Goal: Task Accomplishment & Management: Manage account settings

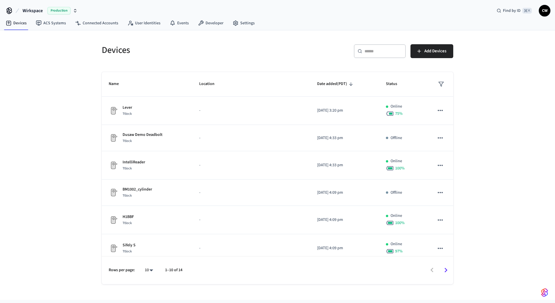
click at [53, 76] on div "Devices ​ ​ Add Devices Name Location Date added (PDT) Status Lever Ttlock - 20…" at bounding box center [277, 165] width 555 height 270
click at [44, 12] on button "Wirkspace Production" at bounding box center [50, 11] width 58 height 12
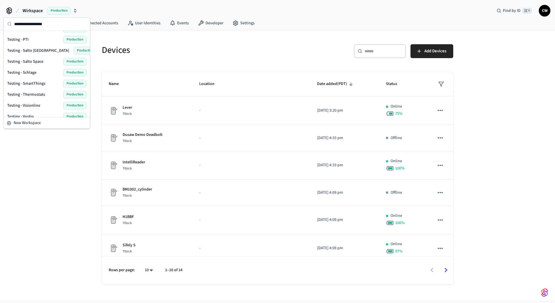
scroll to position [262, 0]
click at [42, 83] on span "Testing - Community" at bounding box center [25, 83] width 36 height 6
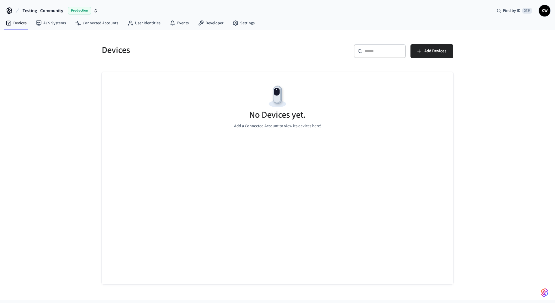
click at [55, 89] on div "Devices ​ ​ Add Devices No Devices yet. Add a Connected Account to view its dev…" at bounding box center [277, 165] width 555 height 270
click at [48, 21] on link "ACS Systems" at bounding box center [50, 23] width 39 height 10
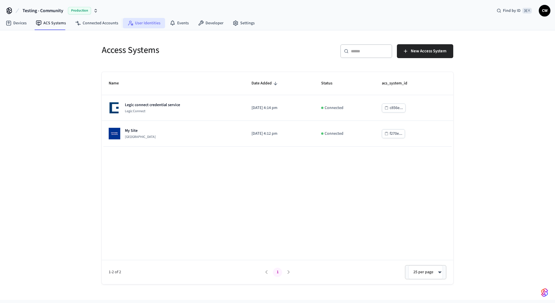
click at [146, 21] on link "User Identities" at bounding box center [144, 23] width 42 height 10
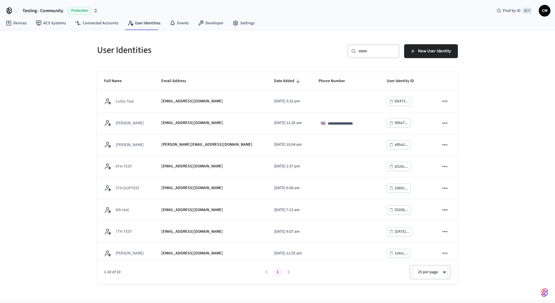
click at [65, 163] on div "**********" at bounding box center [277, 165] width 555 height 270
click at [95, 26] on link "Connected Accounts" at bounding box center [97, 23] width 52 height 10
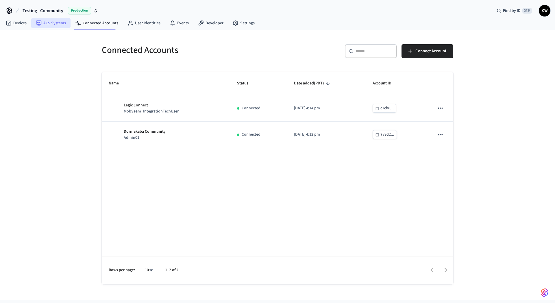
click at [47, 25] on link "ACS Systems" at bounding box center [50, 23] width 39 height 10
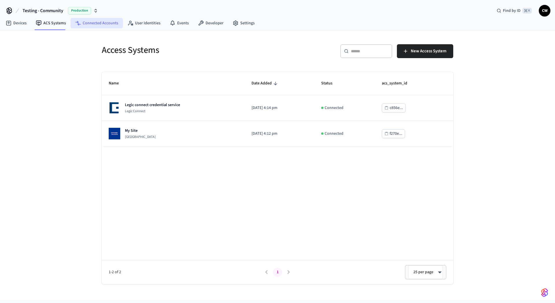
click at [96, 25] on link "Connected Accounts" at bounding box center [97, 23] width 52 height 10
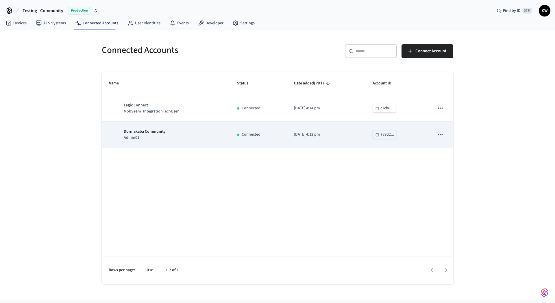
click at [149, 139] on p "Admin01" at bounding box center [145, 138] width 42 height 6
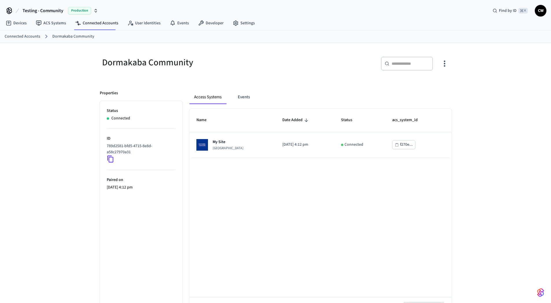
click at [65, 143] on div "Dormakaba Community ​ ​ Properties Status Connected ID 789d2581-bfd5-4715-8e8d-…" at bounding box center [275, 182] width 551 height 278
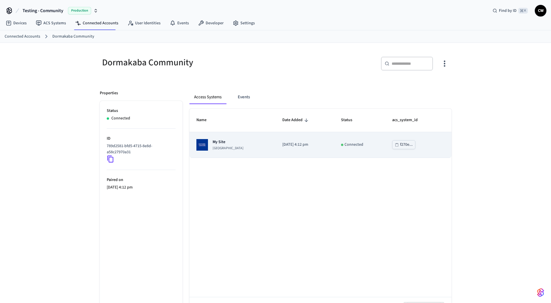
click at [225, 150] on td "My Site Dormakaba Community Site" at bounding box center [232, 145] width 86 height 26
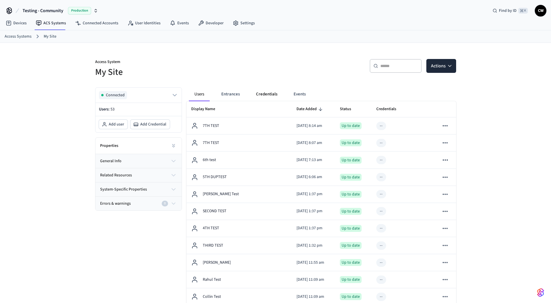
click at [265, 97] on button "Credentials" at bounding box center [266, 94] width 31 height 14
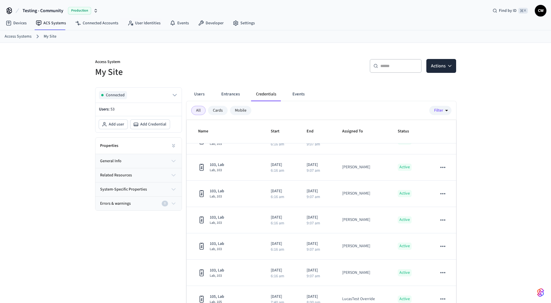
click at [167, 41] on div "Access Systems My Site" at bounding box center [275, 36] width 551 height 12
click at [146, 28] on link "User Identities" at bounding box center [144, 23] width 42 height 10
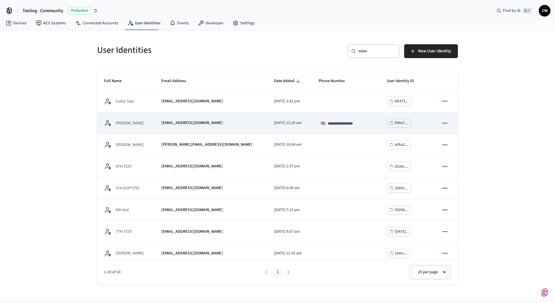
click at [177, 122] on p "[EMAIL_ADDRESS][DOMAIN_NAME]" at bounding box center [192, 123] width 62 height 6
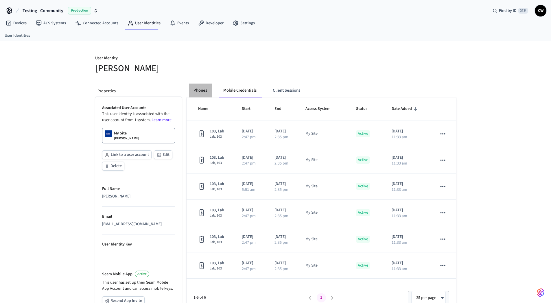
click at [198, 88] on button "Phones" at bounding box center [200, 91] width 23 height 14
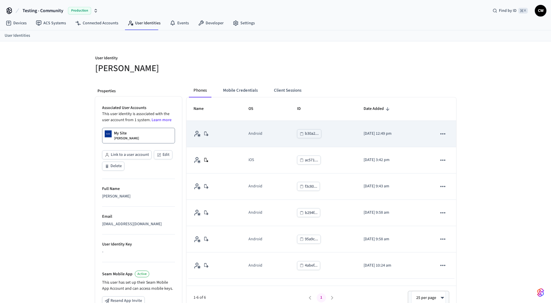
click at [445, 132] on icon "sticky table" at bounding box center [443, 134] width 8 height 8
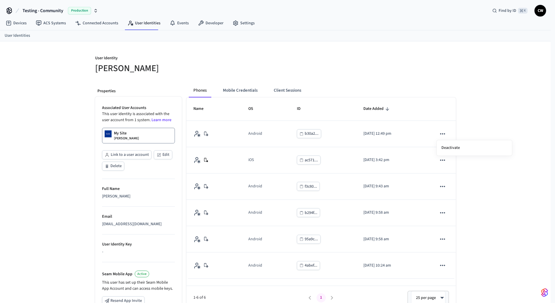
click at [481, 117] on div at bounding box center [277, 151] width 555 height 303
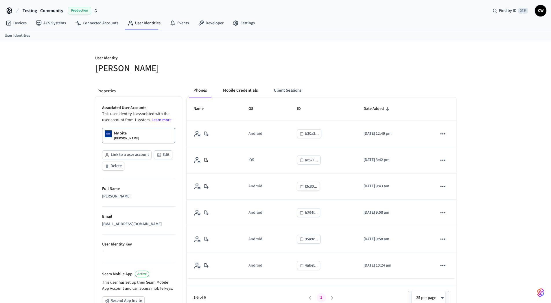
click at [235, 87] on button "Mobile Credentials" at bounding box center [240, 91] width 44 height 14
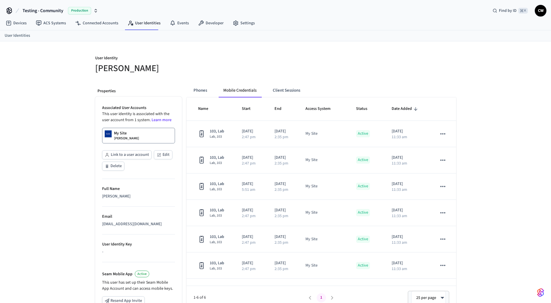
click at [281, 73] on div at bounding box center [367, 64] width 177 height 19
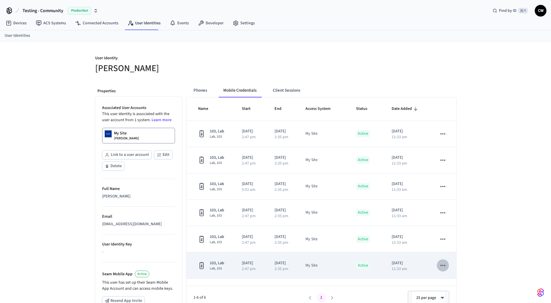
click at [443, 267] on icon "sticky table" at bounding box center [443, 266] width 8 height 8
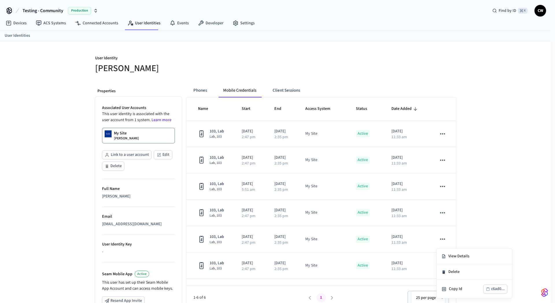
click at [482, 213] on div at bounding box center [277, 151] width 555 height 303
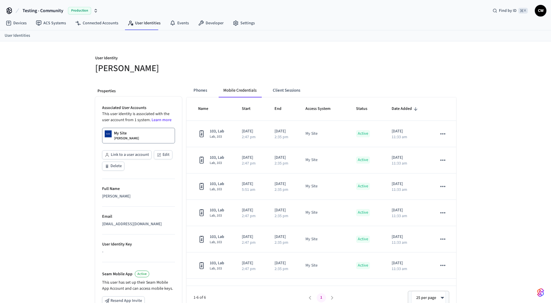
click at [260, 55] on p "User Identity" at bounding box center [183, 58] width 177 height 7
click at [142, 22] on link "User Identities" at bounding box center [144, 23] width 42 height 10
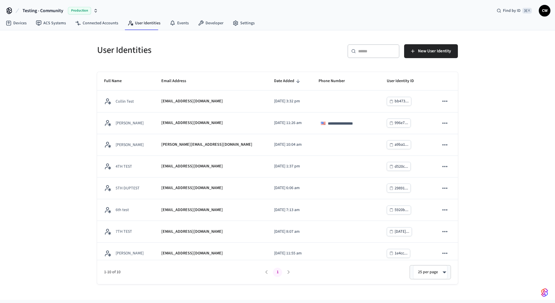
click at [57, 143] on div "**********" at bounding box center [277, 165] width 555 height 270
click at [435, 52] on span "New User Identity" at bounding box center [434, 51] width 33 height 8
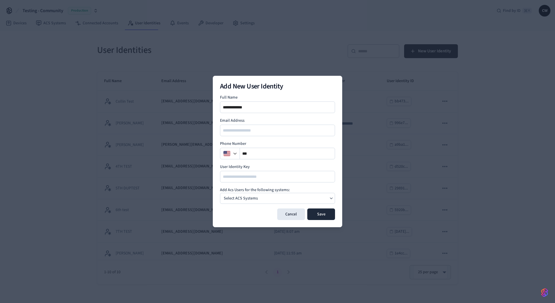
type input "**********"
click at [266, 201] on div "Select ACS Systems" at bounding box center [277, 198] width 115 height 11
click at [248, 213] on span "[GEOGRAPHIC_DATA]" at bounding box center [251, 215] width 31 height 5
click at [267, 187] on h4 "Add Acs Users for the following systems:" at bounding box center [277, 190] width 115 height 6
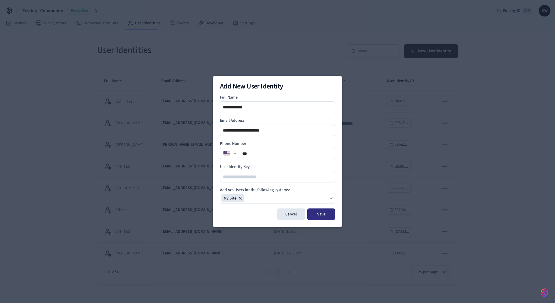
click at [323, 215] on button "Save" at bounding box center [322, 215] width 28 height 12
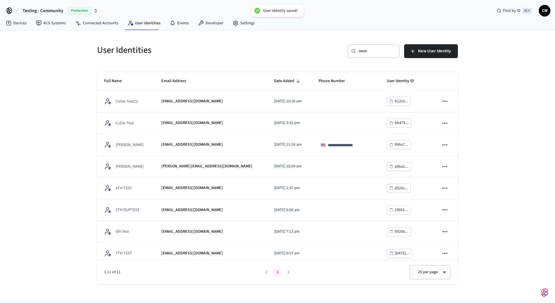
click at [196, 47] on h5 "User Identities" at bounding box center [185, 50] width 177 height 12
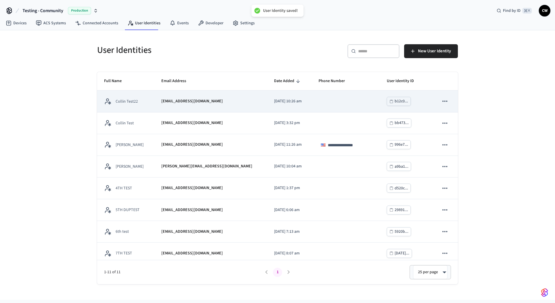
click at [194, 107] on td "[EMAIL_ADDRESS][DOMAIN_NAME]" at bounding box center [210, 102] width 113 height 22
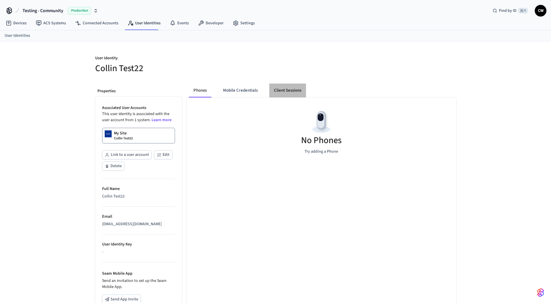
click at [292, 87] on button "Client Sessions" at bounding box center [287, 91] width 37 height 14
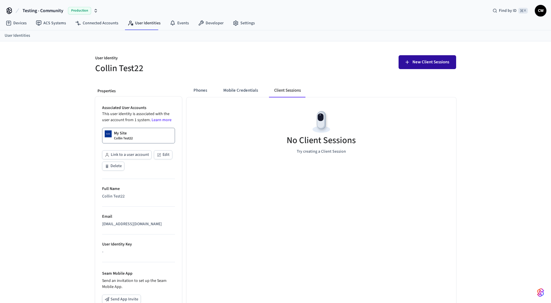
click at [422, 57] on button "New Client Sessions" at bounding box center [428, 62] width 58 height 14
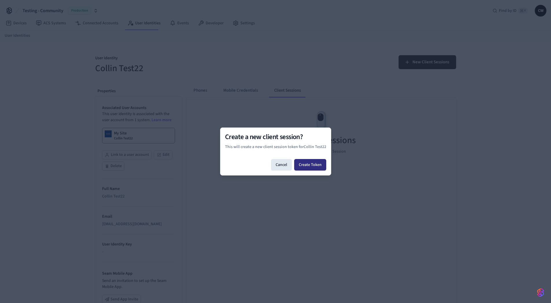
click at [308, 162] on button "Create Token" at bounding box center [310, 165] width 32 height 12
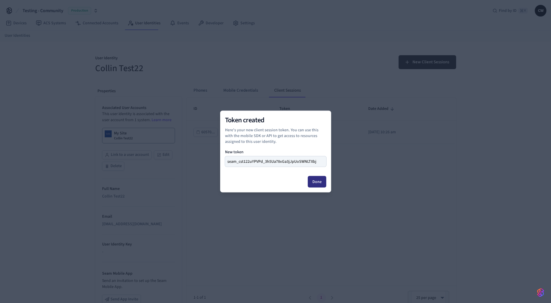
click at [316, 181] on button "Done" at bounding box center [317, 182] width 19 height 12
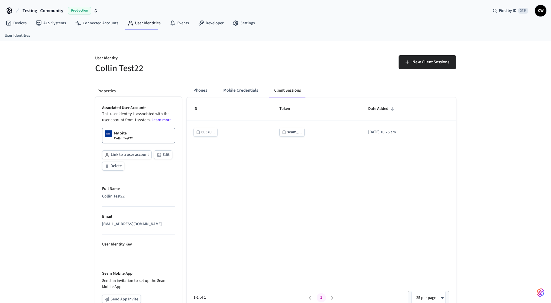
click at [260, 167] on div "ID Token Date Added 60570... seam_... 2025/09/22 at 10:26 am 1-1 of 1 1 25 per …" at bounding box center [322, 203] width 270 height 212
click at [249, 88] on button "Mobile Credentials" at bounding box center [241, 91] width 44 height 14
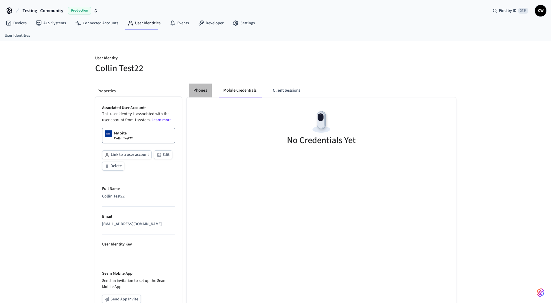
click at [199, 90] on button "Phones" at bounding box center [200, 91] width 23 height 14
click at [206, 78] on div "User Identity Collin Test22 Properties Associated User Accounts This user ident…" at bounding box center [276, 216] width 370 height 351
click at [126, 139] on p "Collin Test22" at bounding box center [123, 138] width 19 height 5
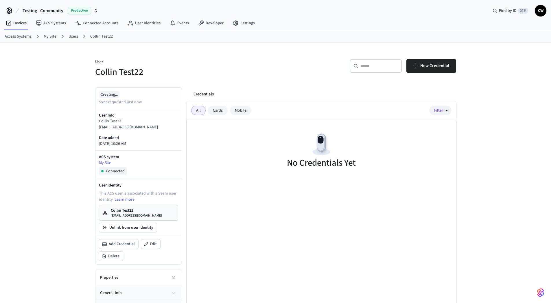
click at [265, 81] on div "User Collin Test22 ​ ​ New Credential Creating... Sync requested just now User …" at bounding box center [276, 193] width 370 height 300
click at [429, 62] on span "New Credential" at bounding box center [434, 66] width 29 height 8
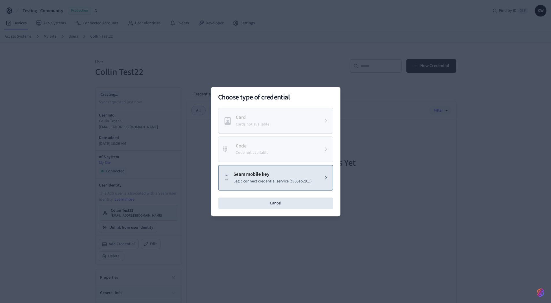
click at [284, 181] on p "Legic connect credential service (c856eb29...)" at bounding box center [272, 181] width 78 height 6
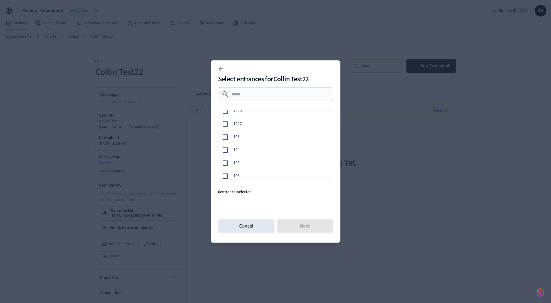
scroll to position [67, 0]
click at [249, 146] on div "103" at bounding box center [274, 141] width 117 height 13
click at [311, 227] on button "Next" at bounding box center [305, 227] width 56 height 14
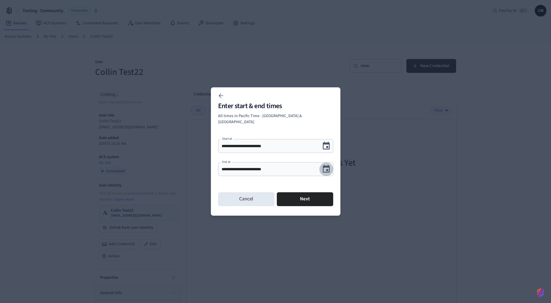
click at [331, 168] on button "Choose date, selected date is Sep 23, 2025" at bounding box center [326, 169] width 14 height 14
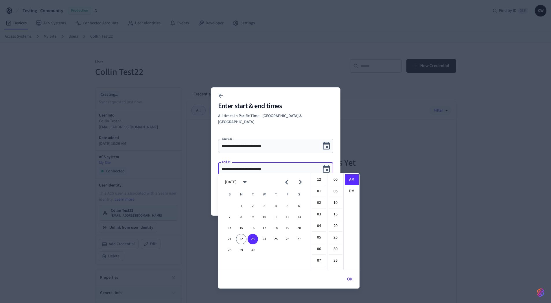
scroll to position [116, 0]
click at [242, 249] on button "29" at bounding box center [241, 250] width 10 height 10
type input "**********"
click at [325, 168] on icon "Choose date, selected date is Sep 29, 2025" at bounding box center [326, 169] width 9 height 9
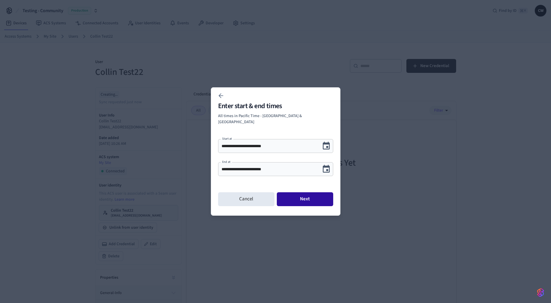
click at [313, 195] on button "Next" at bounding box center [305, 199] width 56 height 14
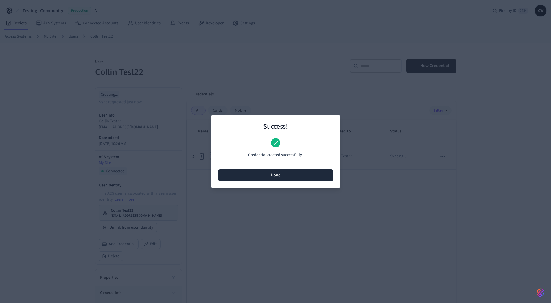
click at [302, 173] on button "Done" at bounding box center [275, 176] width 115 height 12
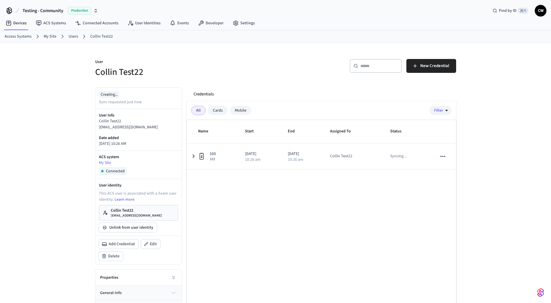
click at [277, 200] on div "Name Start End Assigned To Status 103 103 2025/09/22 10:26 am 2025/09/29 10:26 …" at bounding box center [322, 226] width 270 height 212
click at [79, 187] on div "User Collin Test22 ​ ​ New Credential Creating... Sync requested just now User …" at bounding box center [275, 193] width 551 height 300
click at [227, 52] on div "User Collin Test22" at bounding box center [180, 65] width 184 height 26
click at [144, 209] on p "Collin Test22" at bounding box center [136, 211] width 51 height 6
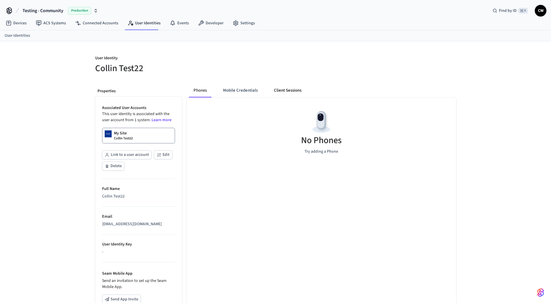
click at [292, 93] on button "Client Sessions" at bounding box center [287, 91] width 37 height 14
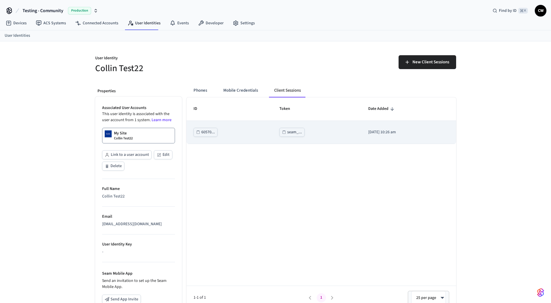
click at [287, 137] on td "seam_..." at bounding box center [317, 132] width 89 height 23
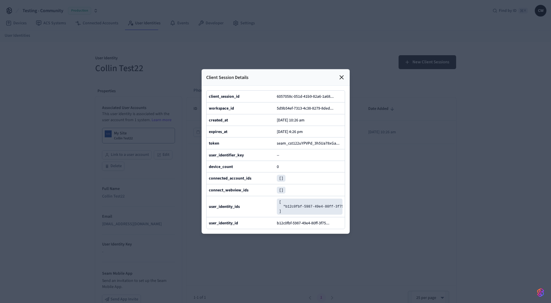
click at [341, 74] on icon at bounding box center [341, 77] width 7 height 7
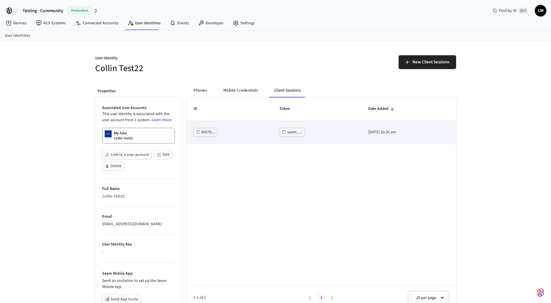
click at [287, 132] on div "seam_..." at bounding box center [294, 132] width 15 height 7
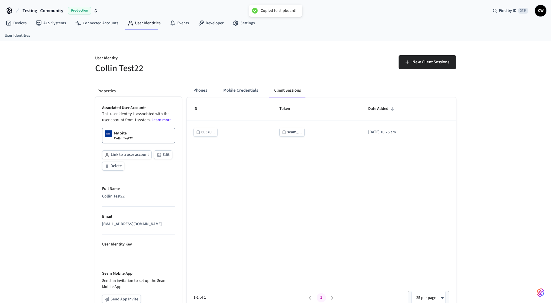
click at [261, 177] on div "ID Token Date Added 60570... seam_... 2025/09/22 at 10:26 am 1-1 of 1 1 25 per …" at bounding box center [322, 203] width 270 height 212
click at [62, 90] on div "User Identity Collin Test22 New Client Sessions Properties Associated User Acco…" at bounding box center [275, 216] width 551 height 351
click at [54, 96] on div "User Identity Collin Test22 New Client Sessions Properties Associated User Acco…" at bounding box center [275, 216] width 551 height 351
drag, startPoint x: 95, startPoint y: 56, endPoint x: 145, endPoint y: 75, distance: 52.7
click at [145, 75] on div "User Identity Collin Test22 New Client Sessions Properties Associated User Acco…" at bounding box center [276, 216] width 370 height 351
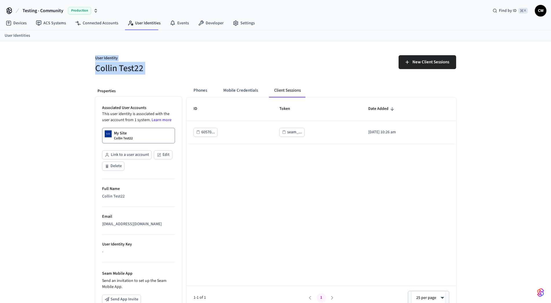
click at [145, 75] on div "User Identity Collin Test22 New Client Sessions Properties Associated User Acco…" at bounding box center [276, 216] width 370 height 351
drag, startPoint x: 142, startPoint y: 70, endPoint x: 84, endPoint y: 49, distance: 61.9
click at [84, 49] on div "User Identity Collin Test22 New Client Sessions Properties Associated User Acco…" at bounding box center [275, 216] width 551 height 351
drag, startPoint x: 96, startPoint y: 55, endPoint x: 154, endPoint y: 69, distance: 60.4
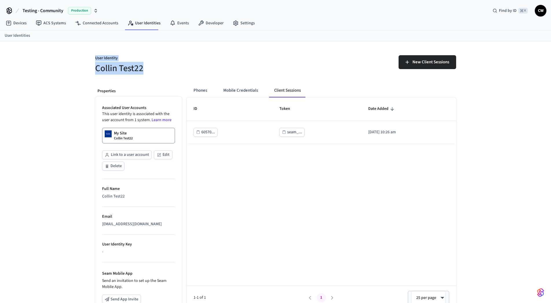
click at [154, 69] on div "User Identity Collin Test22" at bounding box center [180, 61] width 184 height 26
click at [154, 69] on h5 "Collin Test22" at bounding box center [183, 68] width 177 height 12
drag, startPoint x: 141, startPoint y: 69, endPoint x: 91, endPoint y: 55, distance: 52.4
click at [91, 55] on div "User Identity Collin Test22" at bounding box center [180, 61] width 184 height 26
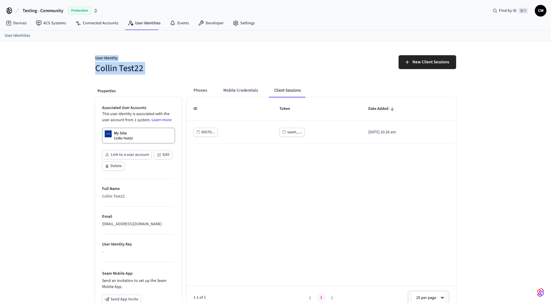
drag, startPoint x: 95, startPoint y: 58, endPoint x: 156, endPoint y: 76, distance: 63.8
click at [156, 76] on div "User Identity Collin Test22 New Client Sessions Properties Associated User Acco…" at bounding box center [276, 216] width 370 height 351
drag, startPoint x: 146, startPoint y: 69, endPoint x: 104, endPoint y: 51, distance: 45.6
click at [104, 51] on div "User Identity Collin Test22" at bounding box center [180, 61] width 184 height 26
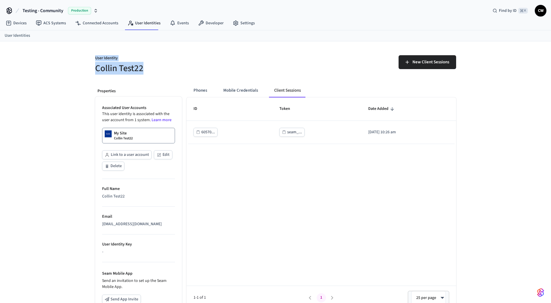
click at [103, 51] on div "User Identity Collin Test22" at bounding box center [180, 61] width 184 height 26
click at [200, 59] on p "User Identity" at bounding box center [183, 58] width 177 height 7
click at [56, 206] on div "User Identity Collin Test22 New Client Sessions Properties Associated User Acco…" at bounding box center [275, 216] width 551 height 351
click at [70, 166] on div "User Identity Collin Test22 New Client Sessions Properties Associated User Acco…" at bounding box center [275, 217] width 551 height 353
click at [70, 176] on div "User Identity Collin Test22 New Client Sessions Properties Associated User Acco…" at bounding box center [275, 217] width 551 height 353
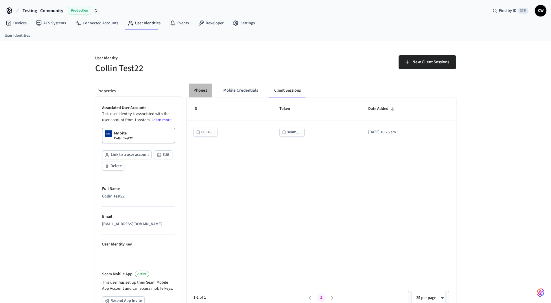
drag, startPoint x: 223, startPoint y: 95, endPoint x: 203, endPoint y: 91, distance: 21.1
click at [203, 91] on button "Phones" at bounding box center [200, 91] width 23 height 14
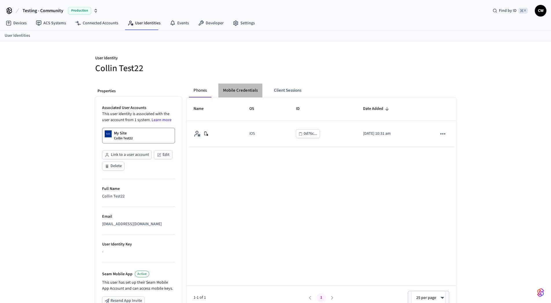
click at [230, 91] on button "Mobile Credentials" at bounding box center [240, 91] width 44 height 14
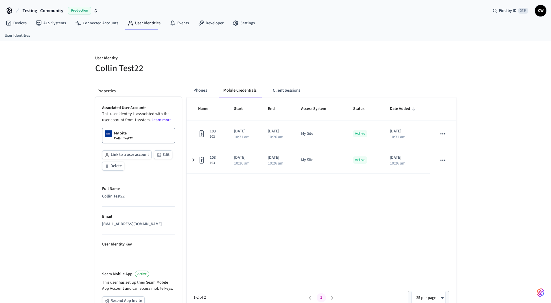
click at [250, 64] on h5 "Collin Test22" at bounding box center [183, 68] width 177 height 12
click at [252, 46] on div "User Identity Collin Test22 Properties Associated User Accounts This user ident…" at bounding box center [276, 217] width 370 height 353
click at [74, 168] on div "User Identity Collin Test22 Properties Associated User Accounts This user ident…" at bounding box center [275, 217] width 551 height 353
click at [83, 122] on div "User Identity Collin Test22 Properties Associated User Accounts This user ident…" at bounding box center [275, 217] width 551 height 353
click at [362, 48] on div "User Identity Collin Test22 Properties Associated User Accounts This user ident…" at bounding box center [276, 217] width 370 height 353
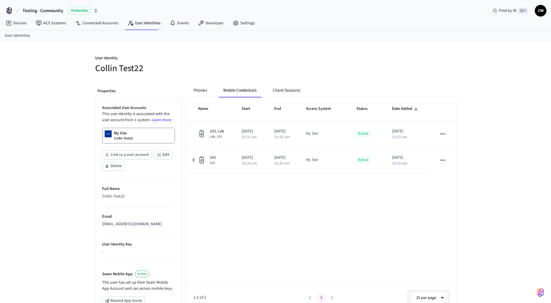
click at [89, 53] on div "User Identity Collin Test22" at bounding box center [180, 61] width 184 height 26
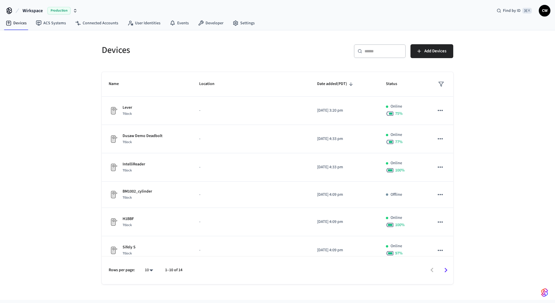
click at [181, 45] on h5 "Devices" at bounding box center [188, 50] width 172 height 12
click at [131, 25] on icon at bounding box center [132, 24] width 2 height 3
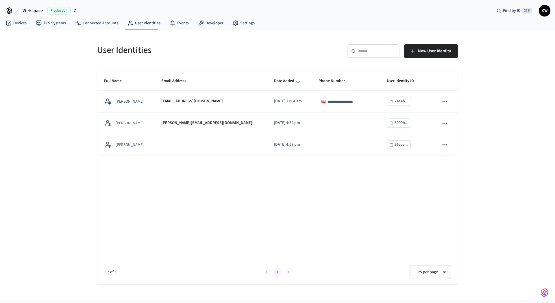
click at [54, 102] on div "**********" at bounding box center [277, 165] width 555 height 270
click at [33, 11] on span "Wirkspace" at bounding box center [33, 10] width 20 height 7
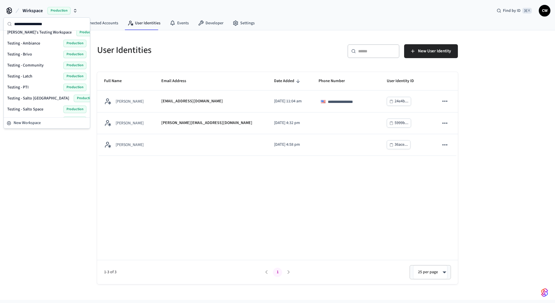
scroll to position [261, 0]
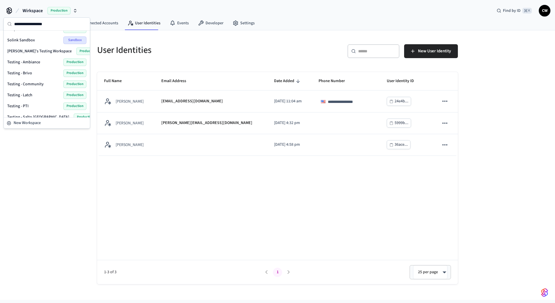
click at [39, 81] on div "Testing - Community Production" at bounding box center [46, 84] width 79 height 8
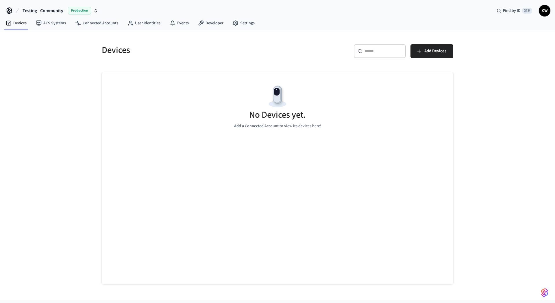
click at [58, 71] on div "Devices ​ ​ Add Devices No Devices yet. Add a Connected Account to view its dev…" at bounding box center [277, 165] width 555 height 270
click at [139, 21] on link "User Identities" at bounding box center [144, 23] width 42 height 10
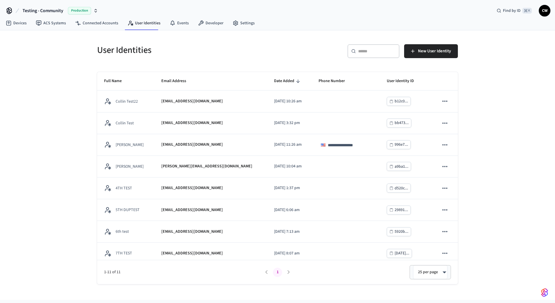
click at [63, 76] on div "**********" at bounding box center [277, 165] width 555 height 270
click at [48, 195] on div "**********" at bounding box center [277, 165] width 555 height 270
click at [502, 49] on div "**********" at bounding box center [277, 165] width 555 height 270
click at [513, 84] on div "**********" at bounding box center [277, 165] width 555 height 270
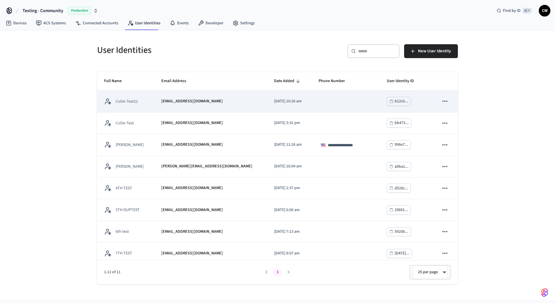
click at [132, 107] on td "Collin Test22" at bounding box center [125, 102] width 57 height 22
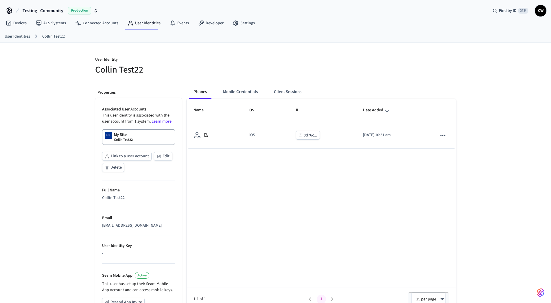
click at [140, 133] on link "My Site Collin Test22" at bounding box center [138, 137] width 73 height 16
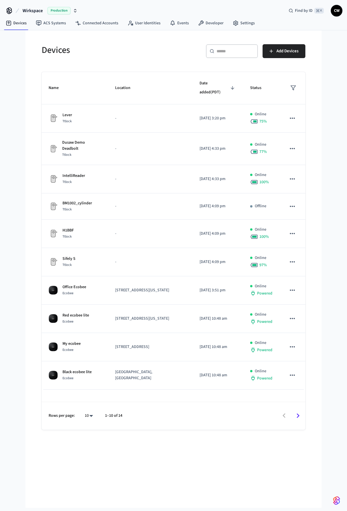
click at [108, 56] on div "Devices" at bounding box center [102, 49] width 135 height 25
click at [34, 14] on button "Wirkspace Production" at bounding box center [50, 11] width 58 height 12
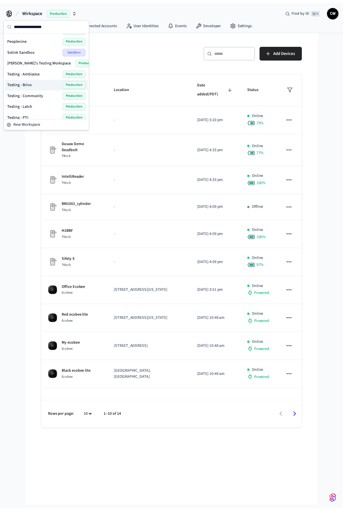
scroll to position [244, 0]
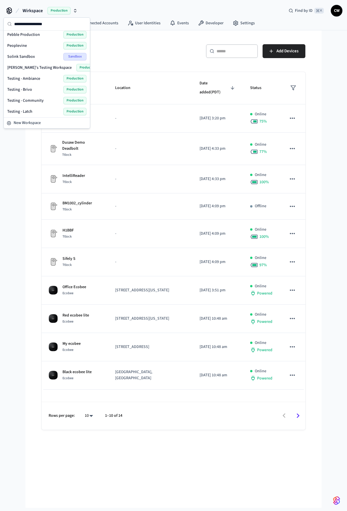
click at [38, 99] on span "Testing - Community" at bounding box center [25, 101] width 36 height 6
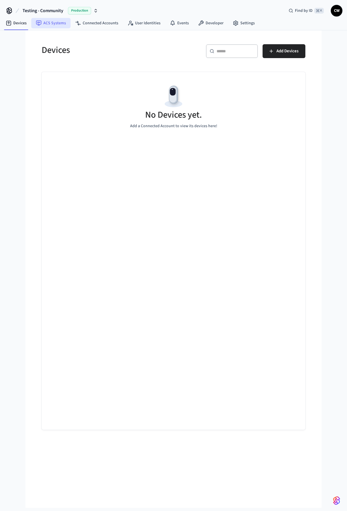
click at [47, 26] on link "ACS Systems" at bounding box center [50, 23] width 39 height 10
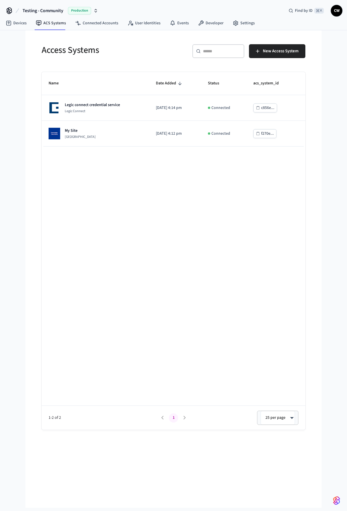
click at [20, 120] on div "Testing - Community Production Find by ID ⌘ K CW Devices ACS Systems Connected …" at bounding box center [173, 254] width 347 height 508
click at [116, 148] on div "Name Date Added Status acs_system_id Legic connect credential service Legic Con…" at bounding box center [174, 251] width 264 height 358
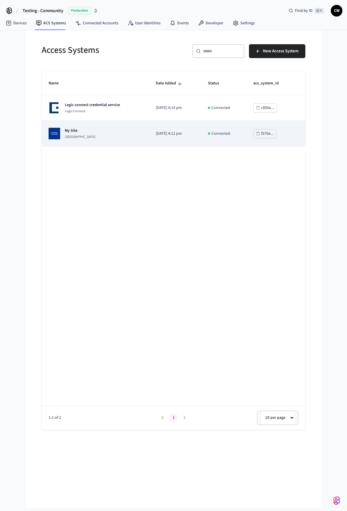
click at [116, 136] on div "My Site Dormakaba Community Site" at bounding box center [95, 134] width 93 height 12
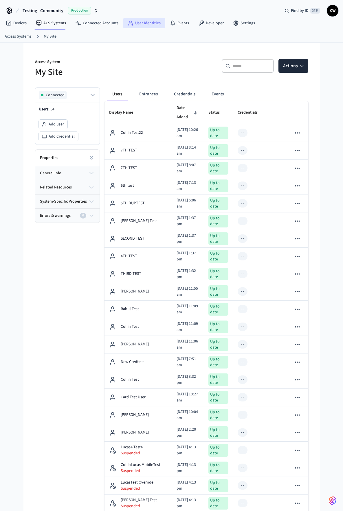
click at [137, 26] on link "User Identities" at bounding box center [144, 23] width 42 height 10
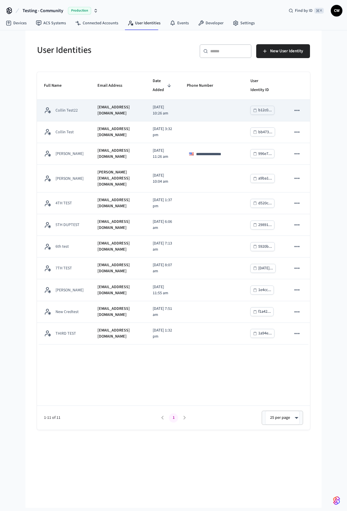
click at [101, 117] on p "[EMAIL_ADDRESS][DOMAIN_NAME]" at bounding box center [117, 110] width 41 height 12
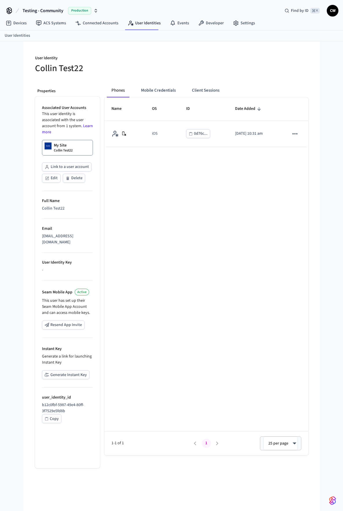
click at [56, 303] on div "Copy" at bounding box center [54, 419] width 9 height 7
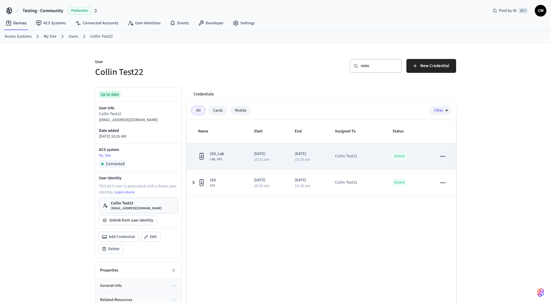
click at [312, 164] on td "[DATE] 10:26 am" at bounding box center [308, 156] width 40 height 26
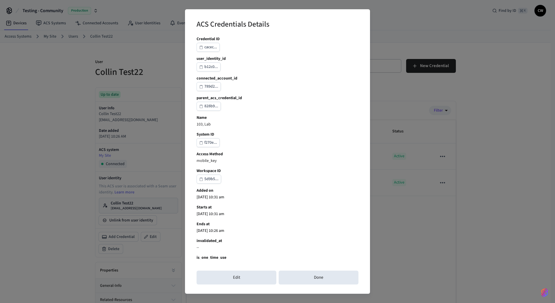
click at [146, 169] on div "ACS Credentials Details Credential ID cacec... user_identity_id b12c0... connec…" at bounding box center [277, 151] width 555 height 303
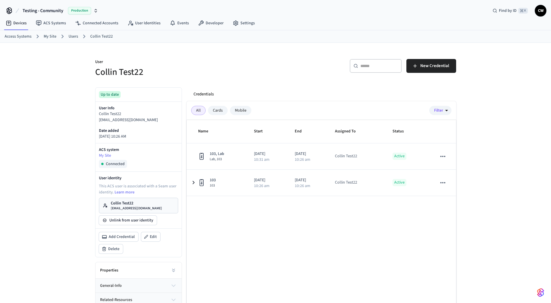
click at [206, 79] on div "User Collin Test22 ​ ​ New Credential Up to date User Info Collin Test22 [EMAIL…" at bounding box center [276, 189] width 370 height 293
click at [54, 100] on div "User Collin Test22 ​ ​ New Credential Up to date User Info Collin Test22 [EMAIL…" at bounding box center [275, 189] width 551 height 293
click at [36, 87] on div "User Collin Test22 ​ ​ New Credential Up to date User Info Collin Test22 [EMAIL…" at bounding box center [275, 189] width 551 height 293
click at [485, 178] on div "User Collin Test22 ​ ​ New Credential Up to date User Info Collin Test22 [EMAIL…" at bounding box center [275, 189] width 551 height 293
click at [35, 160] on div "User Collin Test22 ​ ​ New Credential Up to date User Info Collin Test22 collin…" at bounding box center [275, 189] width 551 height 293
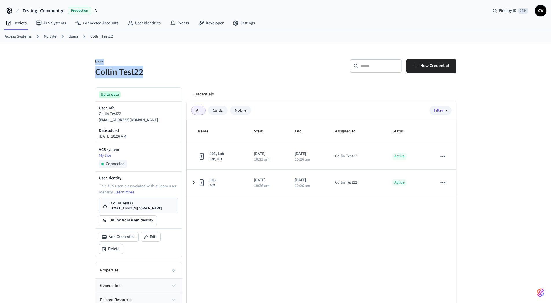
drag, startPoint x: 96, startPoint y: 61, endPoint x: 146, endPoint y: 72, distance: 51.1
click at [146, 72] on div "User Collin Test22" at bounding box center [180, 65] width 184 height 26
click at [146, 72] on h5 "Collin Test22" at bounding box center [183, 72] width 177 height 12
drag, startPoint x: 145, startPoint y: 74, endPoint x: 95, endPoint y: 59, distance: 52.2
click at [95, 59] on div "User Collin Test22" at bounding box center [180, 65] width 184 height 26
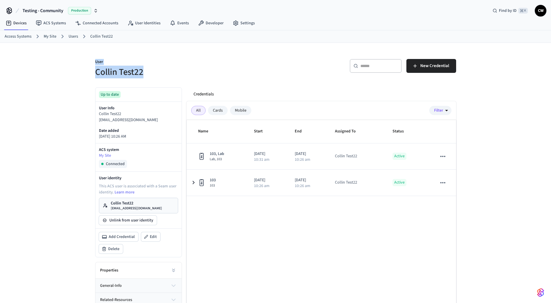
click at [95, 59] on div "User Collin Test22" at bounding box center [180, 65] width 184 height 26
click at [154, 57] on div "User Collin Test22" at bounding box center [180, 65] width 184 height 26
click at [132, 70] on h5 "Collin Test22" at bounding box center [183, 72] width 177 height 12
click at [136, 72] on h5 "Collin Test22" at bounding box center [183, 72] width 177 height 12
click at [137, 72] on h5 "Collin Test22" at bounding box center [183, 72] width 177 height 12
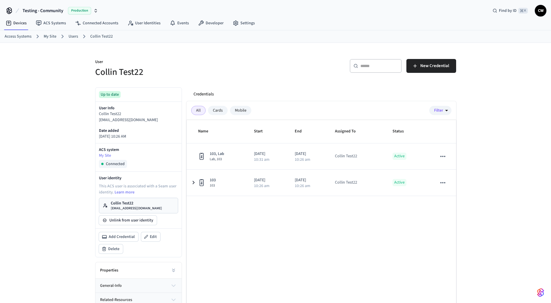
click at [149, 72] on h5 "Collin Test22" at bounding box center [183, 72] width 177 height 12
drag, startPoint x: 148, startPoint y: 73, endPoint x: 93, endPoint y: 60, distance: 55.9
click at [93, 60] on div "User Collin Test22" at bounding box center [180, 65] width 184 height 26
click at [143, 73] on h5 "Collin Test22" at bounding box center [183, 72] width 177 height 12
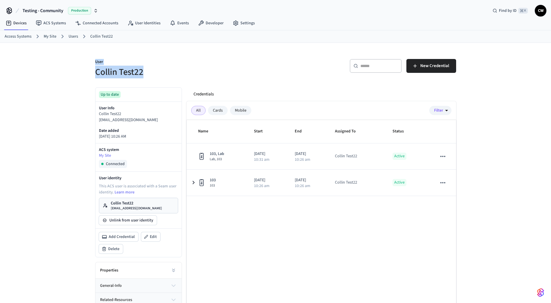
drag, startPoint x: 143, startPoint y: 73, endPoint x: 81, endPoint y: 61, distance: 63.1
click at [81, 61] on div "User Collin Test22 ​ ​ New Credential Up to date User Info Collin Test22 collin…" at bounding box center [275, 189] width 551 height 293
click at [106, 66] on h5 "Collin Test22" at bounding box center [183, 72] width 177 height 12
click at [64, 157] on div "User Collin Test22 ​ ​ New Credential Up to date User Info Collin Test22 collin…" at bounding box center [275, 189] width 551 height 293
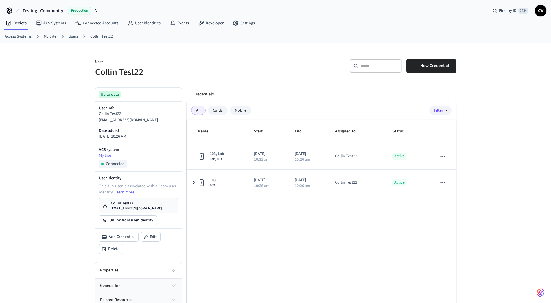
click at [71, 36] on link "Users" at bounding box center [74, 37] width 10 height 6
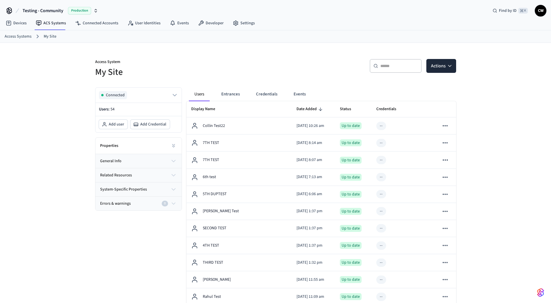
click at [266, 95] on button "Credentials" at bounding box center [266, 94] width 31 height 14
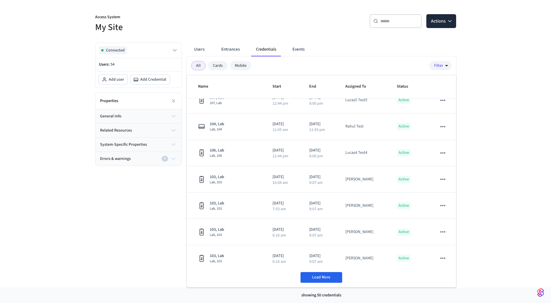
scroll to position [1149, 0]
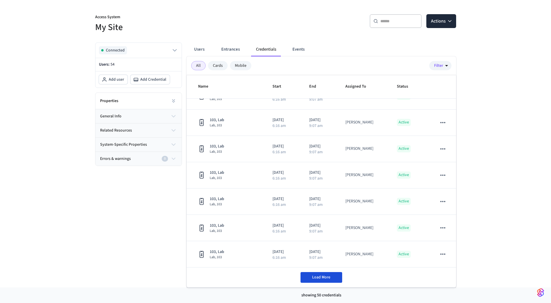
click at [320, 276] on span "Load More" at bounding box center [321, 278] width 18 height 6
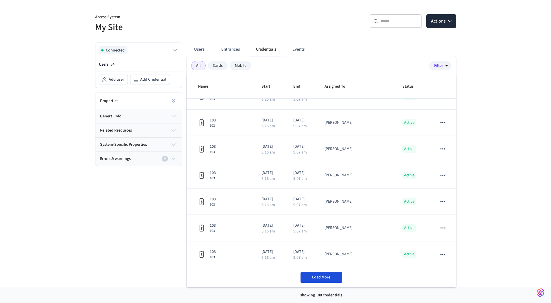
scroll to position [2465, 0]
click at [328, 281] on button "Load More" at bounding box center [322, 277] width 42 height 11
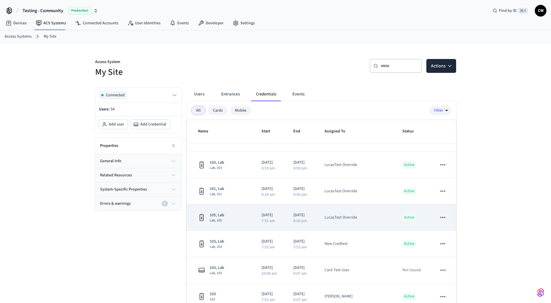
scroll to position [2704, 0]
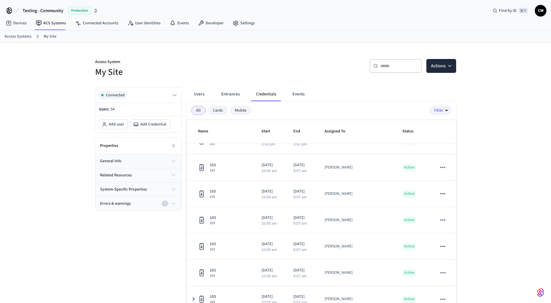
click at [97, 222] on div "Connected Users: 54 Add user Add Credential Properties general info related res…" at bounding box center [136, 208] width 91 height 250
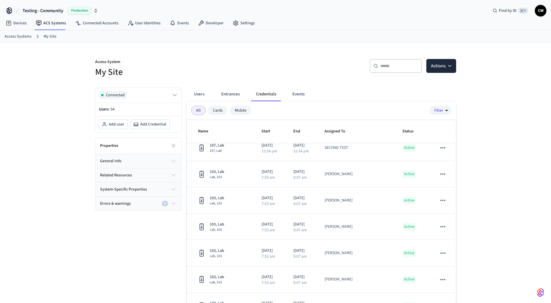
scroll to position [0, 0]
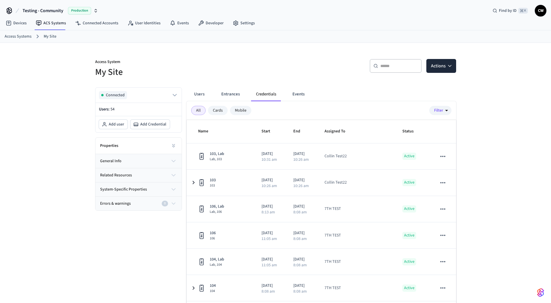
click at [291, 64] on div "​ ​ Actions" at bounding box center [367, 68] width 177 height 19
click at [277, 62] on div "​ ​ Actions" at bounding box center [364, 65] width 184 height 26
click at [186, 62] on p "Access System" at bounding box center [183, 62] width 177 height 7
drag, startPoint x: 69, startPoint y: 83, endPoint x: 75, endPoint y: 76, distance: 9.9
click at [69, 83] on div "Access System My Site ​ ​ Actions Connected Users: 54 Add user Add Credential P…" at bounding box center [275, 188] width 551 height 290
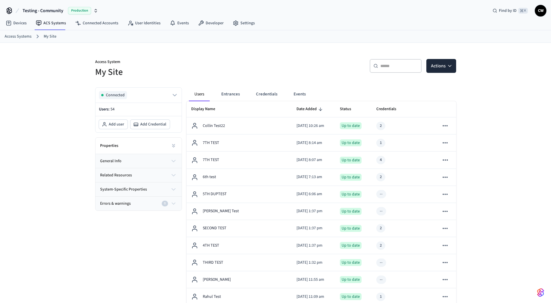
click at [135, 65] on p "Access System" at bounding box center [183, 62] width 177 height 7
drag, startPoint x: 77, startPoint y: 55, endPoint x: 56, endPoint y: 16, distance: 44.3
click at [60, 7] on button "Testing - Community Production" at bounding box center [60, 11] width 79 height 12
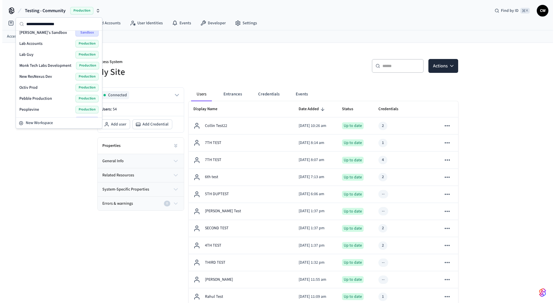
scroll to position [180, 0]
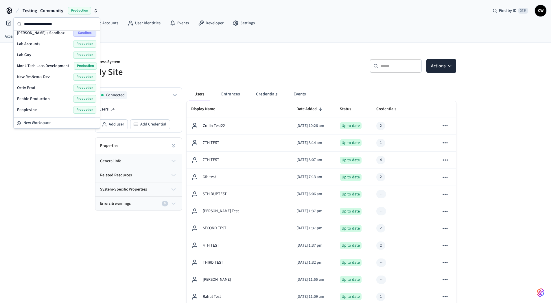
click at [45, 42] on div "Lab Accounts Production" at bounding box center [56, 44] width 79 height 8
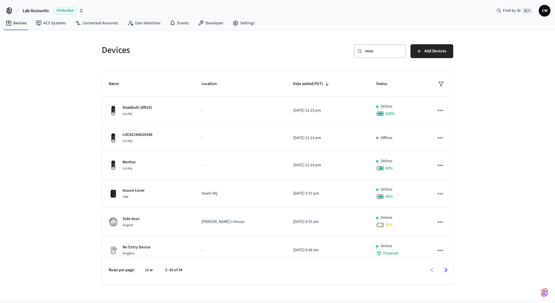
drag, startPoint x: 49, startPoint y: 58, endPoint x: 146, endPoint y: 50, distance: 97.3
click at [52, 58] on div "Devices ​ ​ Add Devices Name Location Date added (PDT) Status Deadbolt (df910) …" at bounding box center [277, 165] width 555 height 270
click at [543, 10] on span "CW" at bounding box center [545, 10] width 10 height 10
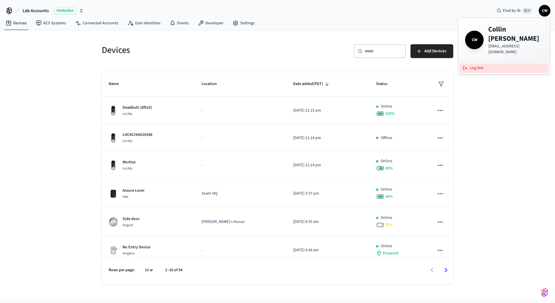
click at [511, 63] on button "Log Out" at bounding box center [505, 68] width 90 height 10
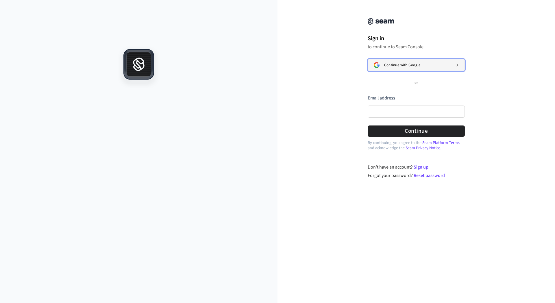
click at [405, 66] on span "Continue with Google" at bounding box center [402, 65] width 36 height 5
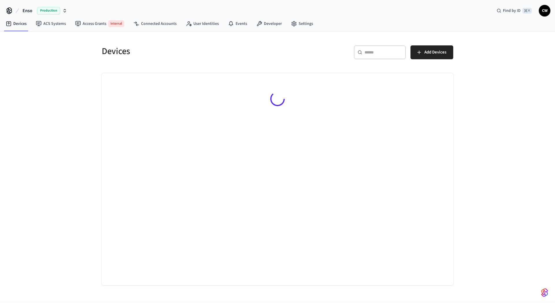
click at [134, 48] on h5 "Devices" at bounding box center [188, 51] width 172 height 12
click at [30, 13] on span "Enso" at bounding box center [28, 10] width 10 height 7
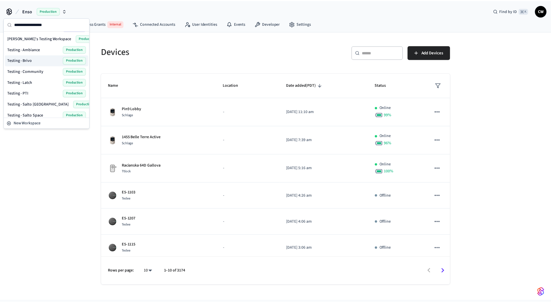
scroll to position [263, 0]
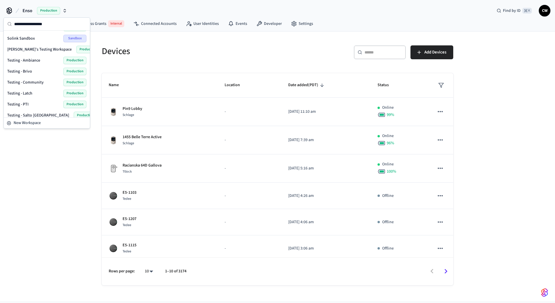
click at [33, 82] on span "Testing - Community" at bounding box center [25, 83] width 36 height 6
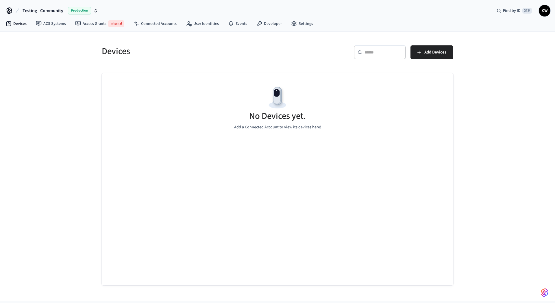
click at [65, 76] on div "Devices ​ ​ Add Devices No Devices yet. Add a Connected Account to view its dev…" at bounding box center [277, 167] width 555 height 270
click at [92, 23] on link "Access Grants Internal" at bounding box center [100, 24] width 58 height 12
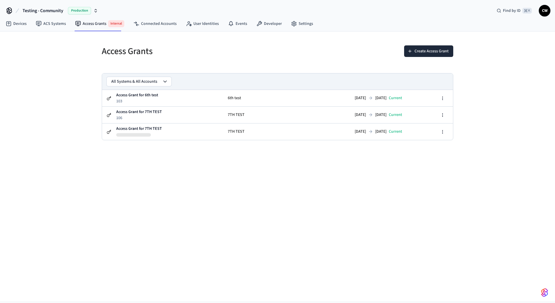
click at [62, 63] on div "Access Grants Create Access Grant All Systems & All Accounts Access Grant for 6…" at bounding box center [277, 167] width 555 height 270
click at [413, 49] on button "Create Access Grant" at bounding box center [428, 51] width 49 height 12
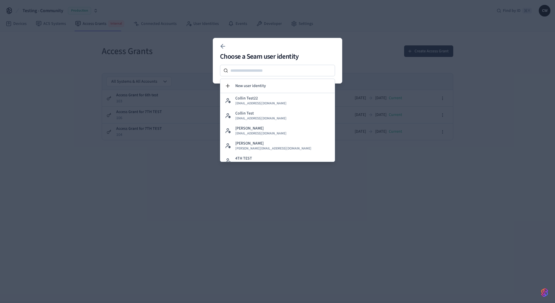
click at [147, 55] on div at bounding box center [277, 151] width 555 height 303
click at [136, 51] on div at bounding box center [277, 151] width 555 height 303
click at [224, 46] on icon at bounding box center [223, 46] width 4 height 0
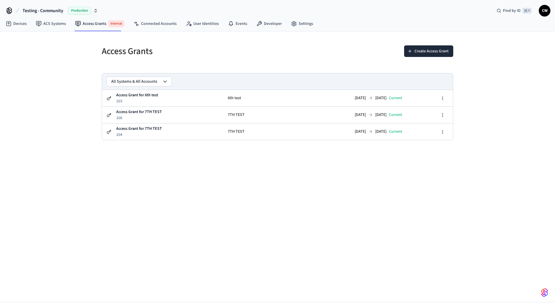
click at [184, 52] on h5 "Access Grants" at bounding box center [188, 51] width 172 height 12
click at [141, 51] on h5 "Access Grants" at bounding box center [188, 51] width 172 height 12
click at [142, 51] on h5 "Access Grants" at bounding box center [188, 51] width 172 height 12
click at [176, 48] on h5 "Access Grants" at bounding box center [188, 51] width 172 height 12
click at [115, 53] on h5 "Access Grants" at bounding box center [188, 51] width 172 height 12
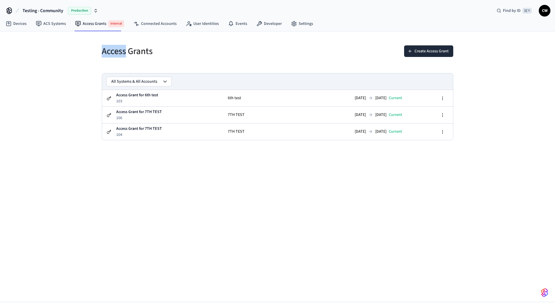
click at [115, 53] on h5 "Access Grants" at bounding box center [188, 51] width 172 height 12
click at [141, 49] on h5 "Access Grants" at bounding box center [188, 51] width 172 height 12
click at [104, 52] on h5 "Access Grants" at bounding box center [188, 51] width 172 height 12
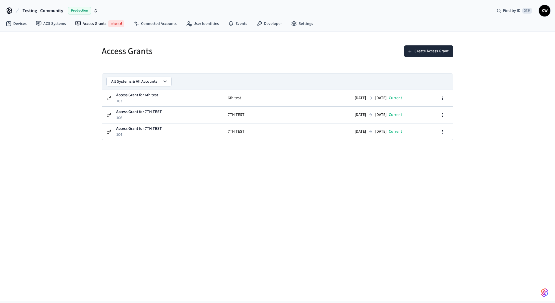
click at [153, 47] on h5 "Access Grants" at bounding box center [188, 51] width 172 height 12
click at [143, 54] on h5 "Access Grants" at bounding box center [188, 51] width 172 height 12
click at [117, 55] on h5 "Access Grants" at bounding box center [188, 51] width 172 height 12
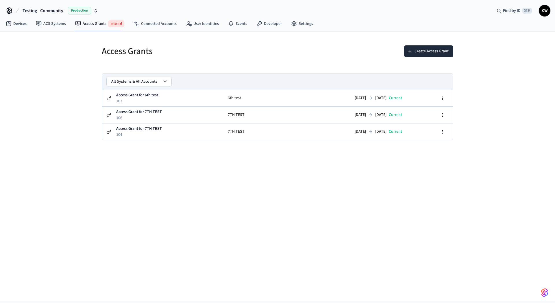
click at [116, 55] on h5 "Access Grants" at bounding box center [188, 51] width 172 height 12
click at [144, 50] on h5 "Access Grants" at bounding box center [188, 51] width 172 height 12
click at [182, 51] on h5 "Access Grants" at bounding box center [188, 51] width 172 height 12
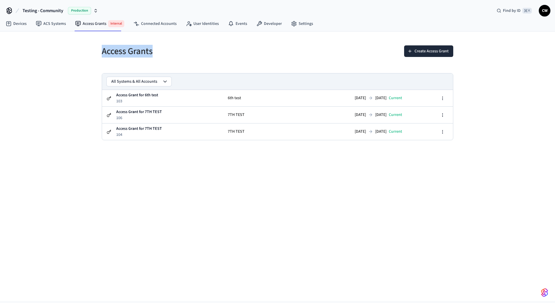
drag, startPoint x: 136, startPoint y: 54, endPoint x: 78, endPoint y: 51, distance: 58.5
click at [78, 51] on div "Access Grants Create Access Grant All Systems & All Accounts Access Grant for 6…" at bounding box center [277, 167] width 555 height 270
click at [77, 51] on div "Access Grants Create Access Grant All Systems & All Accounts Access Grant for 6…" at bounding box center [277, 167] width 555 height 270
drag, startPoint x: 88, startPoint y: 50, endPoint x: 174, endPoint y: 54, distance: 86.6
click at [174, 54] on div "Access Grants Create Access Grant All Systems & All Accounts Access Grant for 6…" at bounding box center [277, 167] width 555 height 270
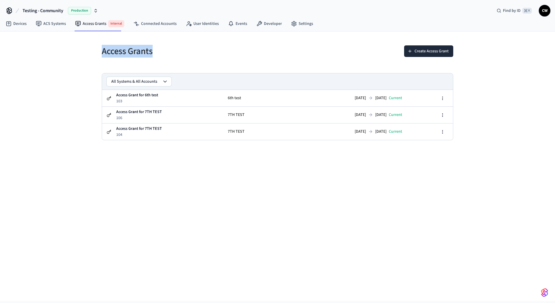
click at [174, 54] on h5 "Access Grants" at bounding box center [188, 51] width 172 height 12
drag, startPoint x: 150, startPoint y: 57, endPoint x: 78, endPoint y: 54, distance: 72.1
click at [78, 54] on div "Access Grants Create Access Grant All Systems & All Accounts Access Grant for 6…" at bounding box center [277, 167] width 555 height 270
drag, startPoint x: 104, startPoint y: 51, endPoint x: 213, endPoint y: 52, distance: 109.4
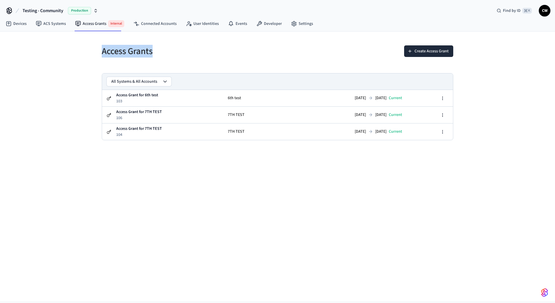
click at [213, 52] on div "Access Grants Create Access Grant All Systems & All Accounts Access Grant for 6…" at bounding box center [277, 167] width 555 height 270
click at [215, 52] on h5 "Access Grants" at bounding box center [188, 51] width 172 height 12
drag, startPoint x: 216, startPoint y: 52, endPoint x: 58, endPoint y: 44, distance: 158.7
click at [58, 44] on div "Access Grants Create Access Grant All Systems & All Accounts Access Grant for 6…" at bounding box center [277, 167] width 555 height 270
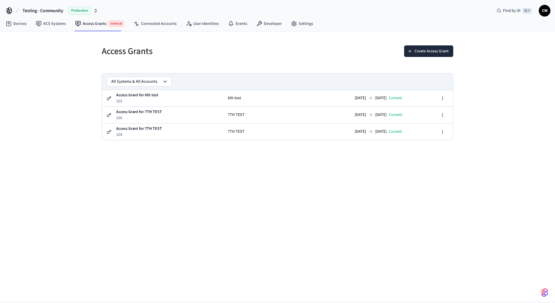
click at [118, 50] on h5 "Access Grants" at bounding box center [188, 51] width 172 height 12
click at [129, 53] on h5 "Access Grants" at bounding box center [188, 51] width 172 height 12
click at [164, 49] on h5 "Access Grants" at bounding box center [188, 51] width 172 height 12
click at [150, 159] on div "Access Grants Create Access Grant All Systems & All Accounts Access Grant for 6…" at bounding box center [277, 167] width 555 height 270
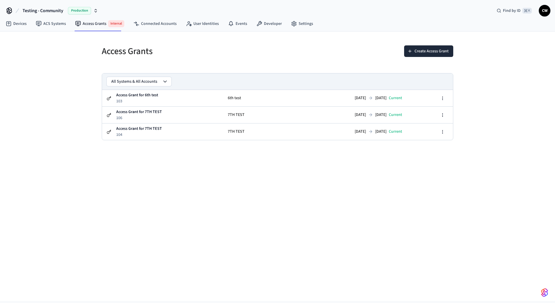
click at [77, 53] on div "Access Grants Create Access Grant All Systems & All Accounts Access Grant for 6…" at bounding box center [277, 167] width 555 height 270
click at [162, 45] on div "Access Grants" at bounding box center [184, 50] width 179 height 25
click at [155, 22] on link "Connected Accounts" at bounding box center [155, 24] width 52 height 10
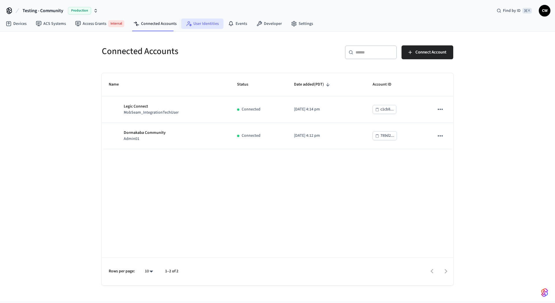
click at [207, 24] on link "User Identities" at bounding box center [202, 24] width 42 height 10
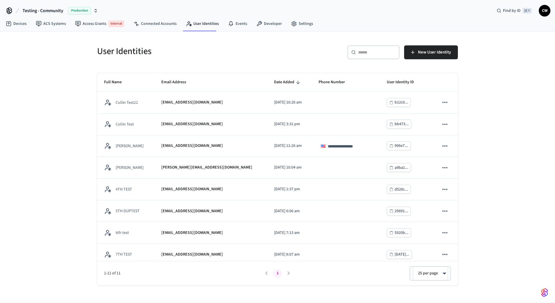
click at [36, 107] on div "**********" at bounding box center [277, 167] width 555 height 270
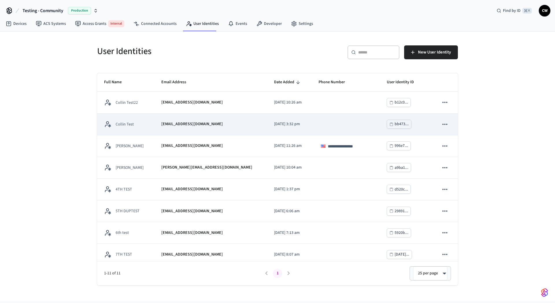
click at [184, 117] on td "collin+test@getseam.com" at bounding box center [210, 125] width 113 height 22
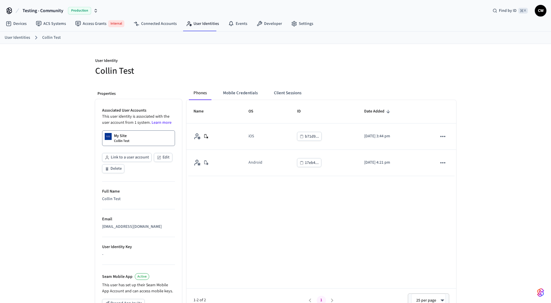
click at [53, 120] on div "User Identity Collin Test Properties Associated User Accounts This user identit…" at bounding box center [275, 220] width 551 height 353
click at [245, 95] on button "Mobile Credentials" at bounding box center [240, 93] width 44 height 14
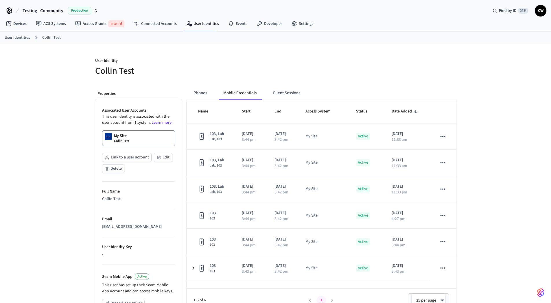
click at [231, 74] on h5 "Collin Test" at bounding box center [183, 71] width 177 height 12
click at [148, 25] on link "Connected Accounts" at bounding box center [155, 24] width 52 height 10
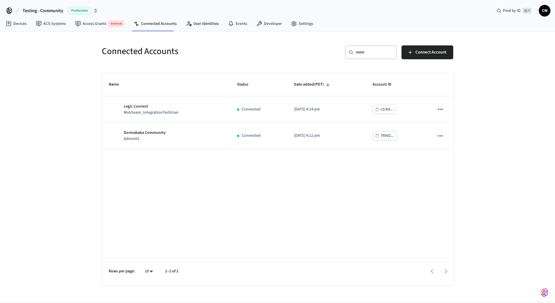
click at [194, 26] on link "User Identities" at bounding box center [202, 24] width 42 height 10
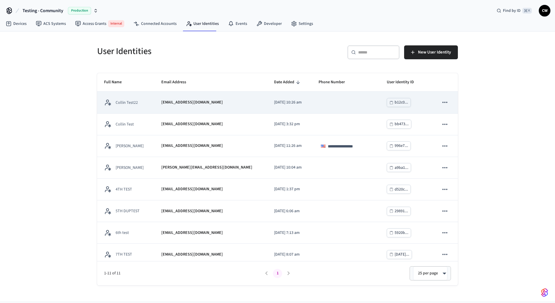
click at [185, 102] on p "[EMAIL_ADDRESS][DOMAIN_NAME]" at bounding box center [192, 103] width 62 height 6
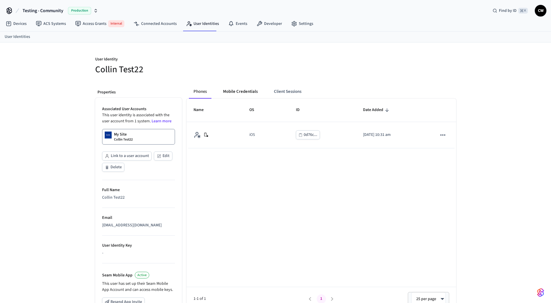
click at [252, 91] on button "Mobile Credentials" at bounding box center [240, 92] width 44 height 14
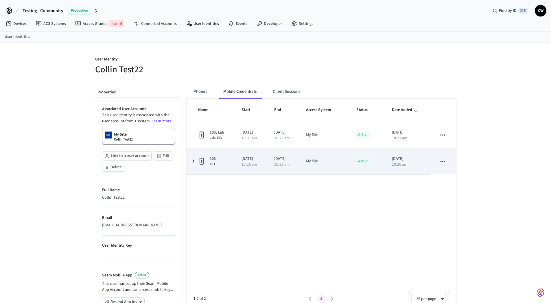
click at [445, 160] on icon "sticky table" at bounding box center [443, 162] width 8 height 8
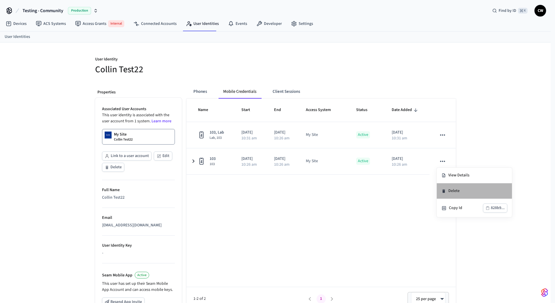
click at [460, 191] on li "Delete" at bounding box center [474, 191] width 75 height 16
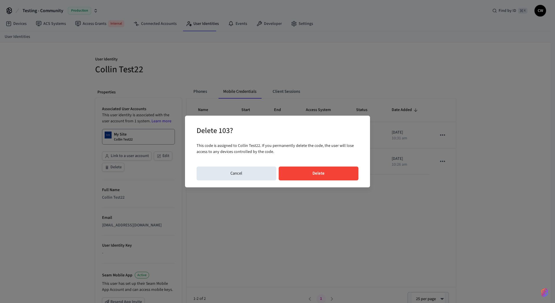
click at [345, 171] on button "Delete" at bounding box center [319, 174] width 80 height 14
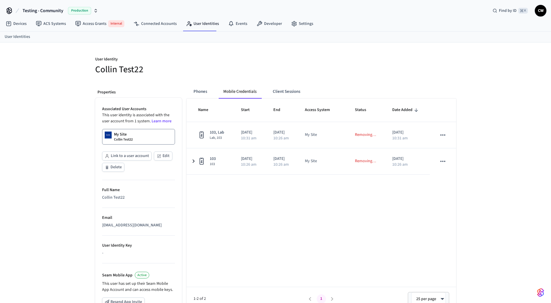
click at [425, 71] on div at bounding box center [367, 65] width 177 height 19
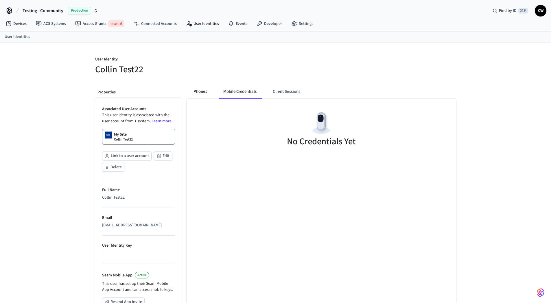
click at [203, 91] on button "Phones" at bounding box center [200, 92] width 23 height 14
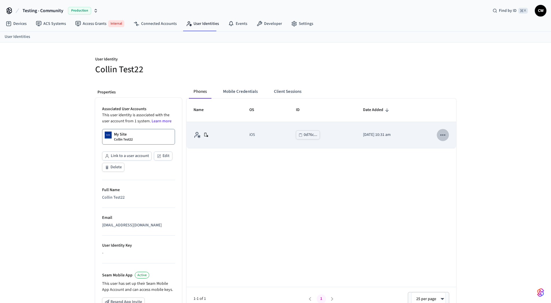
click at [437, 135] on button "sticky table" at bounding box center [443, 135] width 12 height 12
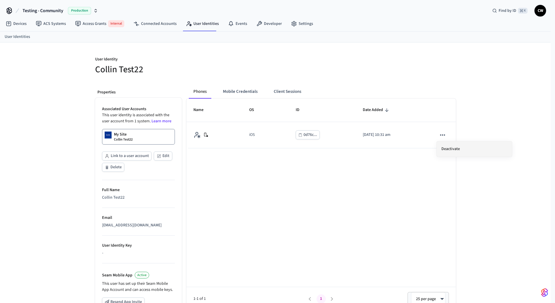
click at [450, 148] on li "Deactivate" at bounding box center [474, 148] width 75 height 15
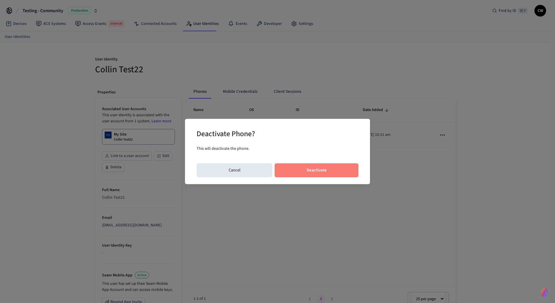
click at [327, 165] on button "Deactivate" at bounding box center [317, 170] width 84 height 14
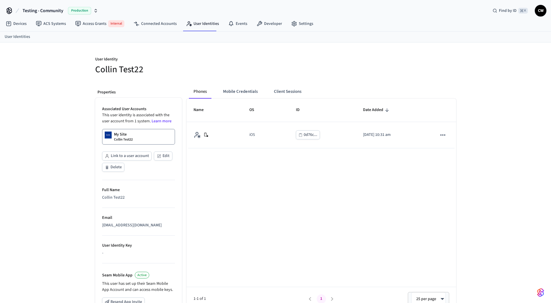
click at [287, 195] on div "Name OS ID Date Added iOS 0d76c... 2025/09/22 at 10:31 am 1-1 of 1 1 25 per pag…" at bounding box center [322, 205] width 270 height 212
click at [200, 26] on link "User Identities" at bounding box center [202, 24] width 42 height 10
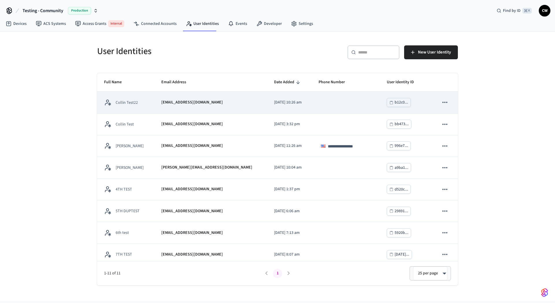
click at [154, 96] on td "[EMAIL_ADDRESS][DOMAIN_NAME]" at bounding box center [210, 103] width 113 height 22
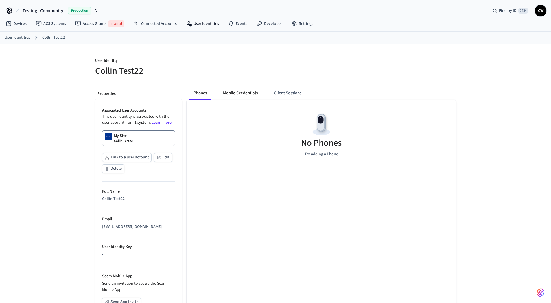
click at [242, 93] on button "Mobile Credentials" at bounding box center [240, 93] width 44 height 14
click at [207, 94] on button "Phones" at bounding box center [200, 93] width 23 height 14
click at [283, 95] on button "Client Sessions" at bounding box center [287, 93] width 37 height 14
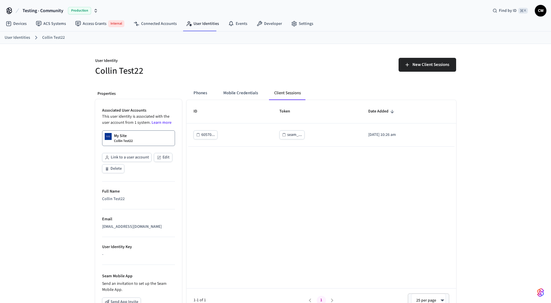
click at [249, 77] on div "User Identity Collin Test22 New Client Sessions Properties Associated User Acco…" at bounding box center [276, 219] width 370 height 351
click at [261, 72] on h5 "Collin Test22" at bounding box center [183, 71] width 177 height 12
click at [206, 93] on button "Phones" at bounding box center [200, 93] width 23 height 14
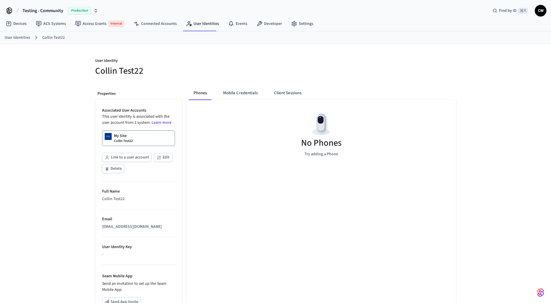
click at [244, 85] on div "Phones Mobile Credentials Client Sessions No Phones Try adding a Phone" at bounding box center [319, 239] width 274 height 314
click at [244, 91] on button "Mobile Credentials" at bounding box center [240, 93] width 44 height 14
click at [238, 76] on h5 "Collin Test22" at bounding box center [183, 71] width 177 height 12
drag, startPoint x: 38, startPoint y: 131, endPoint x: 41, endPoint y: 124, distance: 7.5
click at [38, 131] on div "User Identity Collin Test22 Properties Associated User Accounts This user ident…" at bounding box center [275, 219] width 551 height 351
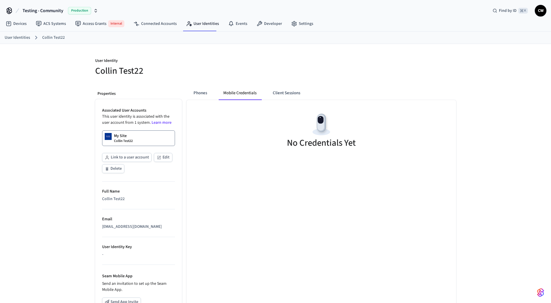
click at [127, 135] on div "My Site Collin Test22" at bounding box center [123, 138] width 19 height 10
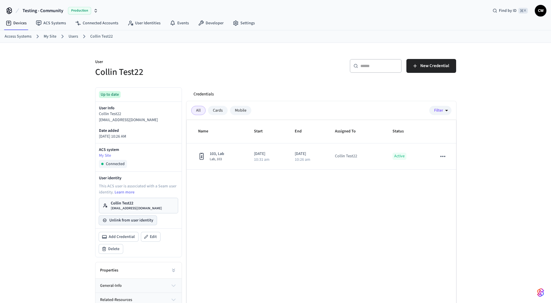
click at [130, 221] on button "Unlink from user identity" at bounding box center [128, 220] width 58 height 9
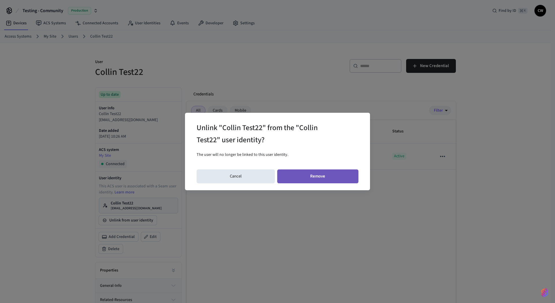
click at [319, 179] on button "Remove" at bounding box center [318, 177] width 82 height 14
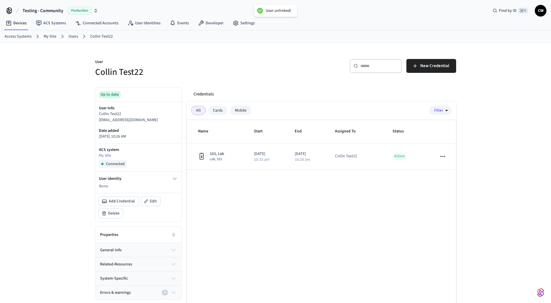
click at [30, 137] on div "User Collin Test22 ​ ​ New Credential Up to date User Info Collin Test22 collin…" at bounding box center [275, 188] width 551 height 290
click at [140, 21] on link "User Identities" at bounding box center [144, 23] width 42 height 10
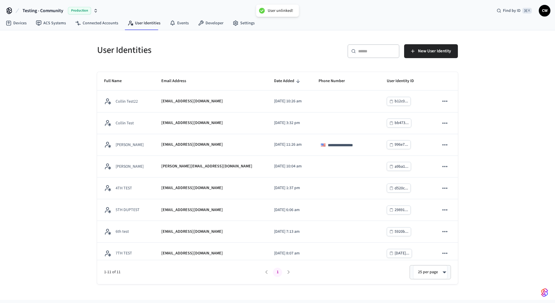
click at [50, 113] on div "**********" at bounding box center [277, 165] width 555 height 270
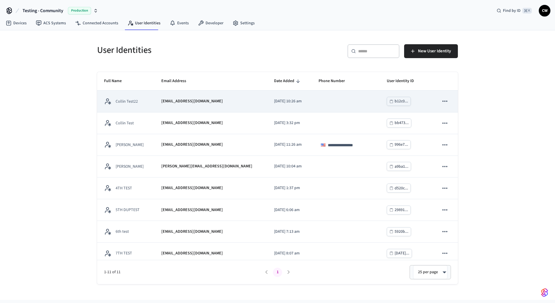
click at [443, 101] on icon "sticky table" at bounding box center [445, 101] width 5 height 1
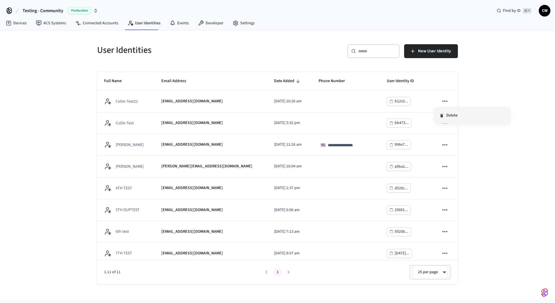
click at [463, 116] on li "Delete" at bounding box center [472, 115] width 75 height 15
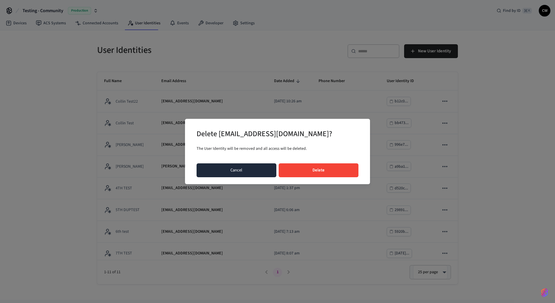
click at [245, 170] on button "Cancel" at bounding box center [237, 170] width 80 height 14
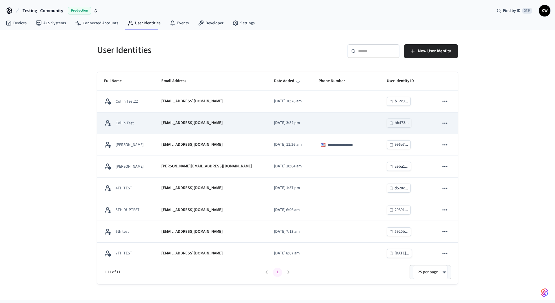
click at [181, 124] on p "[EMAIL_ADDRESS][DOMAIN_NAME]" at bounding box center [192, 123] width 62 height 6
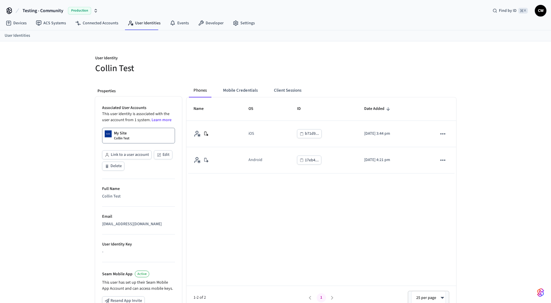
click at [129, 153] on button "Link to a user account" at bounding box center [126, 154] width 49 height 9
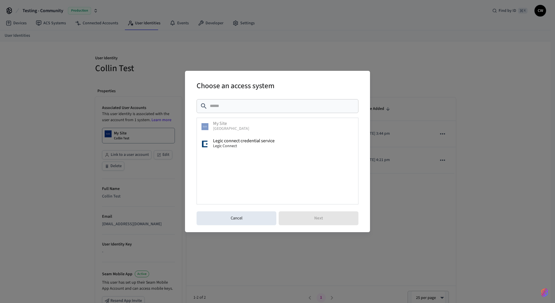
click at [226, 229] on div "Choose an access system ​ ​ My Site Dormakaba Community Site Legic connect cred…" at bounding box center [277, 151] width 185 height 161
click at [233, 221] on button "Cancel" at bounding box center [237, 218] width 80 height 14
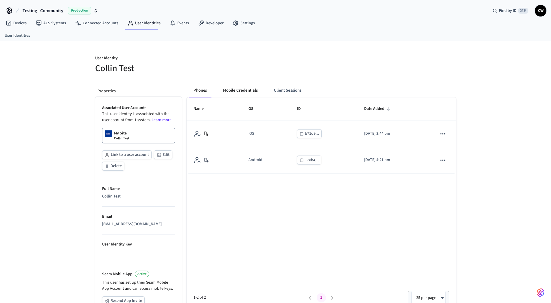
click at [255, 91] on button "Mobile Credentials" at bounding box center [240, 91] width 44 height 14
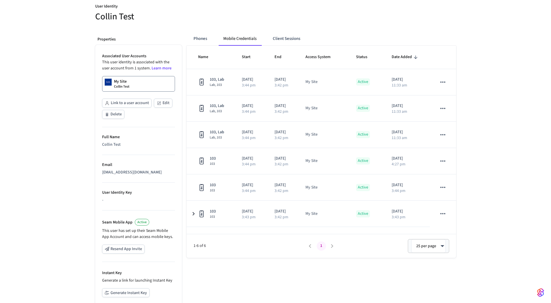
scroll to position [104, 0]
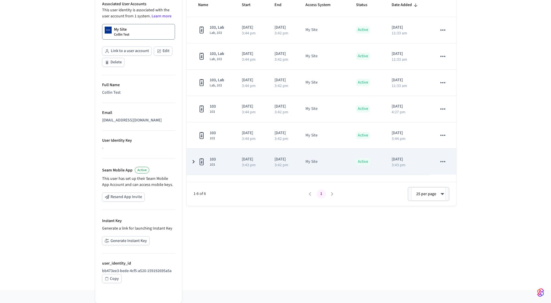
click at [444, 164] on icon "sticky table" at bounding box center [443, 162] width 8 height 8
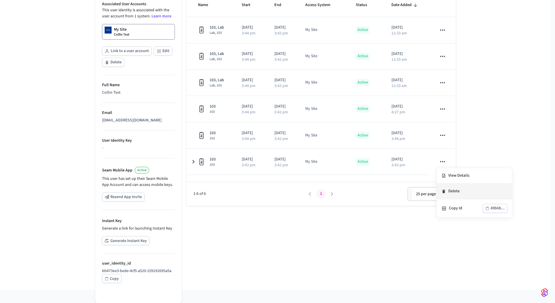
click at [452, 195] on li "Delete" at bounding box center [474, 192] width 75 height 16
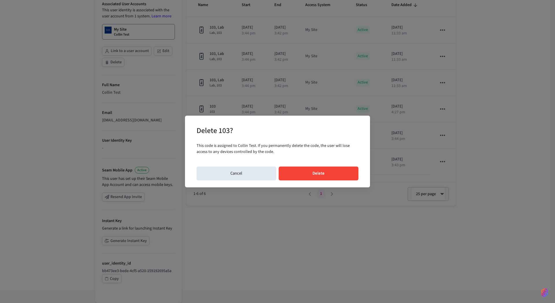
click at [311, 174] on button "Delete" at bounding box center [319, 174] width 80 height 14
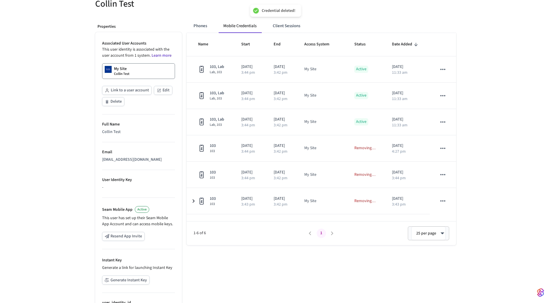
scroll to position [63, 0]
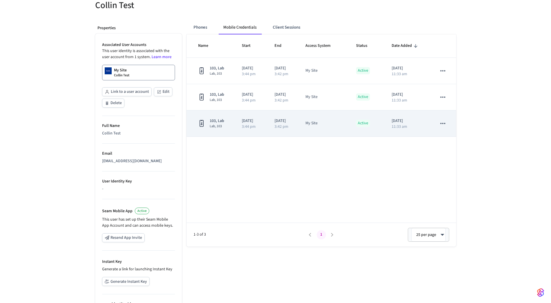
click at [447, 123] on button "sticky table" at bounding box center [443, 123] width 12 height 12
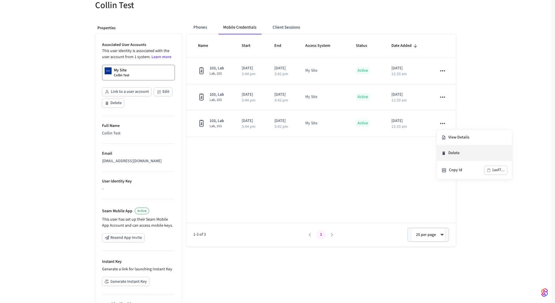
click at [457, 153] on li "Delete" at bounding box center [474, 154] width 75 height 16
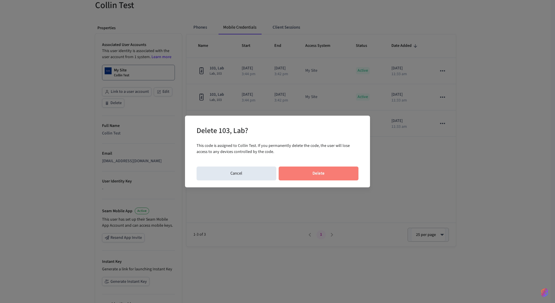
click at [345, 172] on button "Delete" at bounding box center [319, 174] width 80 height 14
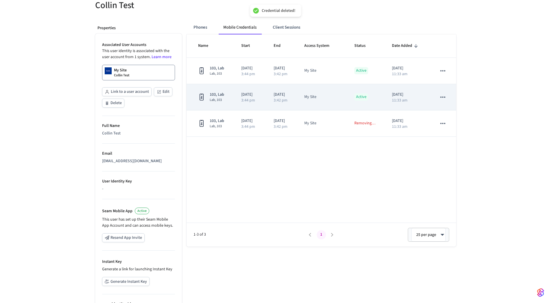
click at [440, 97] on icon "sticky table" at bounding box center [443, 97] width 8 height 8
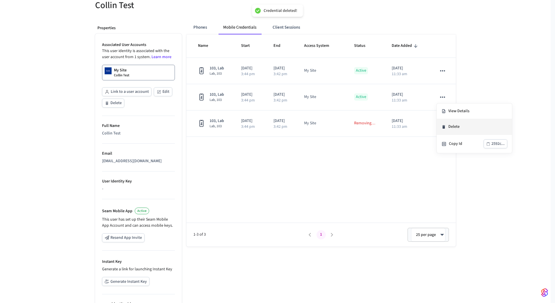
click at [444, 132] on li "Delete" at bounding box center [474, 127] width 75 height 16
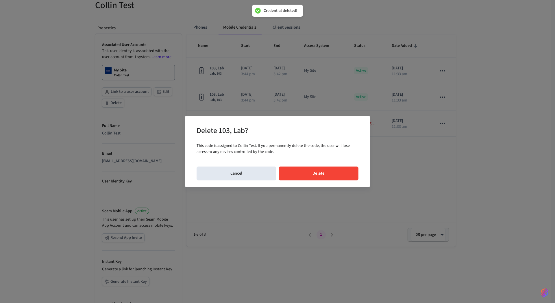
click at [321, 169] on button "Delete" at bounding box center [319, 174] width 80 height 14
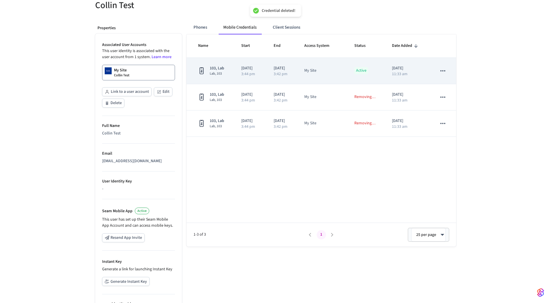
click at [441, 72] on icon "sticky table" at bounding box center [443, 71] width 8 height 8
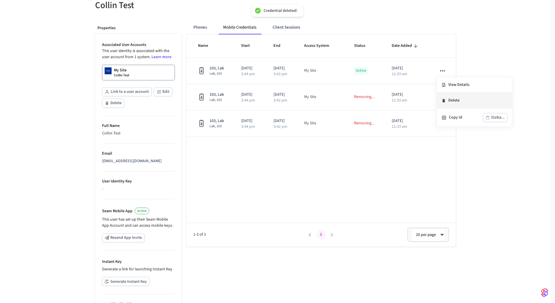
click at [453, 104] on li "Delete" at bounding box center [474, 101] width 75 height 16
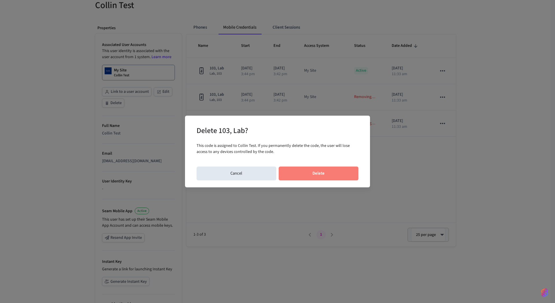
click at [321, 175] on button "Delete" at bounding box center [319, 174] width 80 height 14
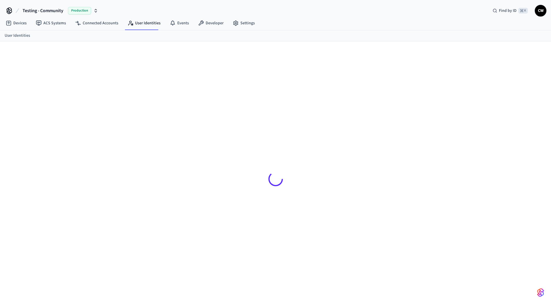
scroll to position [8, 0]
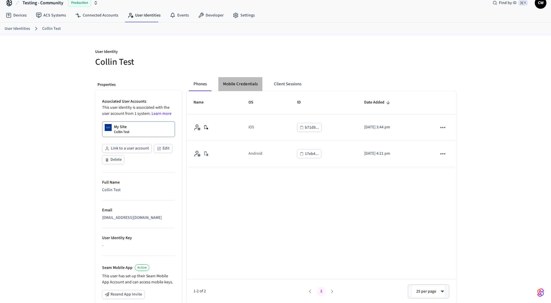
click at [242, 88] on button "Mobile Credentials" at bounding box center [240, 84] width 44 height 14
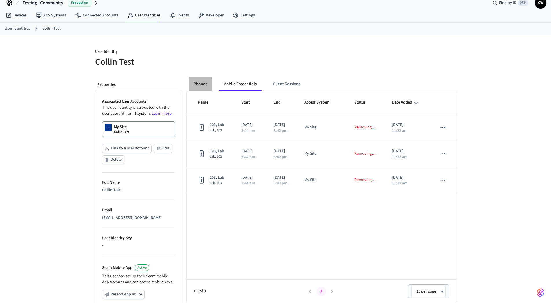
click at [207, 84] on button "Phones" at bounding box center [200, 84] width 23 height 14
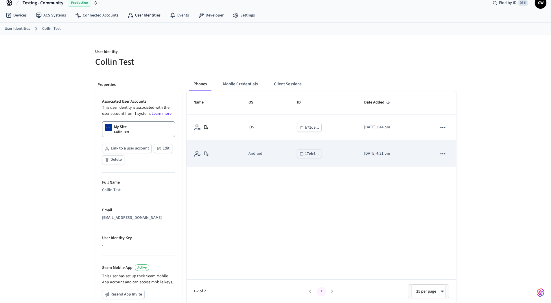
click at [439, 155] on button "sticky table" at bounding box center [443, 154] width 12 height 12
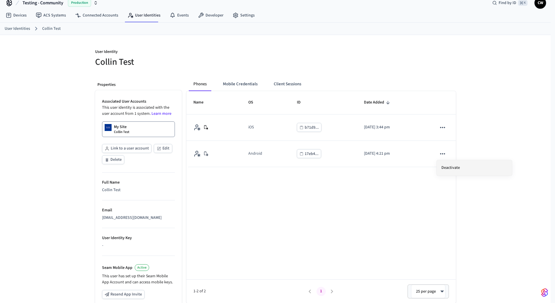
click at [456, 170] on li "Deactivate" at bounding box center [474, 167] width 75 height 15
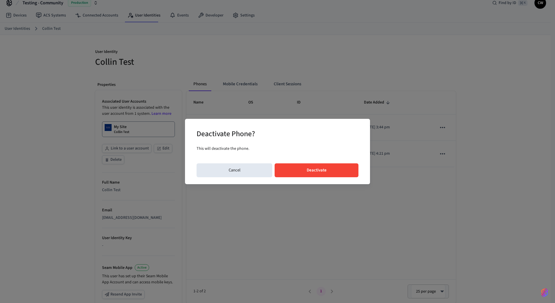
click at [340, 166] on button "Deactivate" at bounding box center [317, 170] width 84 height 14
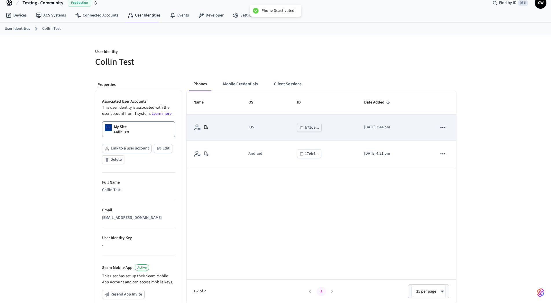
click at [446, 130] on icon "sticky table" at bounding box center [443, 128] width 8 height 8
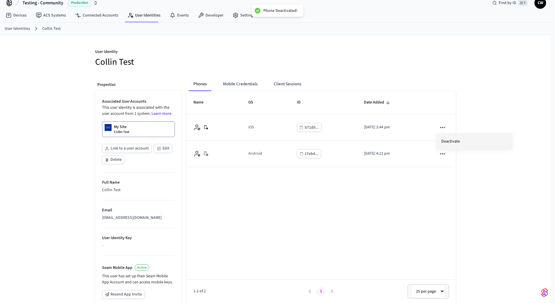
click at [450, 141] on li "Deactivate" at bounding box center [474, 141] width 75 height 15
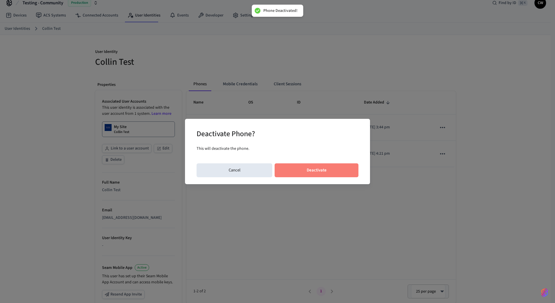
click at [327, 167] on button "Deactivate" at bounding box center [317, 170] width 84 height 14
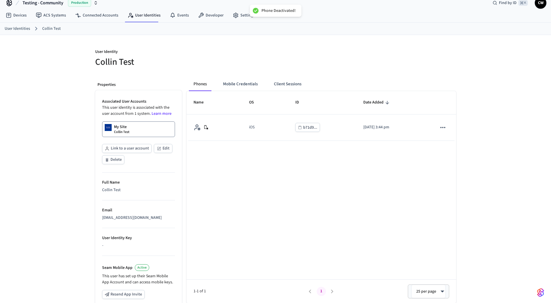
click at [305, 65] on div at bounding box center [367, 58] width 177 height 19
click at [245, 86] on button "Mobile Credentials" at bounding box center [240, 84] width 44 height 14
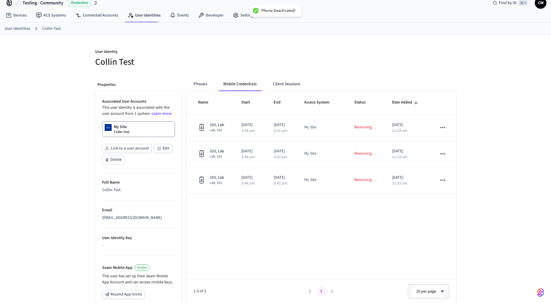
click at [201, 74] on div "Phones Mobile Credentials Client Sessions Name Start End Access System Status D…" at bounding box center [319, 230] width 274 height 315
click at [59, 17] on link "ACS Systems" at bounding box center [50, 15] width 39 height 10
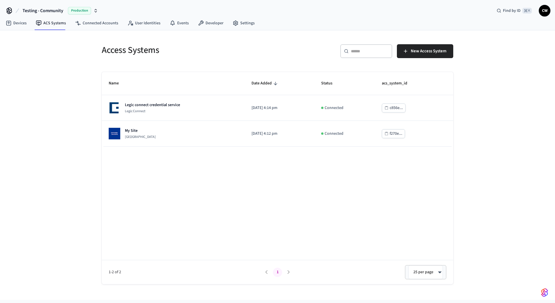
click at [54, 90] on div "Access Systems ​ ​ New Access System Name Date Added Status acs_system_id Legic…" at bounding box center [277, 165] width 555 height 270
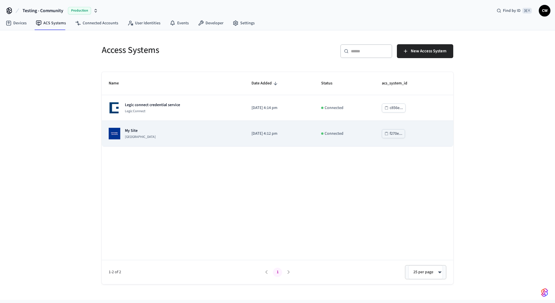
click at [152, 132] on p "My Site" at bounding box center [140, 131] width 31 height 6
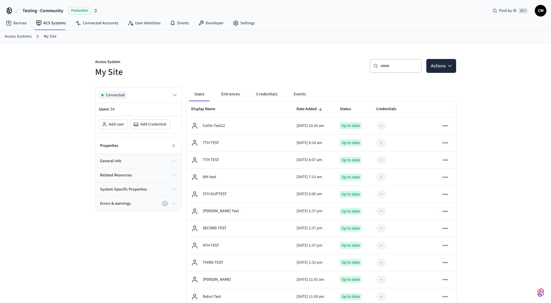
click at [286, 68] on div "​ ​ Actions" at bounding box center [367, 68] width 177 height 19
click at [443, 68] on button "Actions" at bounding box center [441, 66] width 30 height 14
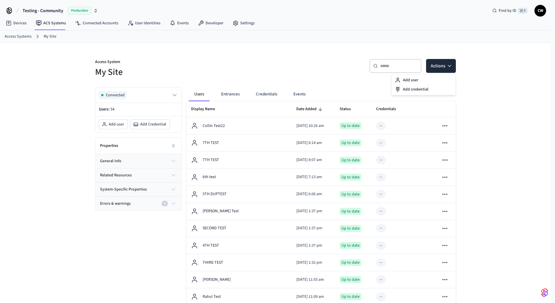
click at [443, 81] on div "Add user" at bounding box center [424, 80] width 62 height 9
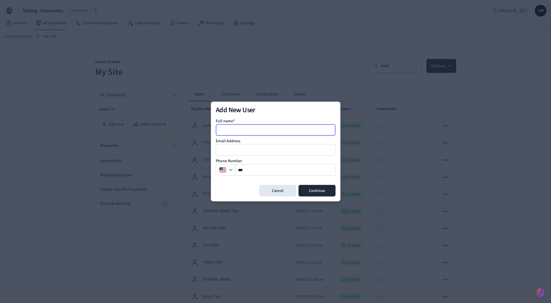
click at [279, 131] on input at bounding box center [275, 130] width 119 height 7
type input "**********"
click at [323, 189] on button "Continue" at bounding box center [317, 191] width 37 height 12
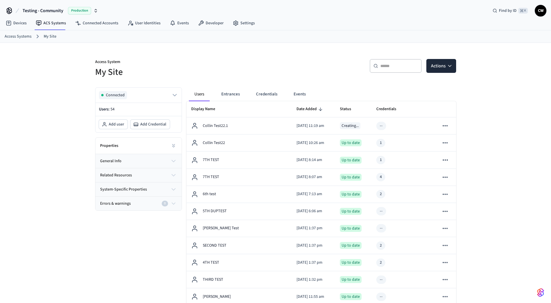
click at [292, 61] on div "​ ​ Actions" at bounding box center [367, 68] width 177 height 19
click at [154, 23] on link "User Identities" at bounding box center [144, 23] width 42 height 10
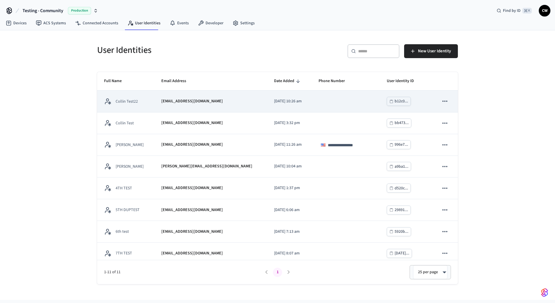
click at [154, 99] on td "[EMAIL_ADDRESS][DOMAIN_NAME]" at bounding box center [210, 102] width 113 height 22
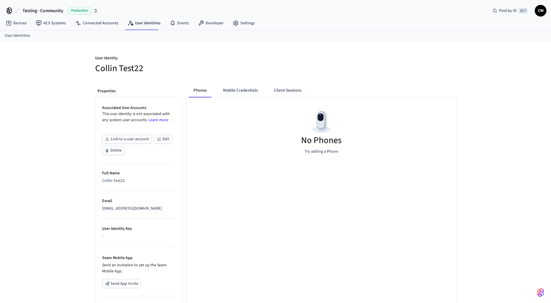
click at [128, 139] on button "Link to a user account" at bounding box center [126, 139] width 49 height 9
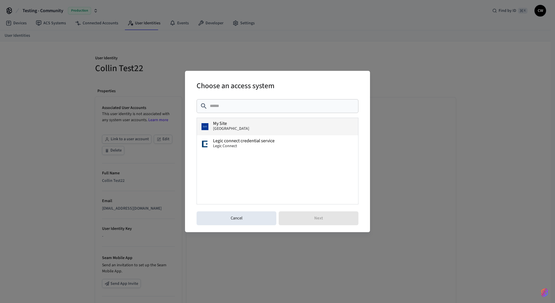
click at [248, 128] on span "[GEOGRAPHIC_DATA]" at bounding box center [231, 129] width 36 height 6
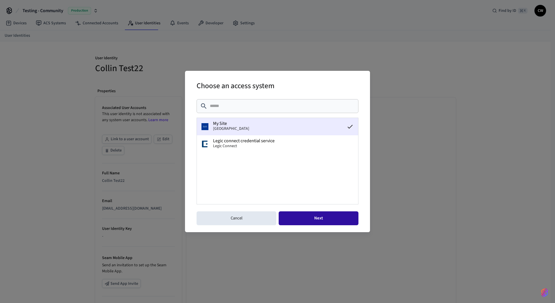
click at [318, 216] on button "Next" at bounding box center [319, 218] width 80 height 14
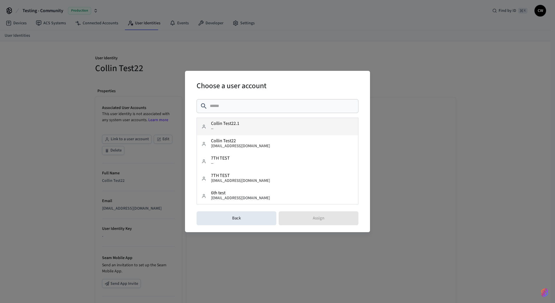
click at [264, 129] on button "Collin Test22.1 --" at bounding box center [277, 126] width 161 height 17
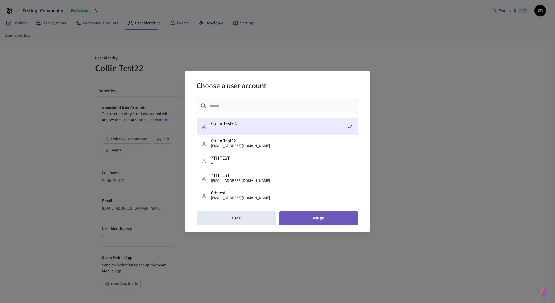
click at [333, 223] on button "Assign" at bounding box center [319, 218] width 80 height 14
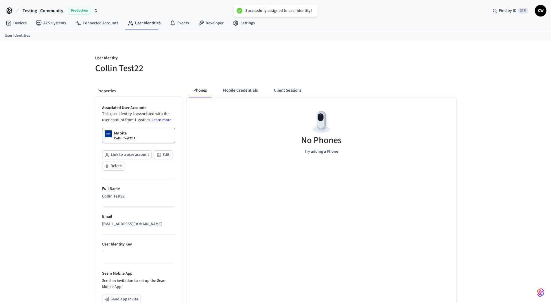
click at [251, 147] on div "No Phones Try adding a Phone" at bounding box center [322, 131] width 270 height 69
click at [235, 92] on button "Mobile Credentials" at bounding box center [240, 91] width 44 height 14
click at [284, 92] on button "Client Sessions" at bounding box center [286, 91] width 37 height 14
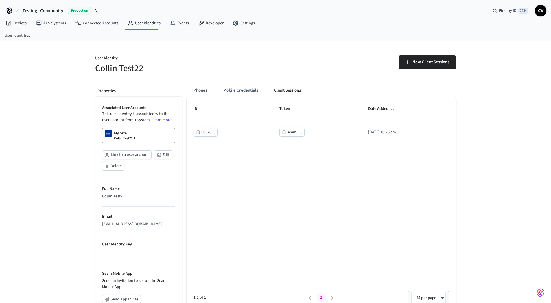
click at [296, 71] on div "New Client Sessions" at bounding box center [367, 64] width 177 height 19
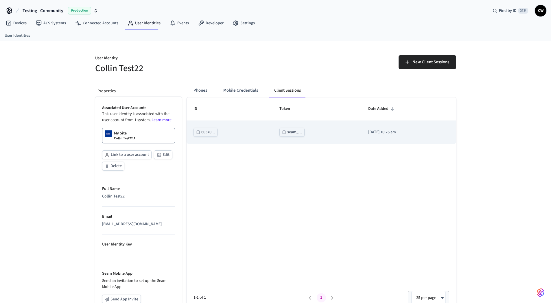
click at [289, 133] on div "seam_..." at bounding box center [294, 132] width 15 height 7
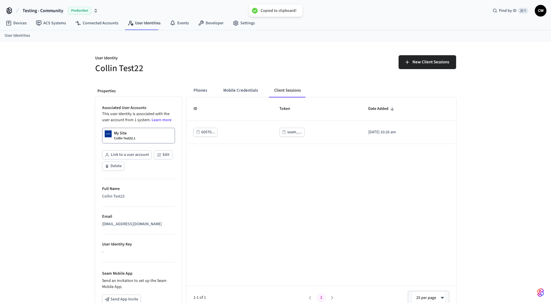
click at [212, 187] on div "ID Token Date Added 60570... seam_... 2025/09/22 at 10:26 am 1-1 of 1 1 25 per …" at bounding box center [322, 203] width 270 height 212
click at [240, 72] on h5 "Collin Test22" at bounding box center [183, 68] width 177 height 12
click at [205, 93] on button "Phones" at bounding box center [200, 91] width 23 height 14
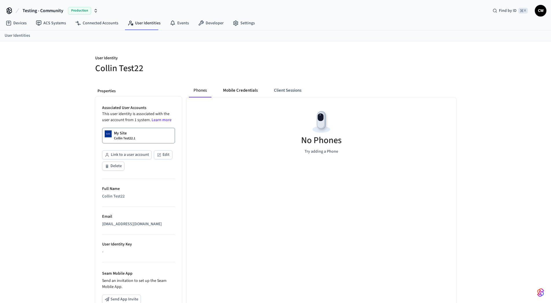
click at [243, 94] on button "Mobile Credentials" at bounding box center [240, 91] width 44 height 14
click at [274, 72] on div at bounding box center [364, 61] width 184 height 26
click at [290, 92] on button "Client Sessions" at bounding box center [286, 91] width 37 height 14
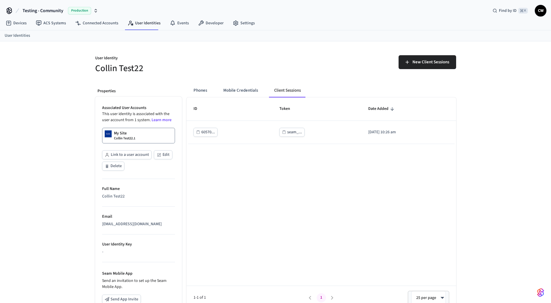
click at [148, 62] on h5 "Collin Test22" at bounding box center [183, 68] width 177 height 12
click at [131, 131] on div "My Site Collin Test22.1" at bounding box center [124, 135] width 21 height 10
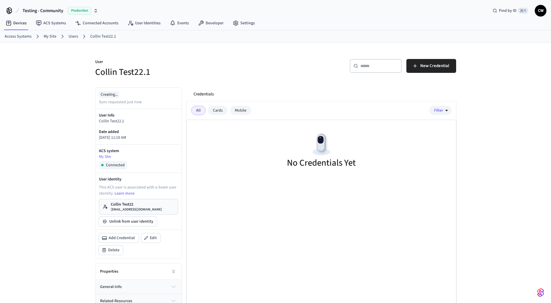
drag, startPoint x: 319, startPoint y: 75, endPoint x: 328, endPoint y: 74, distance: 9.0
click at [319, 75] on div "​ ​ New Credential" at bounding box center [367, 68] width 177 height 19
click at [251, 73] on h5 "Collin Test22.1" at bounding box center [183, 72] width 177 height 12
click at [96, 21] on link "Connected Accounts" at bounding box center [97, 23] width 52 height 10
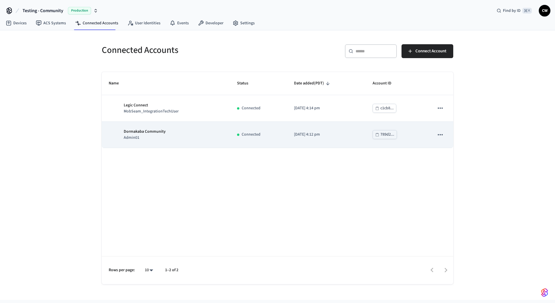
click at [163, 135] on p "Admin01" at bounding box center [145, 138] width 42 height 6
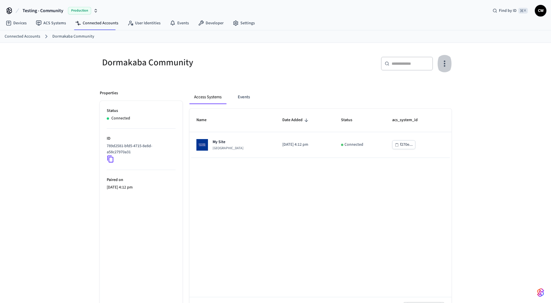
click at [445, 63] on icon "button" at bounding box center [444, 64] width 1 height 6
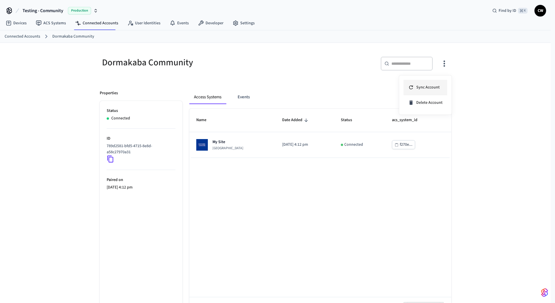
click at [440, 83] on li "Sync Account" at bounding box center [426, 87] width 44 height 15
click at [235, 76] on div at bounding box center [277, 151] width 555 height 303
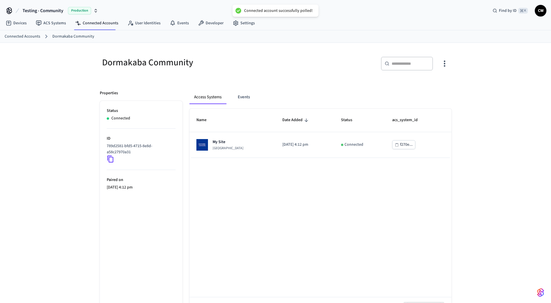
click at [241, 141] on p "My Site" at bounding box center [228, 142] width 31 height 6
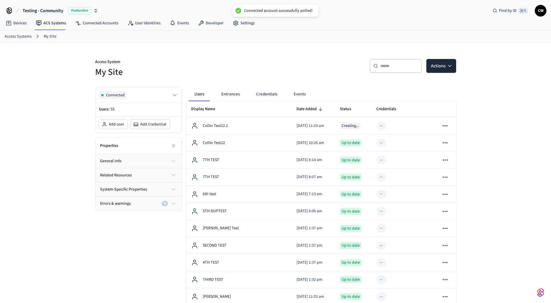
click at [104, 67] on h5 "My Site" at bounding box center [183, 72] width 177 height 12
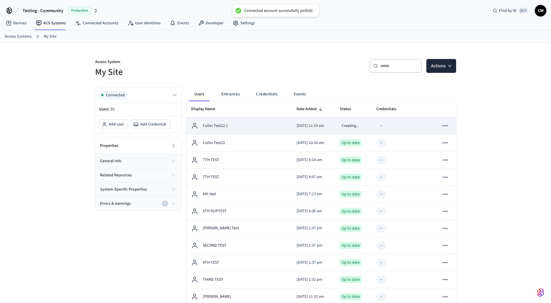
click at [208, 120] on td "Collin Test22.1" at bounding box center [239, 125] width 105 height 17
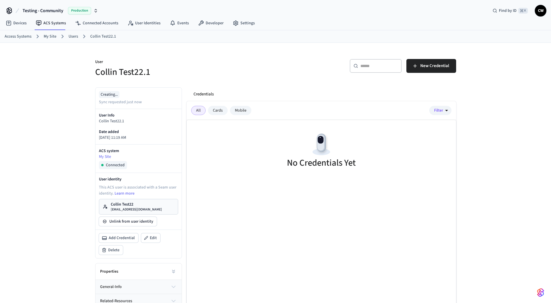
click at [285, 67] on div "​ ​ New Credential" at bounding box center [367, 68] width 177 height 19
click at [38, 59] on div "User Collin Test22.1 ​ ​ New Credential Creating... Sync requested just now Use…" at bounding box center [275, 190] width 551 height 294
drag, startPoint x: 62, startPoint y: 92, endPoint x: 201, endPoint y: 80, distance: 139.4
click at [62, 91] on div "User Collin Test22.1 ​ ​ New Credential Creating... Sync requested just now Use…" at bounding box center [275, 190] width 551 height 294
click at [429, 67] on span "New Credential" at bounding box center [434, 66] width 29 height 8
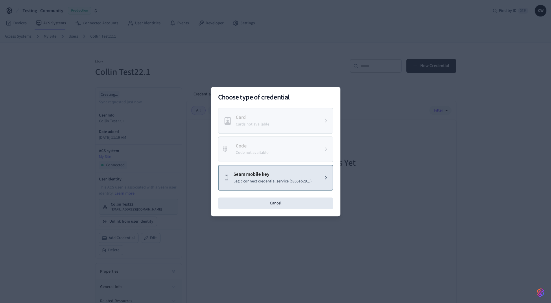
click at [275, 178] on p "Legic connect credential service (c856eb29...)" at bounding box center [272, 181] width 78 height 6
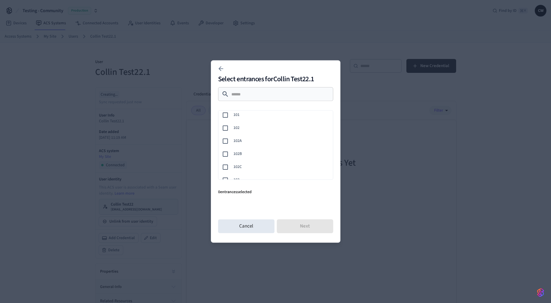
scroll to position [84, 0]
click at [251, 127] on span "103" at bounding box center [280, 124] width 95 height 6
click at [311, 224] on button "Next" at bounding box center [305, 227] width 56 height 14
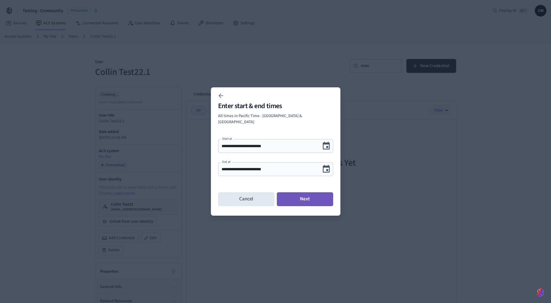
click at [307, 193] on button "Next" at bounding box center [305, 199] width 56 height 14
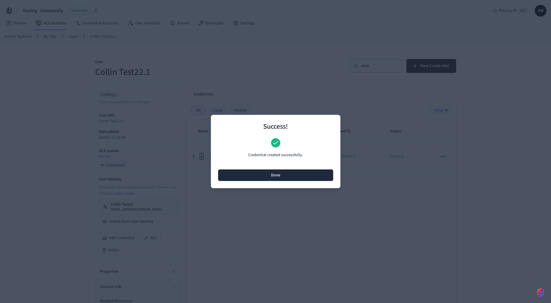
click at [305, 174] on button "Done" at bounding box center [275, 176] width 115 height 12
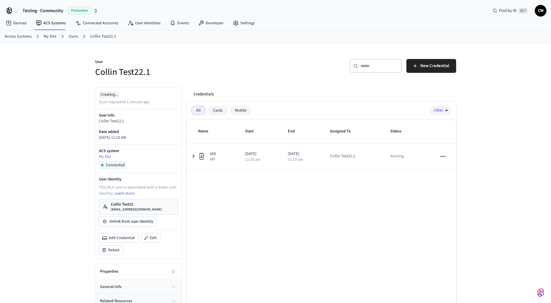
click at [289, 211] on div "Name Start End Assigned To Status 103 103 [DATE] 11:19 am [DATE] 11:19 am Colli…" at bounding box center [322, 226] width 270 height 212
click at [289, 208] on div "Name Start End Assigned To Status 103 103 [DATE] 11:19 am [DATE] 11:19 am Colli…" at bounding box center [322, 226] width 270 height 212
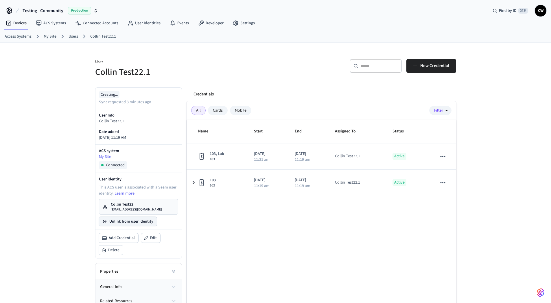
click at [147, 219] on button "Unlink from user identity" at bounding box center [128, 221] width 58 height 9
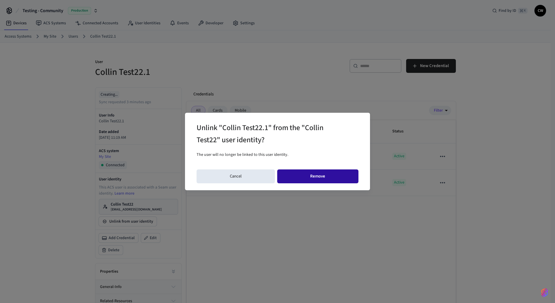
click at [326, 179] on button "Remove" at bounding box center [318, 177] width 82 height 14
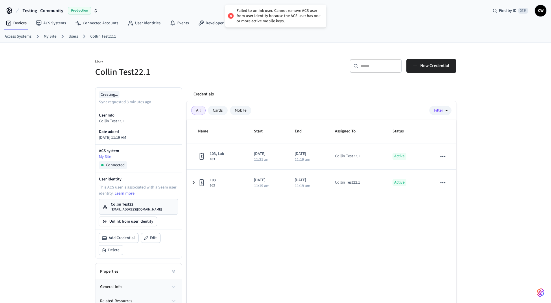
click at [277, 74] on div "​ ​ New Credential" at bounding box center [364, 65] width 184 height 26
click at [127, 202] on p "Collin Test22" at bounding box center [136, 205] width 51 height 6
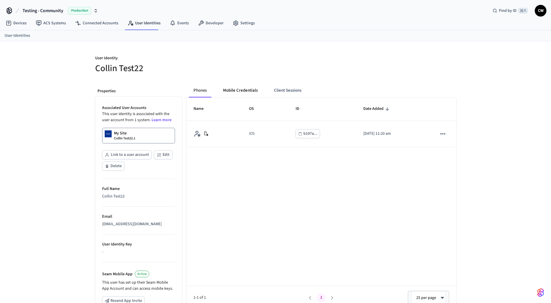
click at [233, 91] on button "Mobile Credentials" at bounding box center [240, 91] width 44 height 14
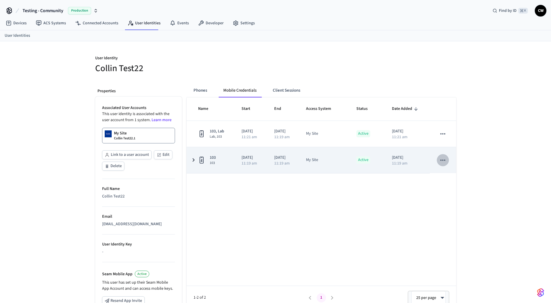
click at [442, 161] on icon "sticky table" at bounding box center [443, 161] width 8 height 8
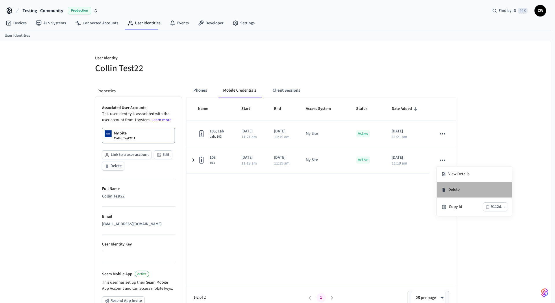
click at [452, 189] on li "Delete" at bounding box center [474, 190] width 75 height 16
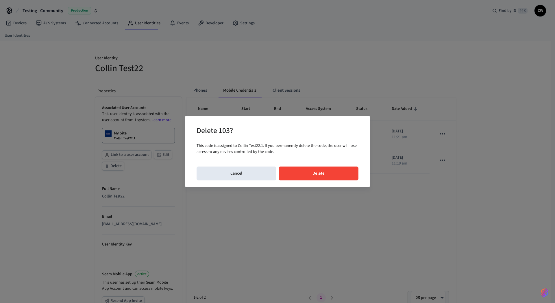
click at [332, 174] on button "Delete" at bounding box center [319, 174] width 80 height 14
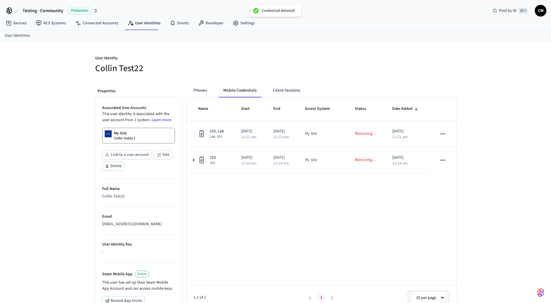
click at [273, 199] on div "Name Start End Access System Status Date Added 103, Lab Lab, 103 2025/09/22 11:…" at bounding box center [322, 203] width 270 height 212
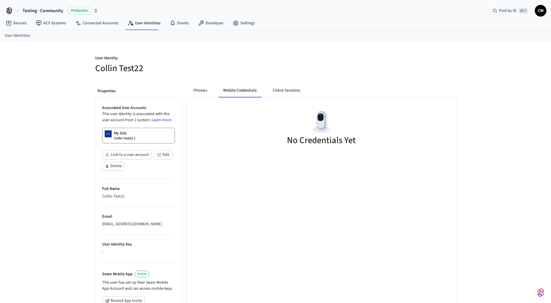
click at [244, 73] on h5 "Collin Test22" at bounding box center [183, 68] width 177 height 12
click at [210, 88] on button "Phones" at bounding box center [200, 91] width 23 height 14
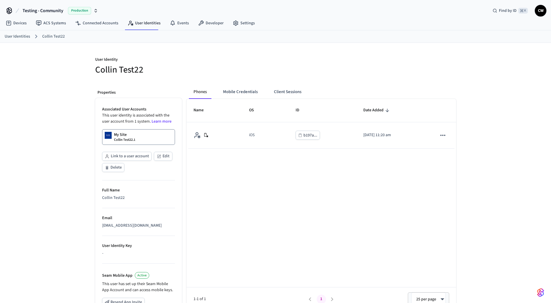
click at [46, 76] on div "User Identity Collin Test22 Properties Associated User Accounts This user ident…" at bounding box center [275, 219] width 551 height 353
click at [252, 94] on button "Mobile Credentials" at bounding box center [240, 92] width 44 height 14
click at [245, 74] on h5 "Collin Test22" at bounding box center [183, 70] width 177 height 12
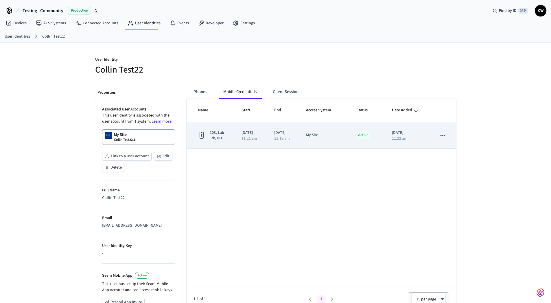
click at [445, 135] on icon "sticky table" at bounding box center [443, 135] width 5 height 1
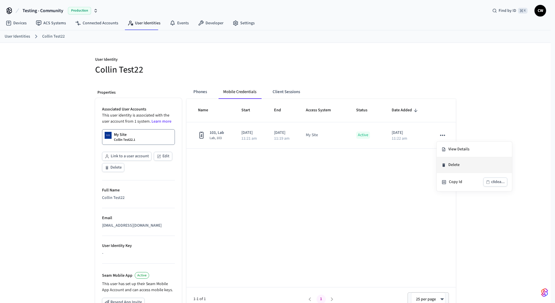
click at [452, 165] on li "Delete" at bounding box center [474, 165] width 75 height 16
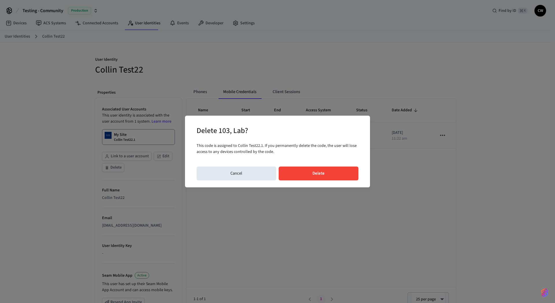
click at [332, 172] on button "Delete" at bounding box center [319, 174] width 80 height 14
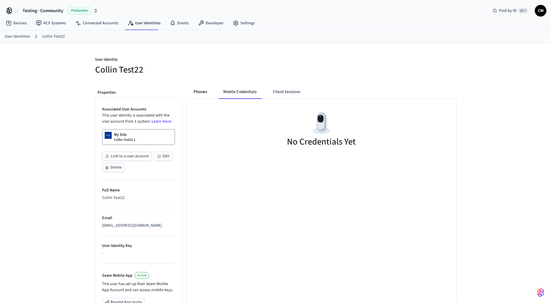
click at [203, 91] on button "Phones" at bounding box center [200, 92] width 23 height 14
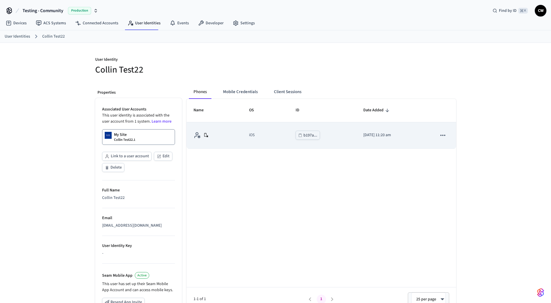
click at [442, 135] on icon "sticky table" at bounding box center [443, 136] width 8 height 8
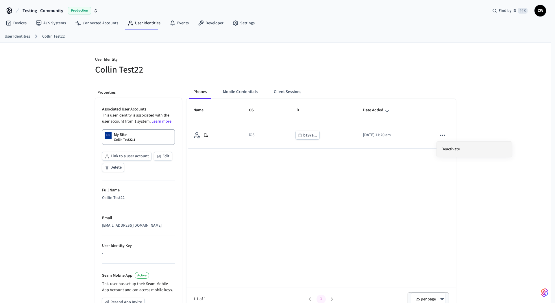
click at [445, 152] on li "Deactivate" at bounding box center [474, 149] width 75 height 15
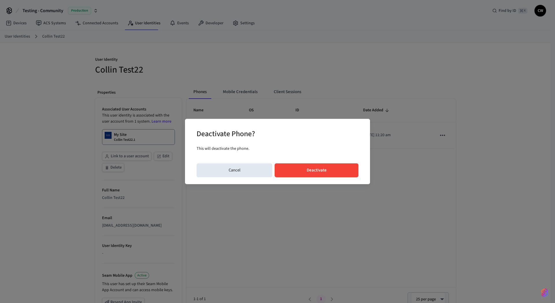
click at [326, 174] on button "Deactivate" at bounding box center [317, 170] width 84 height 14
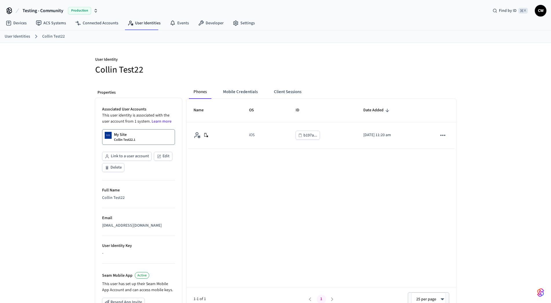
click at [237, 65] on h5 "Collin Test22" at bounding box center [183, 70] width 177 height 12
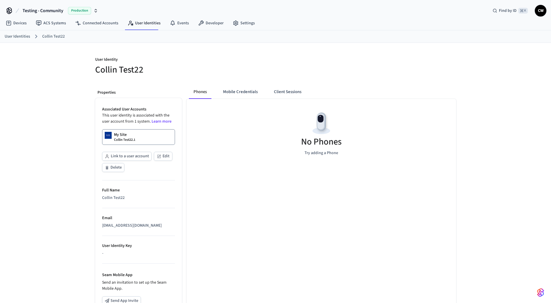
click at [134, 69] on h5 "Collin Test22" at bounding box center [183, 70] width 177 height 12
click at [152, 71] on h5 "Collin Test22" at bounding box center [183, 70] width 177 height 12
drag, startPoint x: 145, startPoint y: 71, endPoint x: 95, endPoint y: 55, distance: 52.2
click at [95, 55] on div "User Identity Collin Test22" at bounding box center [180, 63] width 184 height 26
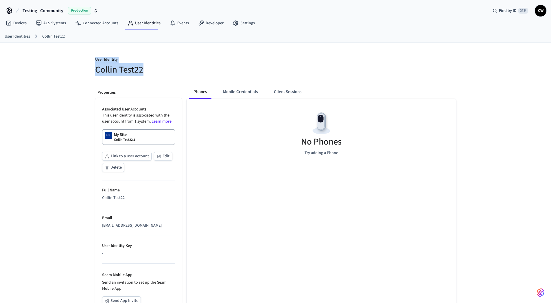
click at [95, 55] on div "User Identity Collin Test22" at bounding box center [180, 63] width 184 height 26
drag, startPoint x: 101, startPoint y: 58, endPoint x: 168, endPoint y: 69, distance: 67.7
click at [168, 69] on div "User Identity Collin Test22" at bounding box center [180, 63] width 184 height 26
click at [168, 69] on h5 "Collin Test22" at bounding box center [183, 70] width 177 height 12
drag, startPoint x: 161, startPoint y: 68, endPoint x: 75, endPoint y: 62, distance: 85.9
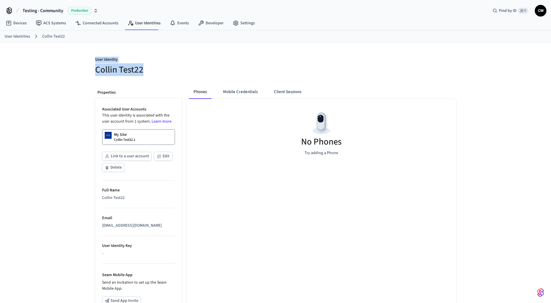
click at [75, 62] on div "User Identity Collin Test22 Properties Associated User Accounts This user ident…" at bounding box center [275, 218] width 551 height 351
drag, startPoint x: 92, startPoint y: 58, endPoint x: 143, endPoint y: 69, distance: 52.5
click at [143, 69] on div "User Identity Collin Test22" at bounding box center [180, 63] width 184 height 26
click at [143, 69] on h5 "Collin Test22" at bounding box center [183, 70] width 177 height 12
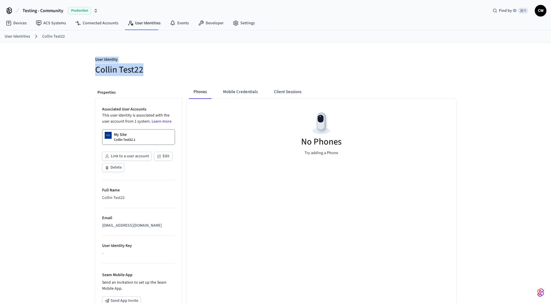
drag, startPoint x: 145, startPoint y: 70, endPoint x: 92, endPoint y: 57, distance: 54.7
click at [92, 57] on div "User Identity Collin Test22" at bounding box center [180, 63] width 184 height 26
drag, startPoint x: 94, startPoint y: 58, endPoint x: 146, endPoint y: 69, distance: 52.7
click at [146, 69] on div "User Identity Collin Test22" at bounding box center [180, 63] width 184 height 26
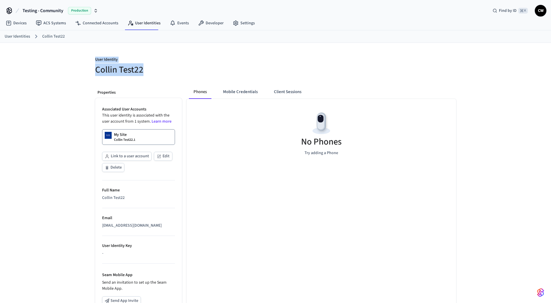
click at [146, 69] on h5 "Collin Test22" at bounding box center [183, 70] width 177 height 12
drag, startPoint x: 144, startPoint y: 69, endPoint x: 88, endPoint y: 62, distance: 56.3
click at [88, 62] on div "User Identity Collin Test22" at bounding box center [180, 63] width 184 height 26
drag, startPoint x: 137, startPoint y: 58, endPoint x: 158, endPoint y: 61, distance: 20.8
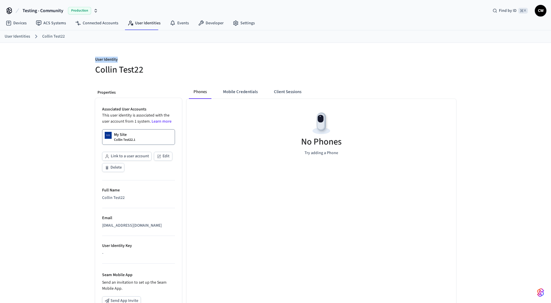
click at [158, 61] on p "User Identity" at bounding box center [183, 60] width 177 height 7
drag, startPoint x: 159, startPoint y: 62, endPoint x: 158, endPoint y: 68, distance: 6.4
click at [160, 64] on div "User Identity Collin Test22" at bounding box center [180, 63] width 184 height 26
click at [157, 69] on h5 "Collin Test22" at bounding box center [183, 70] width 177 height 12
click at [65, 141] on div "User Identity Collin Test22 Properties Associated User Accounts This user ident…" at bounding box center [275, 218] width 551 height 351
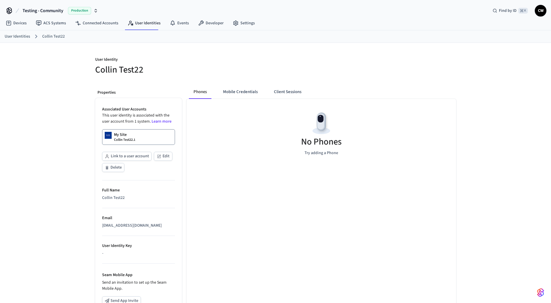
click at [139, 139] on link "My Site Collin Test22.1" at bounding box center [138, 137] width 73 height 16
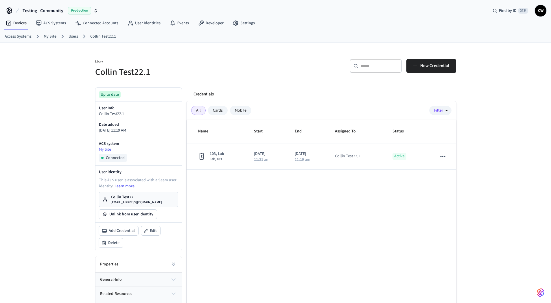
click at [57, 126] on div "User Collin Test22.1 ​ ​ New Credential Up to date User Info Collin Test22.1 Da…" at bounding box center [275, 188] width 551 height 290
click at [63, 218] on div "User Collin Test22.1 ​ ​ New Credential Up to date User Info Collin Test22.1 Da…" at bounding box center [275, 188] width 551 height 290
click at [158, 84] on div "Up to date User Info Collin Test22.1 Date added [DATE] 11:19 AM ACS system My S…" at bounding box center [136, 208] width 91 height 250
click at [129, 217] on button "Unlink from user identity" at bounding box center [128, 214] width 58 height 9
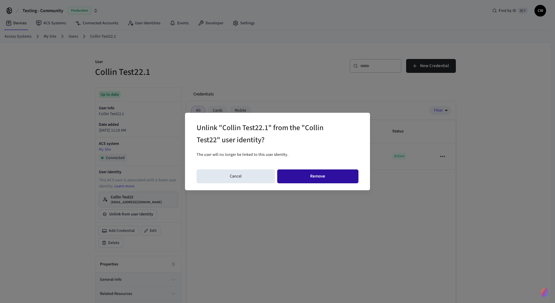
click at [320, 176] on button "Remove" at bounding box center [318, 177] width 82 height 14
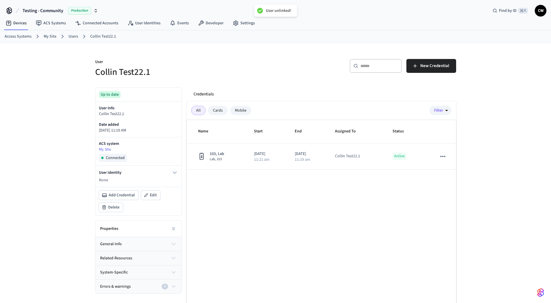
click at [259, 203] on div "Name Start End Assigned To Status 103, Lab Lab, 103 [DATE] 11:21 am [DATE] 11:1…" at bounding box center [322, 226] width 270 height 212
click at [297, 69] on div "​ ​ New Credential" at bounding box center [367, 68] width 177 height 19
click at [221, 111] on div "Cards" at bounding box center [218, 110] width 20 height 9
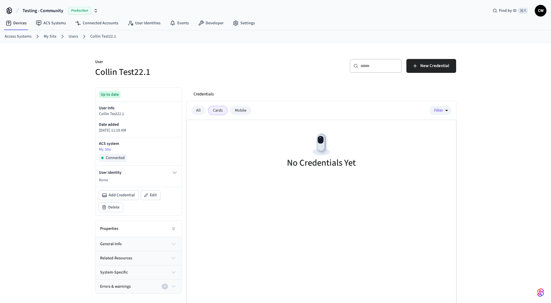
click at [241, 112] on div "Mobile" at bounding box center [240, 110] width 21 height 9
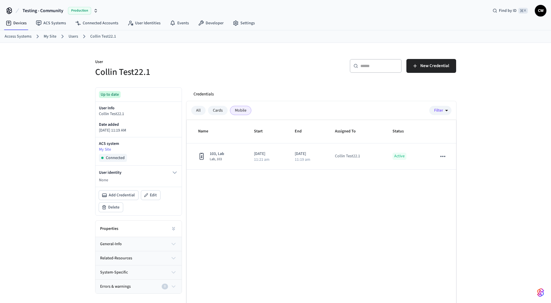
click at [203, 113] on div "All" at bounding box center [198, 110] width 14 height 9
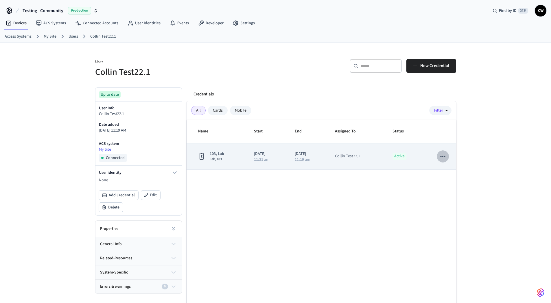
click at [441, 156] on icon "sticky table" at bounding box center [443, 156] width 5 height 1
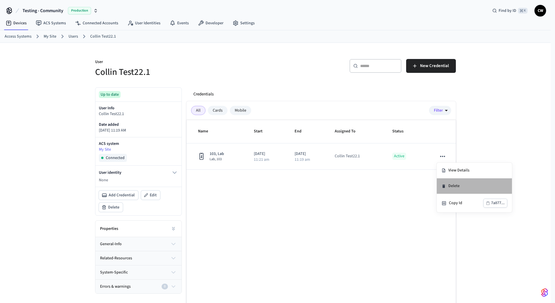
click at [451, 188] on li "Delete" at bounding box center [474, 186] width 75 height 16
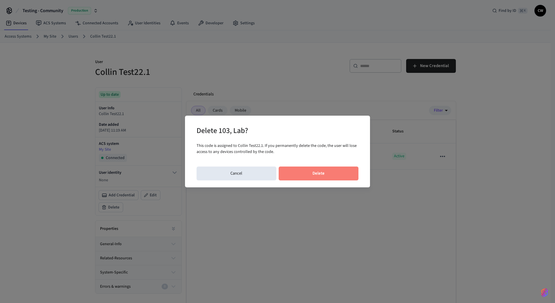
click at [312, 170] on button "Delete" at bounding box center [319, 174] width 80 height 14
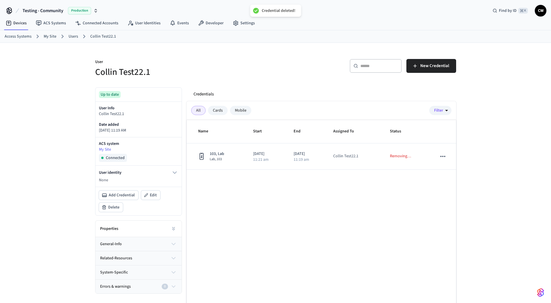
click at [291, 79] on div "User Collin Test22.1 ​ ​ New Credential Up to date User Info Collin Test22.1 Da…" at bounding box center [276, 188] width 370 height 290
click at [161, 20] on link "User Identities" at bounding box center [144, 23] width 42 height 10
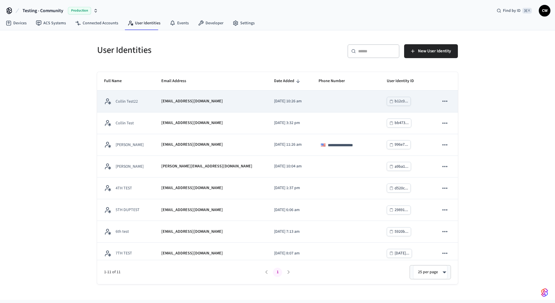
click at [136, 98] on div "Collin Test22" at bounding box center [125, 101] width 43 height 7
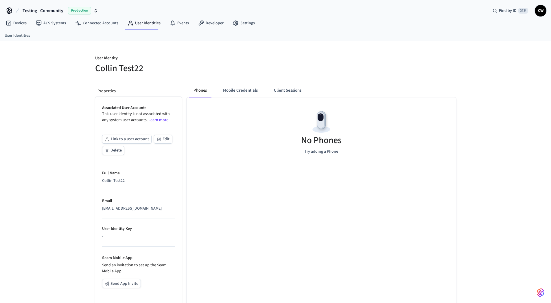
click at [233, 121] on div "No Phones Try adding a Phone" at bounding box center [322, 131] width 270 height 69
click at [226, 83] on div "Phones Mobile Credentials Client Sessions No Phones Try adding a Phone" at bounding box center [319, 228] width 274 height 298
click at [254, 93] on button "Mobile Credentials" at bounding box center [240, 91] width 44 height 14
click at [283, 90] on button "Client Sessions" at bounding box center [286, 91] width 37 height 14
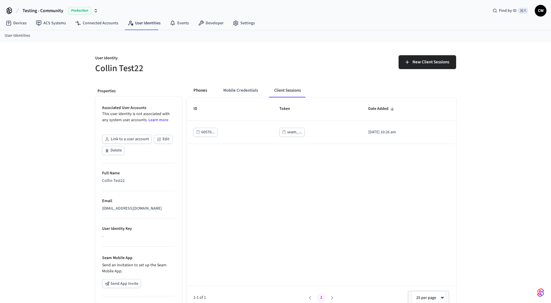
click at [204, 90] on button "Phones" at bounding box center [200, 91] width 23 height 14
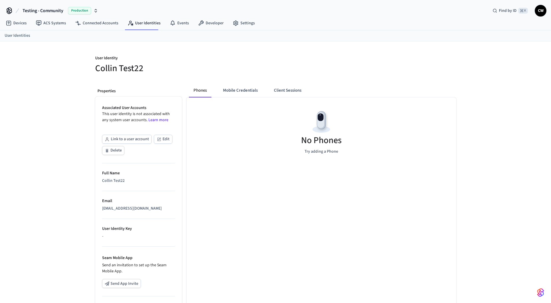
click at [222, 134] on div "No Phones Try adding a Phone" at bounding box center [322, 131] width 270 height 69
click at [231, 92] on button "Mobile Credentials" at bounding box center [240, 91] width 44 height 14
click at [299, 69] on div at bounding box center [367, 64] width 177 height 19
click at [285, 148] on div "No Credentials Yet" at bounding box center [322, 128] width 270 height 63
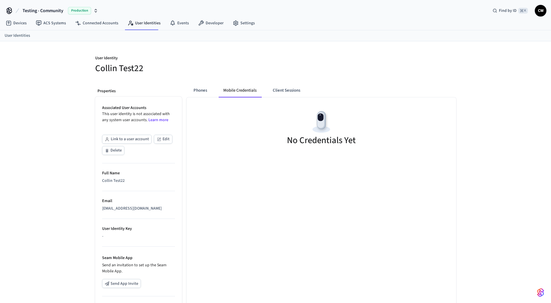
click at [166, 68] on h5 "Collin Test22" at bounding box center [183, 68] width 177 height 12
click at [217, 66] on h5 "Collin Test22" at bounding box center [183, 68] width 177 height 12
click at [207, 91] on button "Phones" at bounding box center [200, 91] width 23 height 14
click at [242, 92] on button "Mobile Credentials" at bounding box center [240, 91] width 44 height 14
click at [203, 92] on button "Phones" at bounding box center [200, 91] width 23 height 14
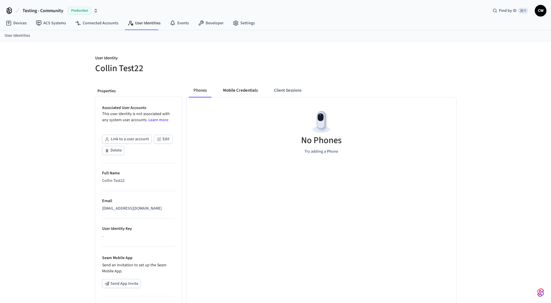
drag, startPoint x: 203, startPoint y: 92, endPoint x: 244, endPoint y: 90, distance: 40.6
click at [244, 90] on button "Mobile Credentials" at bounding box center [240, 91] width 44 height 14
click at [284, 89] on button "Client Sessions" at bounding box center [286, 91] width 37 height 14
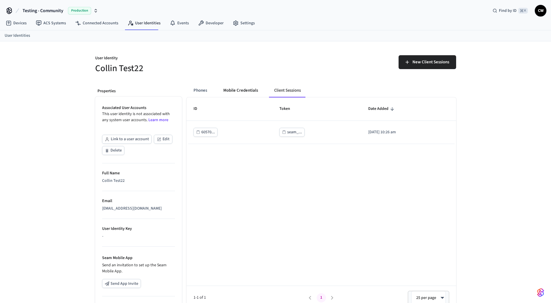
click at [233, 92] on button "Mobile Credentials" at bounding box center [241, 91] width 44 height 14
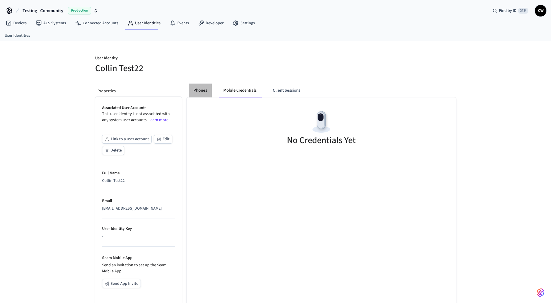
click at [208, 90] on button "Phones" at bounding box center [200, 91] width 23 height 14
click at [134, 140] on button "Link to a user account" at bounding box center [126, 139] width 49 height 9
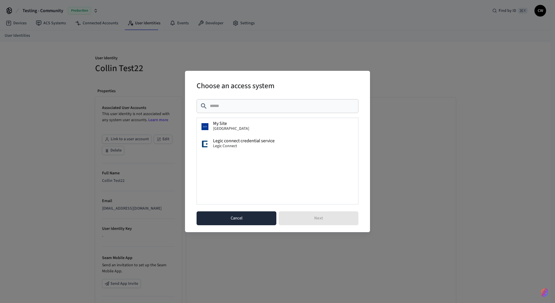
click at [235, 218] on button "Cancel" at bounding box center [237, 218] width 80 height 14
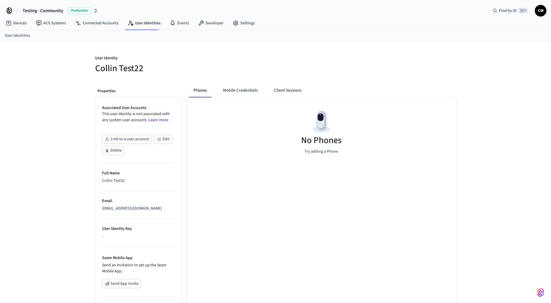
click at [120, 54] on div "User Identity Collin Test22" at bounding box center [180, 61] width 184 height 26
click at [54, 28] on link "ACS Systems" at bounding box center [50, 23] width 39 height 10
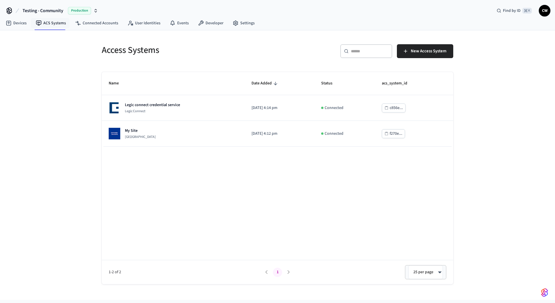
click at [61, 94] on div "Access Systems ​ ​ New Access System Name Date Added Status acs_system_id Legic…" at bounding box center [277, 165] width 555 height 270
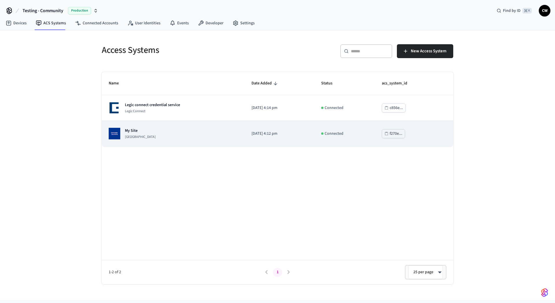
click at [146, 142] on td "My Site Dormakaba Community Site" at bounding box center [173, 134] width 143 height 26
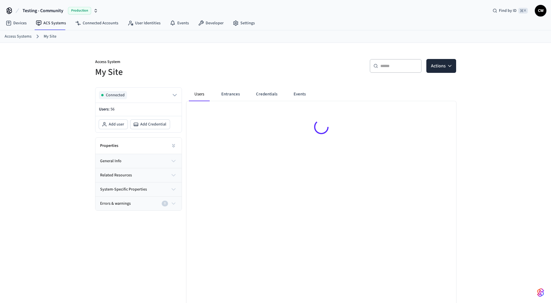
click at [51, 165] on div "Access System My Site ​ ​ Actions Connected Users: 56 Add user Add Credential P…" at bounding box center [275, 186] width 551 height 286
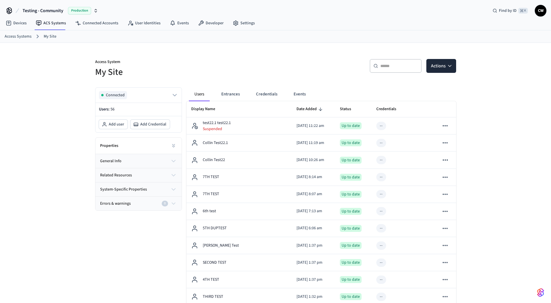
click at [215, 65] on p "Access System" at bounding box center [183, 62] width 177 height 7
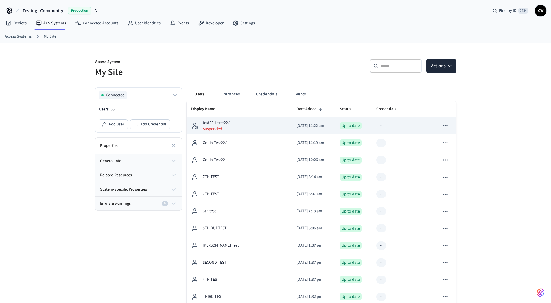
click at [447, 123] on icon "sticky table" at bounding box center [445, 126] width 8 height 8
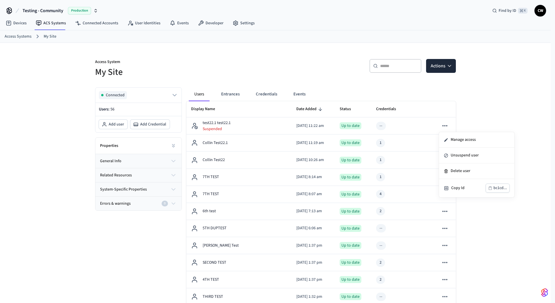
drag, startPoint x: 496, startPoint y: 113, endPoint x: 465, endPoint y: 80, distance: 45.0
click at [496, 113] on div at bounding box center [277, 151] width 555 height 303
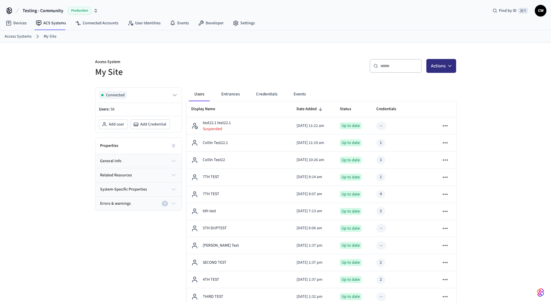
click at [439, 67] on button "Actions" at bounding box center [441, 66] width 30 height 14
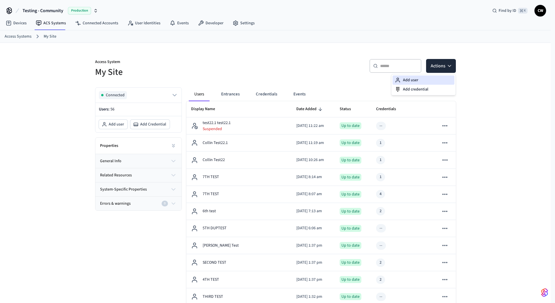
click at [437, 82] on div "Add user" at bounding box center [424, 80] width 62 height 9
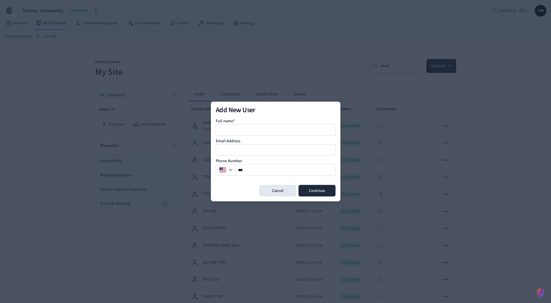
click at [279, 135] on div at bounding box center [276, 130] width 120 height 12
click at [281, 125] on div at bounding box center [276, 130] width 120 height 12
click at [285, 130] on input at bounding box center [275, 130] width 119 height 7
click at [252, 129] on input "**********" at bounding box center [275, 130] width 119 height 7
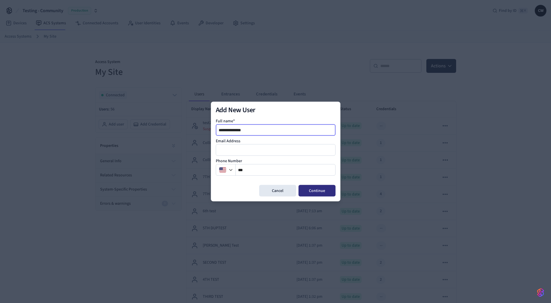
type input "**********"
click at [319, 189] on button "Continue" at bounding box center [317, 191] width 37 height 12
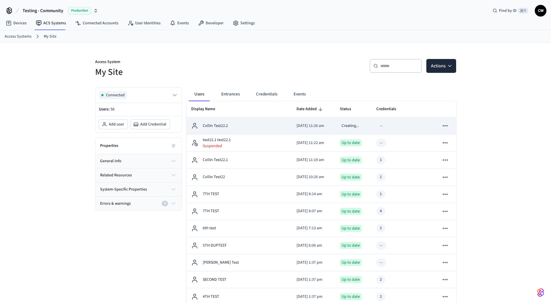
click at [263, 129] on div "Collin Test22.2" at bounding box center [239, 125] width 96 height 7
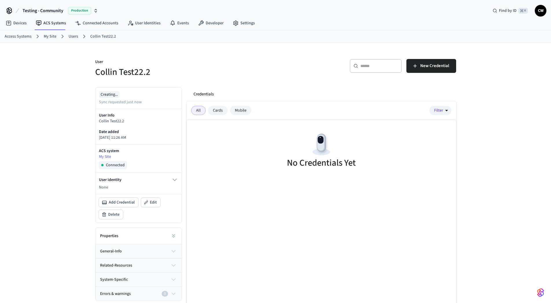
click at [127, 185] on p "None" at bounding box center [138, 188] width 79 height 6
click at [174, 185] on p "None" at bounding box center [138, 188] width 79 height 6
click at [176, 180] on icon "button" at bounding box center [174, 179] width 7 height 7
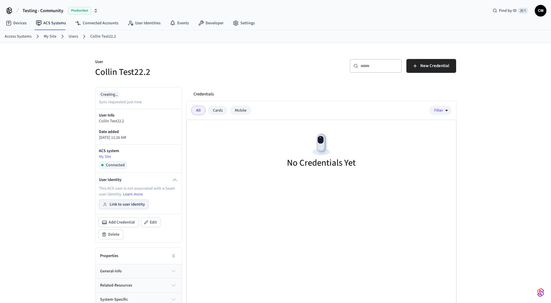
click at [123, 200] on button "Link to user identity" at bounding box center [123, 204] width 49 height 9
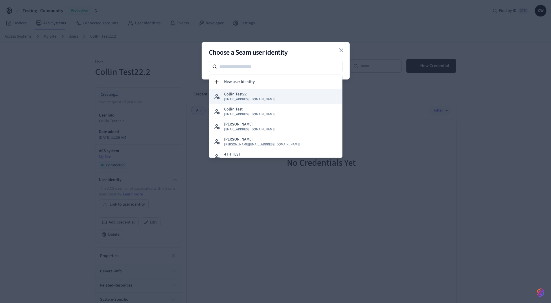
click at [268, 95] on button "Collin Test22 collin+test22@getseam.com" at bounding box center [275, 96] width 133 height 15
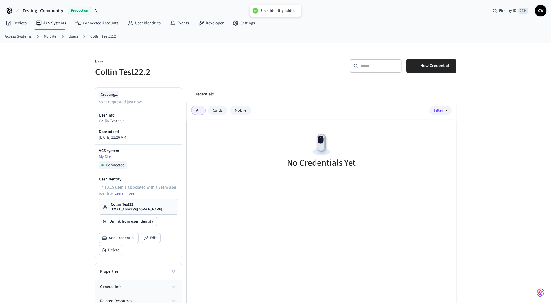
click at [290, 69] on div "​ ​ New Credential" at bounding box center [367, 68] width 177 height 19
click at [435, 65] on span "New Credential" at bounding box center [434, 66] width 29 height 8
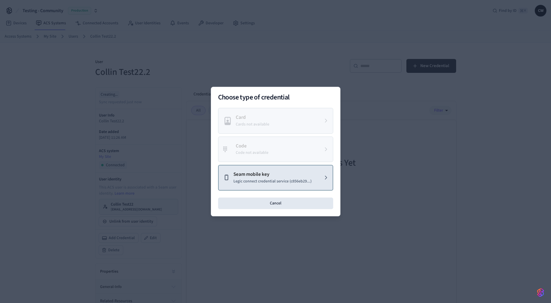
click at [275, 176] on p "Seam mobile key" at bounding box center [272, 175] width 78 height 8
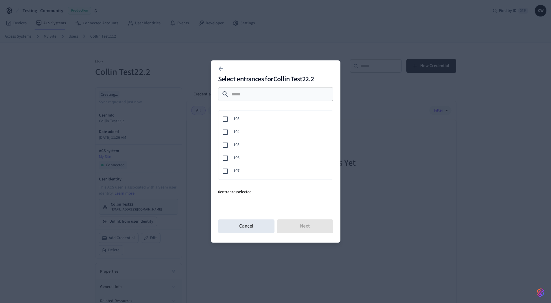
scroll to position [94, 0]
click at [251, 117] on span "103" at bounding box center [280, 115] width 95 height 6
click at [302, 222] on button "Next" at bounding box center [305, 227] width 56 height 14
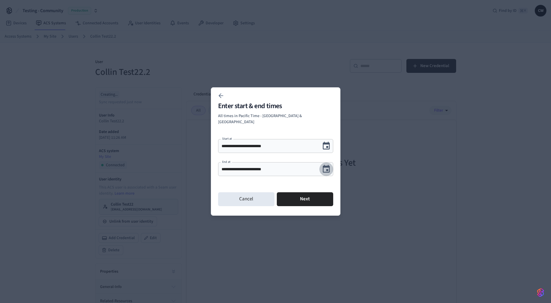
click at [327, 167] on icon "Choose date, selected date is Sep 23, 2025" at bounding box center [326, 169] width 7 height 8
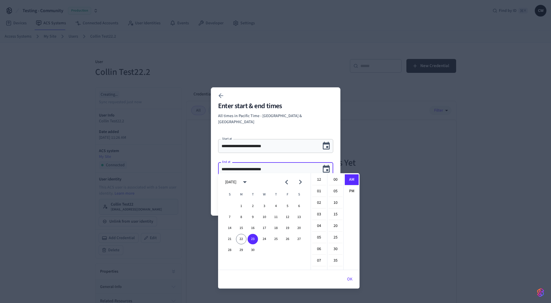
scroll to position [126, 0]
click at [278, 237] on button "25" at bounding box center [276, 239] width 10 height 10
type input "**********"
click at [323, 167] on icon "Choose date, selected date is Sep 25, 2025" at bounding box center [326, 169] width 7 height 8
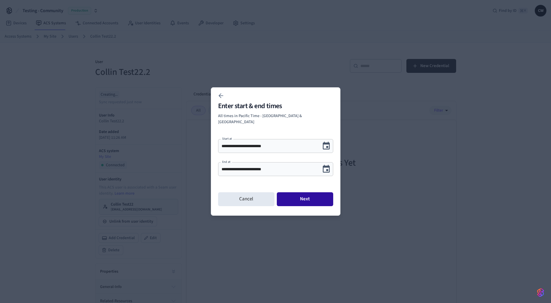
click at [311, 195] on button "Next" at bounding box center [305, 199] width 56 height 14
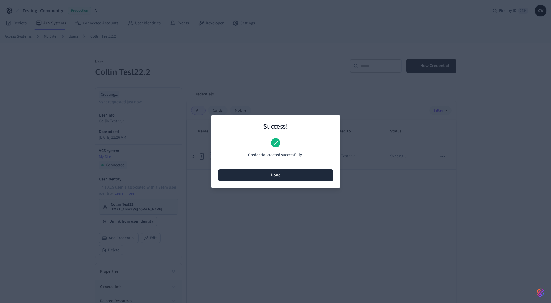
click at [293, 173] on button "Done" at bounding box center [275, 176] width 115 height 12
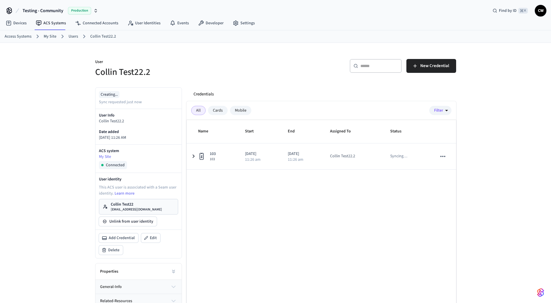
drag, startPoint x: 252, startPoint y: 66, endPoint x: 228, endPoint y: 55, distance: 27.1
click at [253, 66] on div "User Collin Test22.2" at bounding box center [180, 65] width 184 height 26
click at [150, 25] on link "User Identities" at bounding box center [144, 23] width 42 height 10
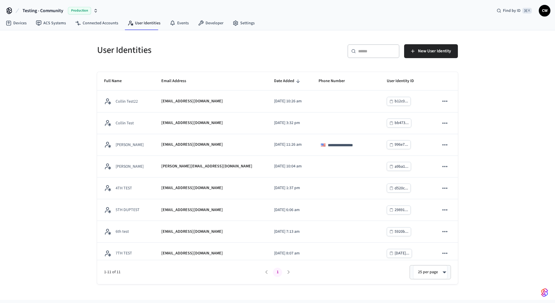
click at [61, 71] on div "**********" at bounding box center [277, 165] width 555 height 270
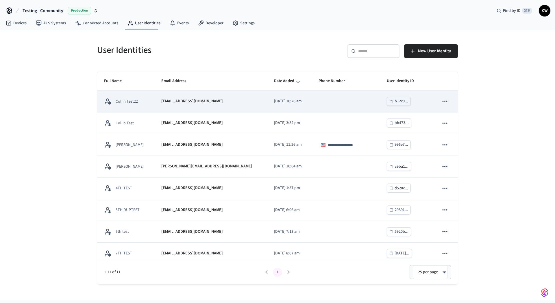
click at [122, 100] on p "Collin Test22" at bounding box center [127, 102] width 22 height 6
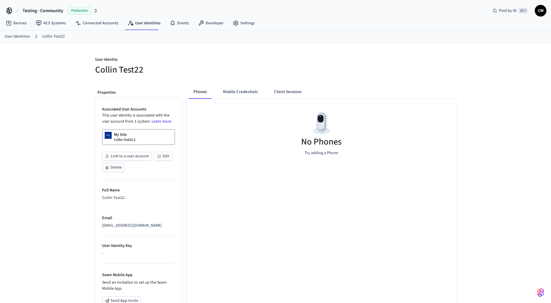
click at [232, 75] on h5 "Collin Test22" at bounding box center [183, 70] width 177 height 12
click at [248, 91] on button "Mobile Credentials" at bounding box center [240, 92] width 44 height 14
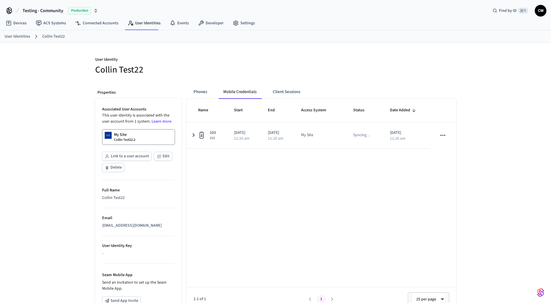
click at [246, 74] on h5 "Collin Test22" at bounding box center [183, 70] width 177 height 12
click at [292, 90] on button "Client Sessions" at bounding box center [286, 92] width 37 height 14
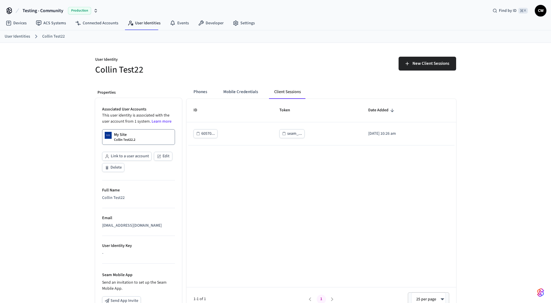
click at [290, 68] on div "New Client Sessions" at bounding box center [367, 66] width 177 height 19
click at [191, 89] on button "Phones" at bounding box center [200, 92] width 23 height 14
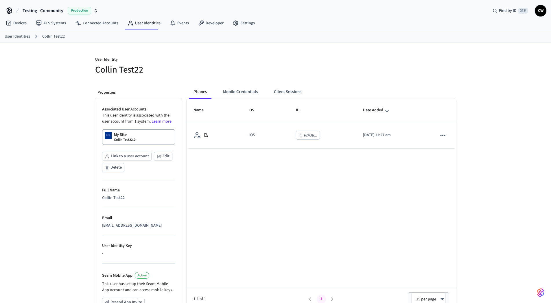
click at [229, 79] on div "User Identity Collin Test22 Properties Associated User Accounts This user ident…" at bounding box center [276, 219] width 370 height 353
click at [251, 88] on button "Mobile Credentials" at bounding box center [240, 92] width 44 height 14
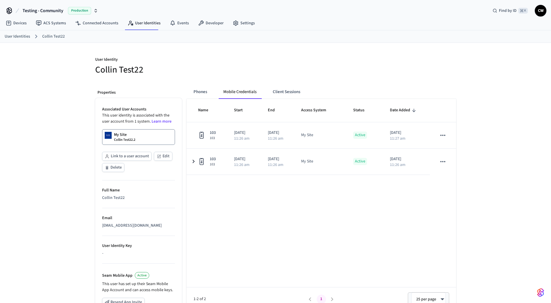
click at [227, 76] on div "User Identity Collin Test22 Properties Associated User Accounts This user ident…" at bounding box center [276, 219] width 370 height 353
click at [248, 84] on div "Phones Mobile Credentials Client Sessions Name Start End Access System Status D…" at bounding box center [319, 237] width 274 height 315
click at [199, 89] on button "Phones" at bounding box center [200, 92] width 23 height 14
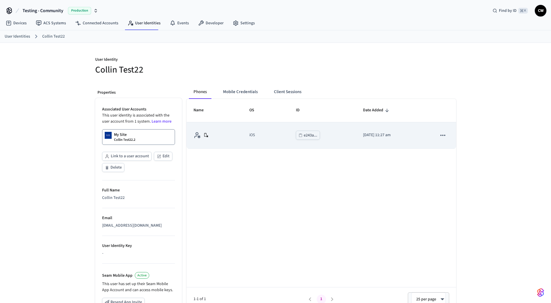
click at [444, 134] on icon "sticky table" at bounding box center [443, 136] width 8 height 8
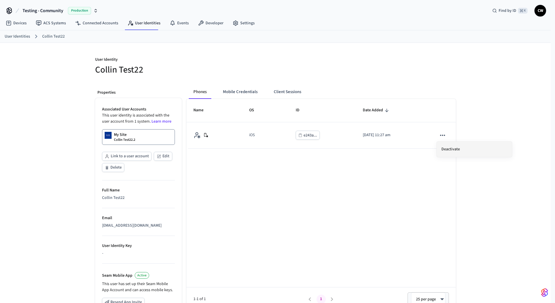
click at [449, 148] on li "Deactivate" at bounding box center [474, 149] width 75 height 15
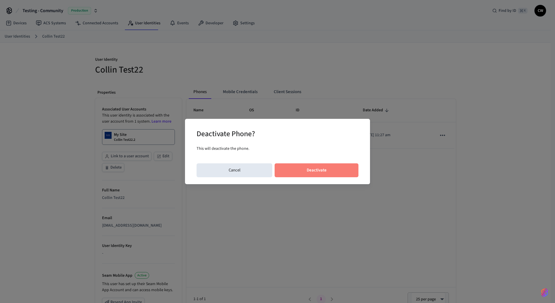
click at [334, 166] on button "Deactivate" at bounding box center [317, 170] width 84 height 14
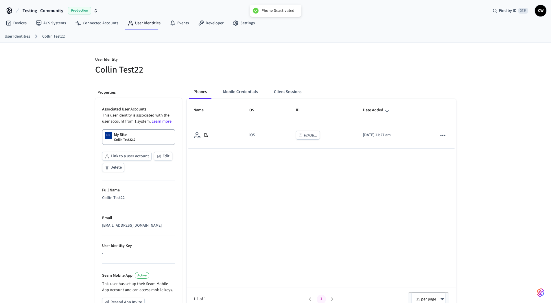
click at [246, 70] on h5 "Collin Test22" at bounding box center [183, 70] width 177 height 12
click at [249, 90] on button "Mobile Credentials" at bounding box center [240, 92] width 44 height 14
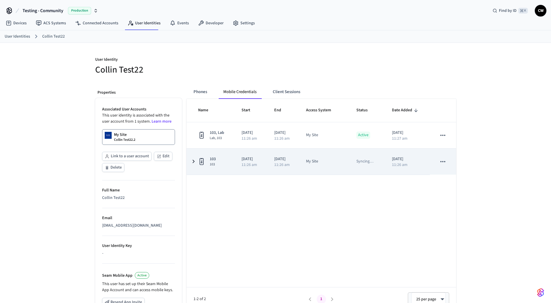
click at [443, 162] on icon "sticky table" at bounding box center [443, 162] width 8 height 8
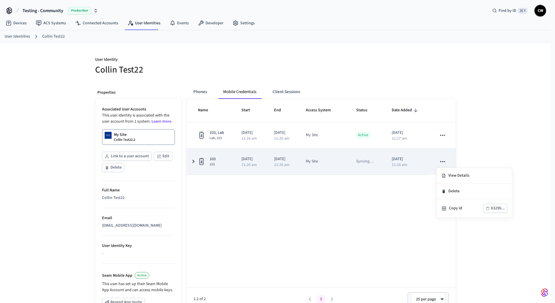
click at [443, 162] on div at bounding box center [277, 151] width 555 height 303
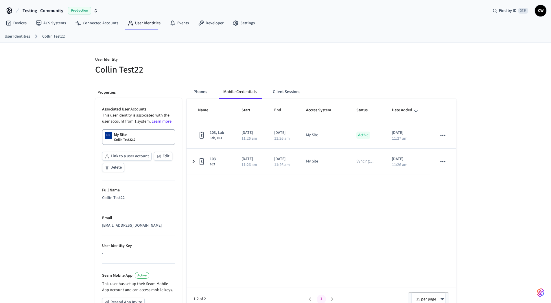
click at [482, 152] on div "User Identity Collin Test22 Properties Associated User Accounts This user ident…" at bounding box center [275, 219] width 551 height 353
click at [193, 94] on button "Phones" at bounding box center [200, 92] width 23 height 14
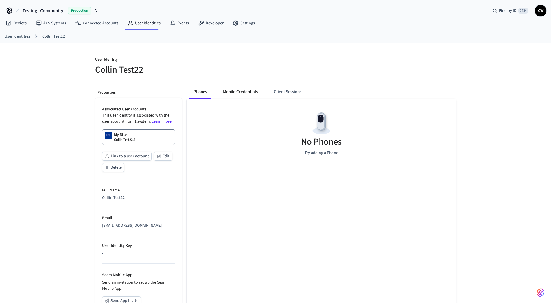
click at [242, 92] on button "Mobile Credentials" at bounding box center [240, 92] width 44 height 14
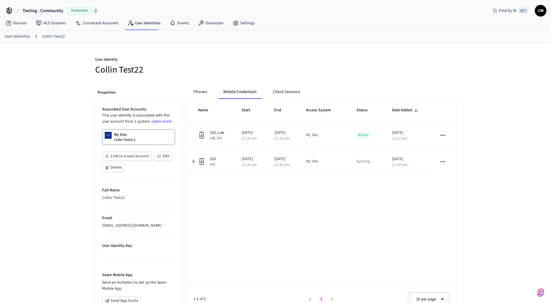
click at [252, 54] on div "User Identity Collin Test22" at bounding box center [180, 63] width 184 height 26
click at [206, 88] on button "Phones" at bounding box center [200, 92] width 23 height 14
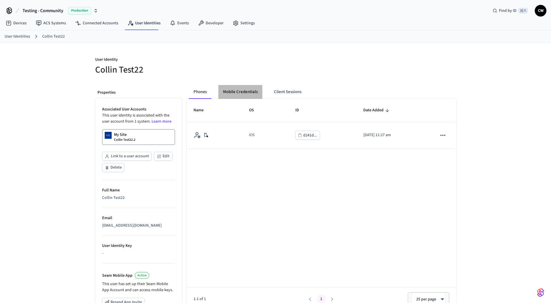
click at [246, 94] on button "Mobile Credentials" at bounding box center [240, 92] width 44 height 14
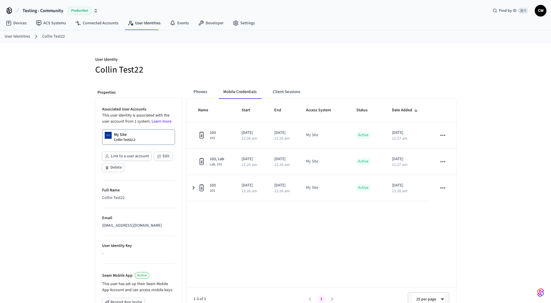
click at [240, 76] on div "User Identity Collin Test22 Properties Associated User Accounts This user ident…" at bounding box center [276, 219] width 370 height 353
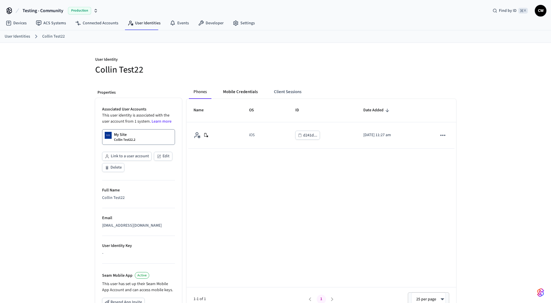
click at [237, 89] on button "Mobile Credentials" at bounding box center [240, 92] width 44 height 14
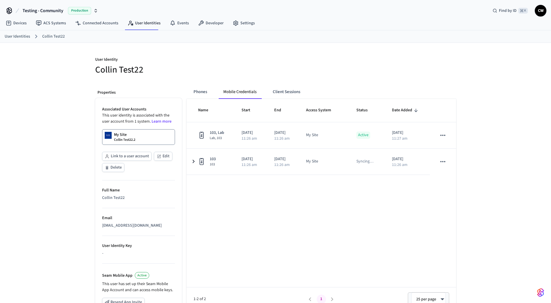
click at [251, 72] on h5 "Collin Test22" at bounding box center [183, 70] width 177 height 12
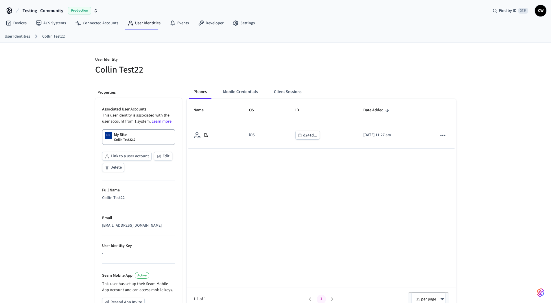
click at [267, 70] on h5 "Collin Test22" at bounding box center [183, 70] width 177 height 12
click at [247, 88] on button "Mobile Credentials" at bounding box center [240, 92] width 44 height 14
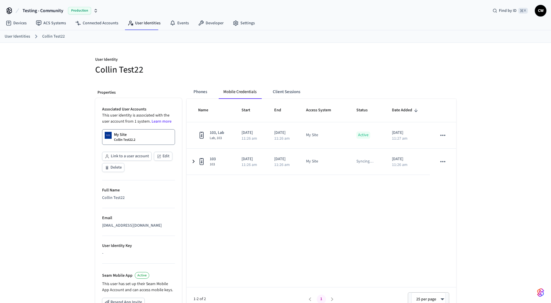
click at [246, 69] on h5 "Collin Test22" at bounding box center [183, 70] width 177 height 12
click at [149, 142] on link "My Site Collin Test22.2" at bounding box center [138, 137] width 73 height 16
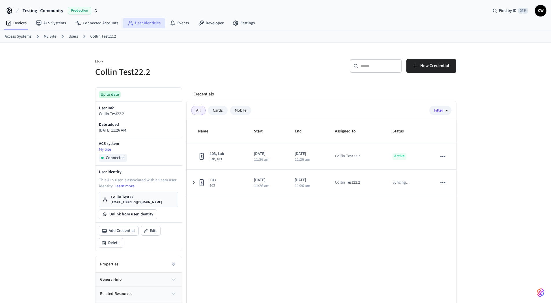
drag, startPoint x: 153, startPoint y: 23, endPoint x: 126, endPoint y: 26, distance: 27.6
click at [153, 23] on link "User Identities" at bounding box center [144, 23] width 42 height 10
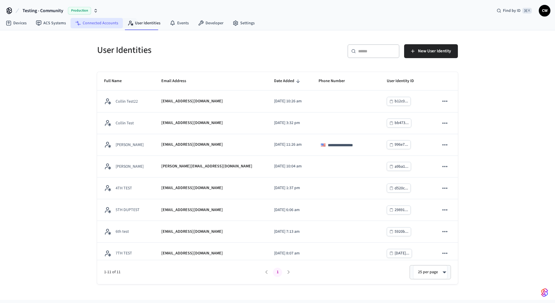
click at [103, 23] on link "Connected Accounts" at bounding box center [97, 23] width 52 height 10
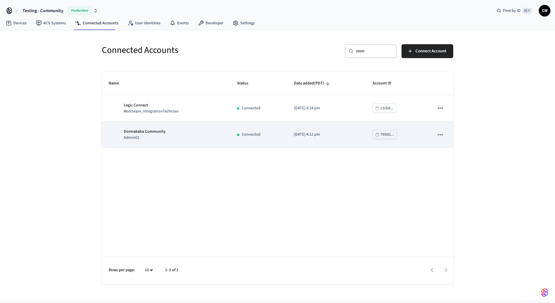
click at [155, 141] on td "Dormakaba Community Admin01" at bounding box center [166, 135] width 128 height 26
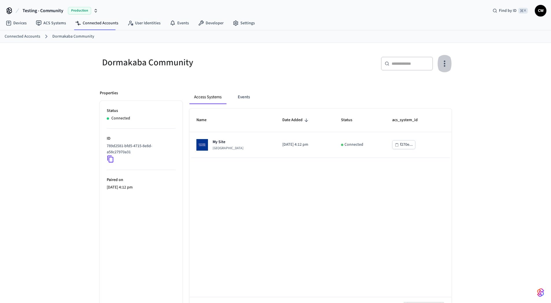
click at [440, 58] on button "button" at bounding box center [445, 63] width 14 height 23
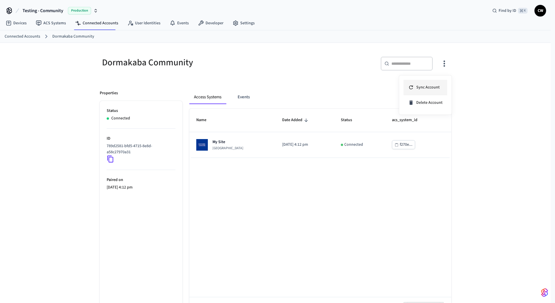
click at [433, 87] on span "Sync Account" at bounding box center [428, 87] width 23 height 6
click at [274, 73] on div at bounding box center [277, 151] width 555 height 303
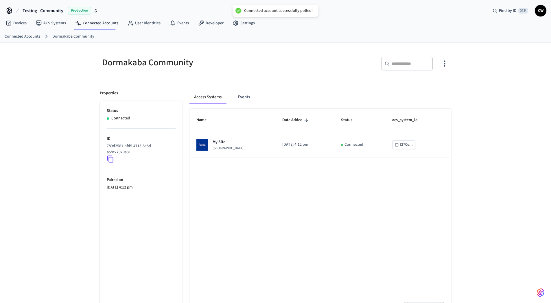
click at [209, 70] on div "Dormakaba Community" at bounding box center [182, 62] width 179 height 25
click at [241, 159] on div "Name Date Added Status acs_system_id My Site Dormakaba Community Site 2025/09/1…" at bounding box center [320, 215] width 262 height 212
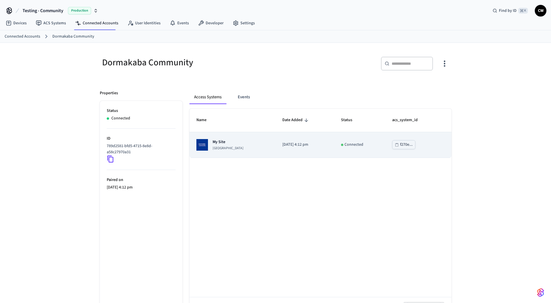
click at [233, 149] on p "Dormakaba Community Site" at bounding box center [228, 148] width 31 height 5
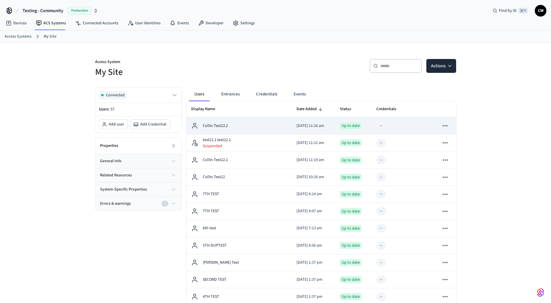
click at [242, 123] on div "Collin Test22.2" at bounding box center [239, 125] width 96 height 7
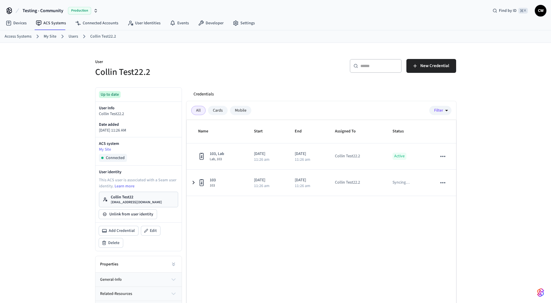
click at [231, 67] on h5 "Collin Test22.2" at bounding box center [183, 72] width 177 height 12
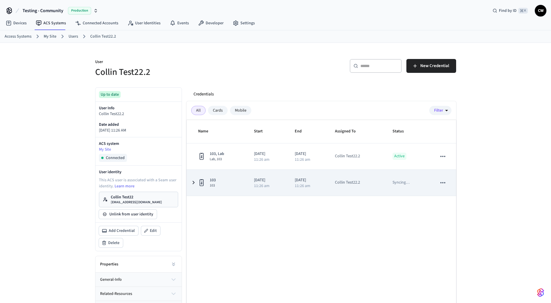
click at [286, 186] on td "2025/09/22 11:26 am" at bounding box center [267, 183] width 41 height 26
click at [274, 185] on div "11:26 am" at bounding box center [267, 186] width 27 height 4
click at [215, 185] on span "103" at bounding box center [213, 185] width 6 height 5
click at [241, 189] on td "103 103" at bounding box center [217, 183] width 60 height 26
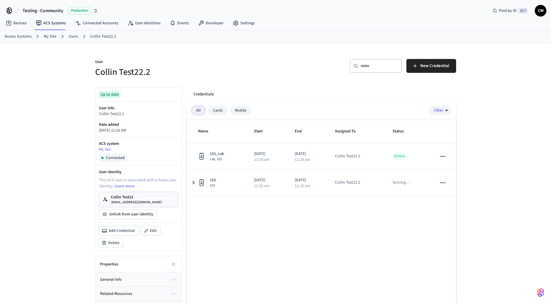
click at [141, 199] on p "Collin Test22" at bounding box center [136, 197] width 51 height 6
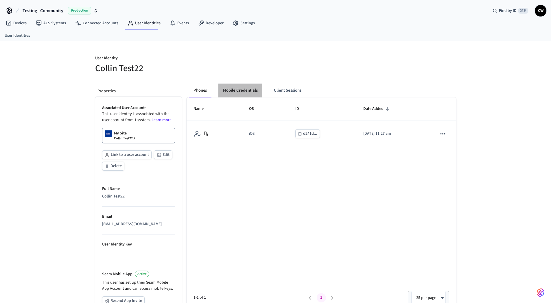
click at [237, 96] on button "Mobile Credentials" at bounding box center [240, 91] width 44 height 14
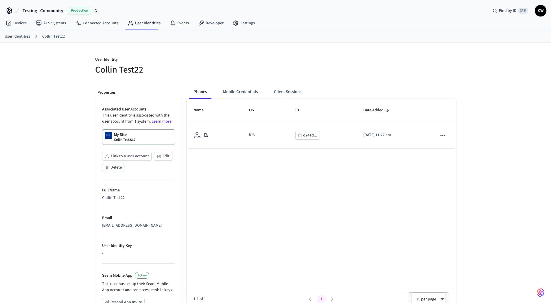
click at [226, 64] on h5 "Collin Test22" at bounding box center [183, 70] width 177 height 12
click at [234, 89] on button "Mobile Credentials" at bounding box center [240, 92] width 44 height 14
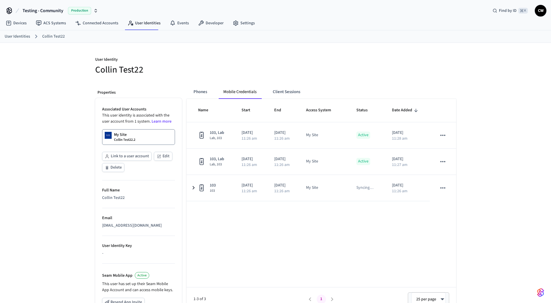
click at [255, 68] on h5 "Collin Test22" at bounding box center [183, 70] width 177 height 12
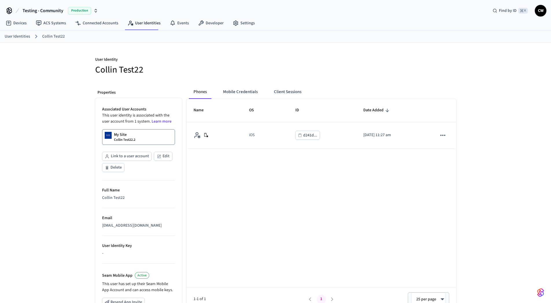
click at [240, 76] on h5 "Collin Test22" at bounding box center [183, 70] width 177 height 12
click at [194, 58] on p "User Identity" at bounding box center [183, 60] width 177 height 7
click at [142, 23] on link "User Identities" at bounding box center [144, 23] width 42 height 10
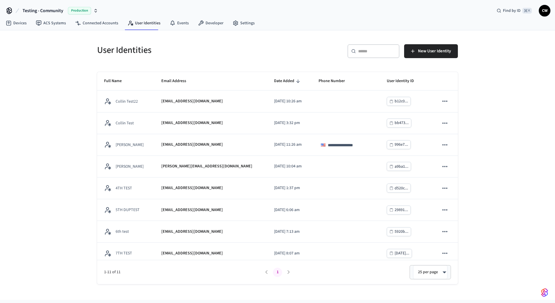
click at [76, 94] on div "**********" at bounding box center [277, 165] width 555 height 270
click at [406, 53] on button "New User Identity" at bounding box center [431, 51] width 54 height 14
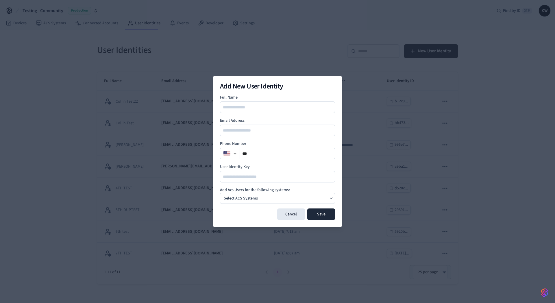
click at [265, 108] on input at bounding box center [278, 107] width 115 height 7
type input "**********"
click at [304, 93] on div "**********" at bounding box center [278, 152] width 130 height 152
click at [278, 156] on input "**" at bounding box center [287, 153] width 95 height 7
click at [264, 200] on div "Select ACS Systems" at bounding box center [277, 198] width 115 height 11
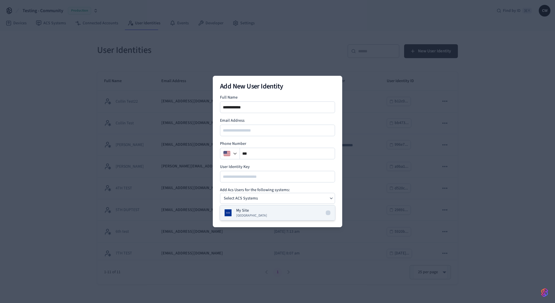
click at [256, 213] on span "Dormakaba Community Site" at bounding box center [251, 215] width 31 height 5
click at [259, 190] on h4 "Add Acs Users for the following systems:" at bounding box center [277, 190] width 115 height 6
click at [323, 212] on button "Save" at bounding box center [322, 215] width 28 height 12
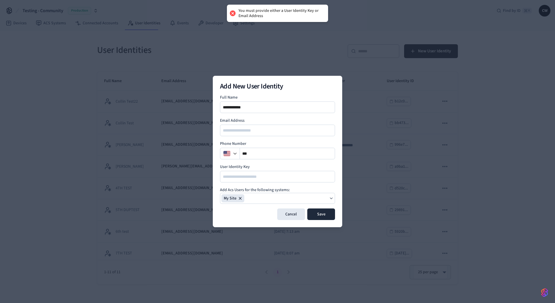
click at [266, 134] on div at bounding box center [277, 131] width 115 height 12
click at [271, 129] on input "email" at bounding box center [278, 130] width 115 height 7
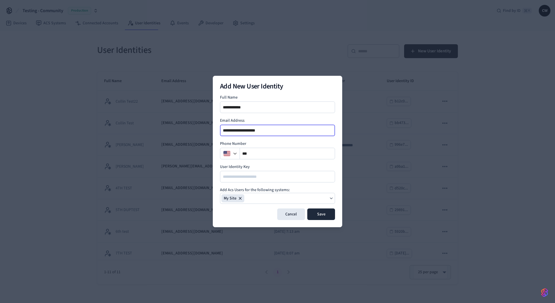
type input "**********"
click at [269, 120] on label "Email Address" at bounding box center [277, 121] width 115 height 6
click at [330, 213] on button "Save" at bounding box center [322, 215] width 28 height 12
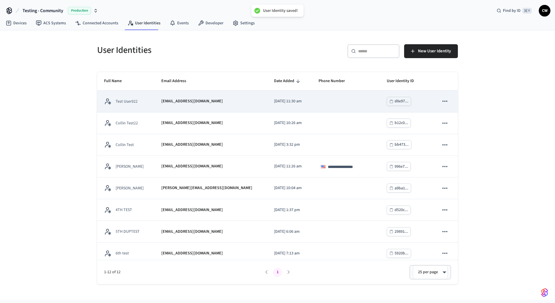
click at [163, 98] on p "collin+922@getseam.com" at bounding box center [192, 101] width 62 height 6
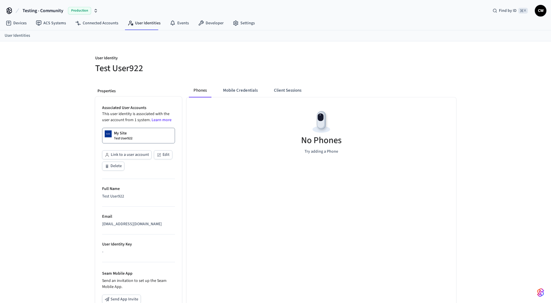
click at [205, 67] on h5 "Test User922" at bounding box center [183, 68] width 177 height 12
click at [245, 88] on button "Mobile Credentials" at bounding box center [240, 91] width 44 height 14
click at [253, 70] on h5 "Test User922" at bounding box center [183, 68] width 177 height 12
click at [285, 88] on button "Client Sessions" at bounding box center [286, 91] width 37 height 14
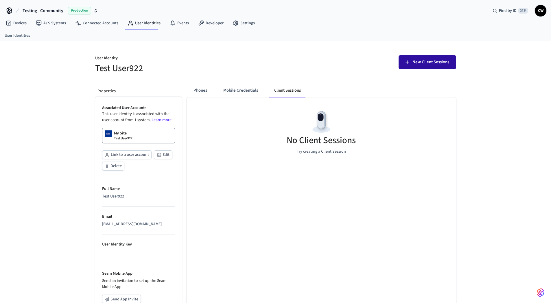
click at [430, 60] on span "New Client Sessions" at bounding box center [431, 62] width 37 height 8
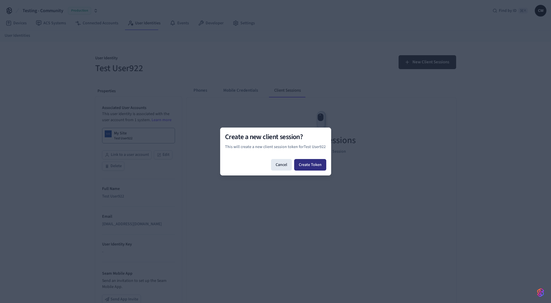
click at [314, 165] on button "Create Token" at bounding box center [310, 165] width 32 height 12
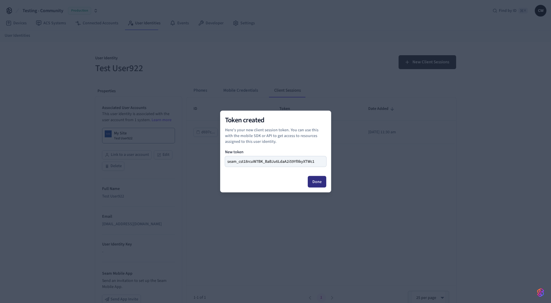
click at [323, 181] on button "Done" at bounding box center [317, 182] width 19 height 12
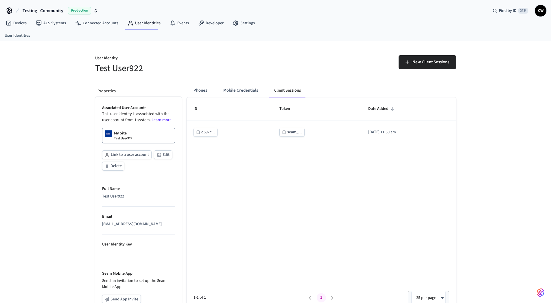
click at [287, 183] on div "ID Token Date Added d697c... seam_... 2025/09/22 at 11:30 am 1-1 of 1 1 25 per …" at bounding box center [322, 203] width 270 height 212
click at [251, 171] on div "ID Token Date Added d697c... seam_... 2025/09/22 at 11:30 am 1-1 of 1 1 25 per …" at bounding box center [322, 203] width 270 height 212
click at [197, 70] on h5 "Test User922" at bounding box center [183, 68] width 177 height 12
drag, startPoint x: 38, startPoint y: 25, endPoint x: 48, endPoint y: 25, distance: 9.9
click at [38, 25] on icon at bounding box center [38, 23] width 5 height 5
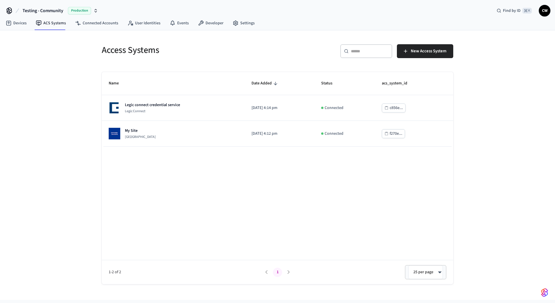
click at [38, 111] on div "Access Systems ​ ​ New Access System Name Date Added Status acs_system_id Legic…" at bounding box center [277, 165] width 555 height 270
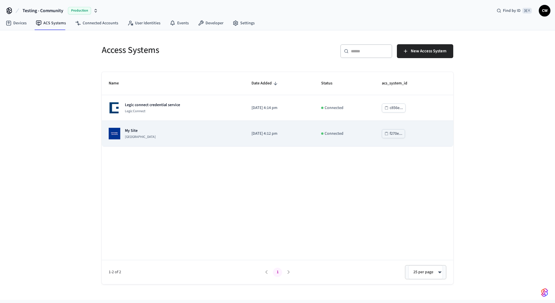
click at [172, 131] on div "My Site Dormakaba Community Site" at bounding box center [173, 134] width 129 height 12
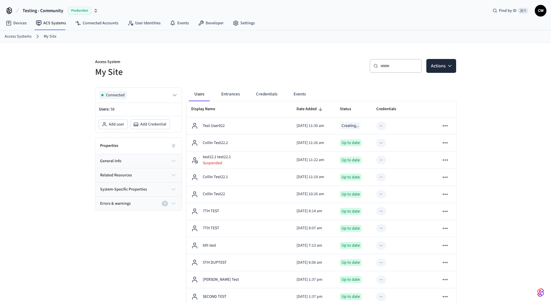
drag, startPoint x: 46, startPoint y: 156, endPoint x: 109, endPoint y: 142, distance: 64.7
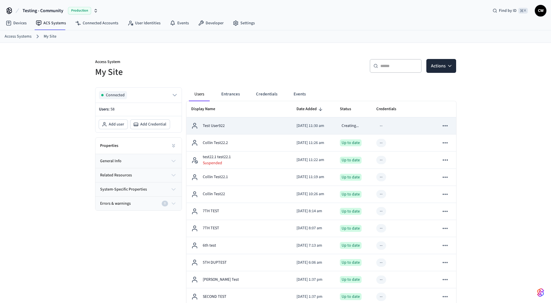
click at [230, 127] on div "Test User922" at bounding box center [239, 125] width 96 height 7
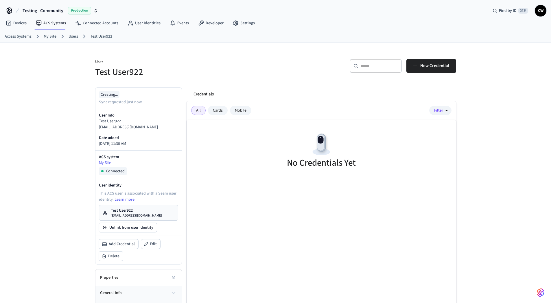
click at [271, 72] on h5 "Test User922" at bounding box center [183, 72] width 177 height 12
click at [431, 69] on span "New Credential" at bounding box center [434, 66] width 29 height 8
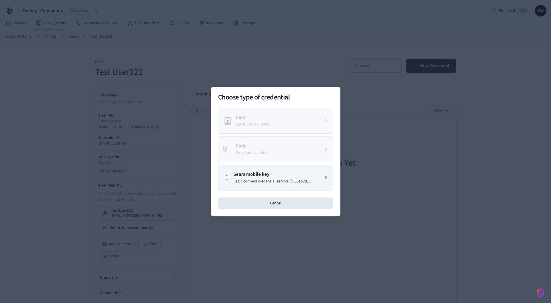
click at [311, 98] on h2 "Choose type of credential" at bounding box center [275, 97] width 115 height 7
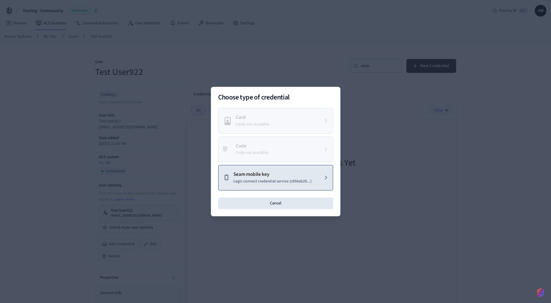
click at [296, 177] on p "Seam mobile key" at bounding box center [272, 175] width 78 height 8
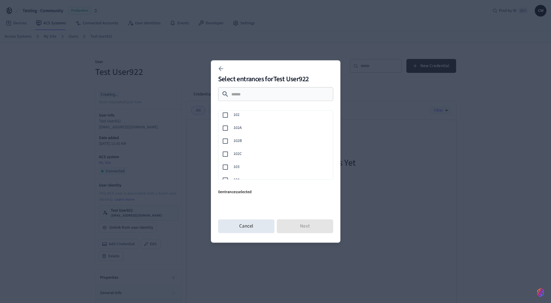
scroll to position [54, 0]
click at [249, 151] on div "103" at bounding box center [274, 154] width 117 height 13
click at [313, 227] on button "Next" at bounding box center [305, 227] width 56 height 14
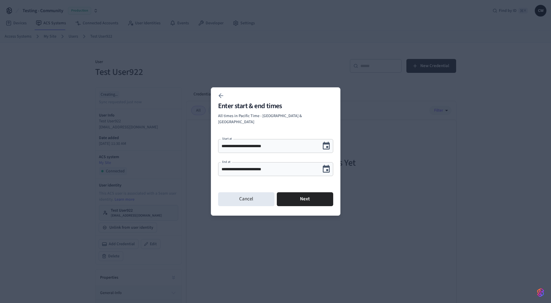
click at [325, 165] on icon "Choose date, selected date is Sep 23, 2025" at bounding box center [326, 169] width 9 height 9
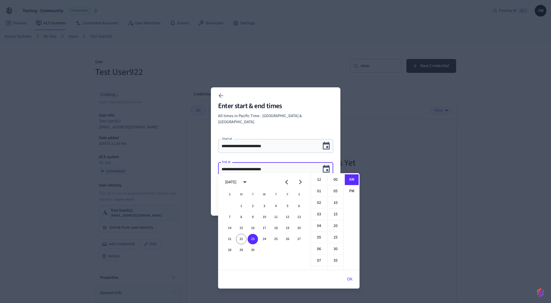
scroll to position [126, 0]
click at [266, 238] on button "24" at bounding box center [264, 239] width 10 height 10
type input "**********"
click at [326, 165] on icon "Choose date, selected date is Sep 24, 2025" at bounding box center [326, 169] width 9 height 9
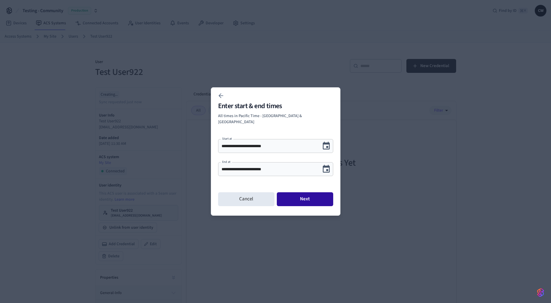
click at [305, 197] on button "Next" at bounding box center [305, 199] width 56 height 14
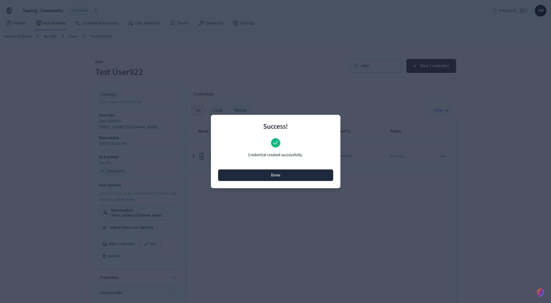
click at [278, 173] on button "Done" at bounding box center [275, 176] width 115 height 12
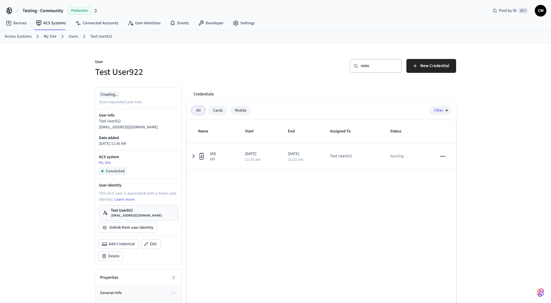
click at [283, 189] on div "Name Start End Assigned To Status 103 103 2025/09/22 11:31 am 2025/09/24 11:31 …" at bounding box center [322, 226] width 270 height 212
click at [40, 119] on div "User Test User922 ​ ​ New Credential Creating... Sync requested 5 minutes ago U…" at bounding box center [275, 193] width 551 height 300
click at [216, 56] on div "User Test User922" at bounding box center [180, 65] width 184 height 26
click at [89, 72] on div "User Test User922" at bounding box center [180, 65] width 184 height 26
click at [35, 93] on div "User Test User922 ​ ​ New Credential Creating... Sync requested 5 minutes ago U…" at bounding box center [275, 193] width 551 height 300
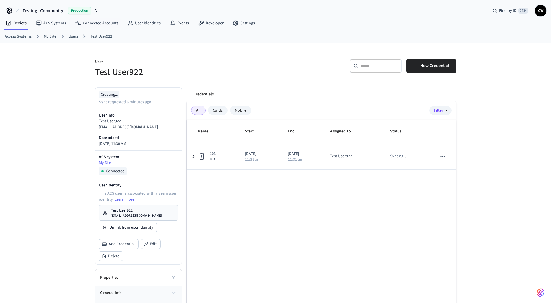
click at [86, 77] on div "User Test User922 ​ ​ New Credential Creating... Sync requested 6 minutes ago U…" at bounding box center [275, 193] width 551 height 300
click at [265, 70] on h5 "Test User922" at bounding box center [183, 72] width 177 height 12
click at [213, 111] on div "Cards" at bounding box center [218, 110] width 20 height 9
click at [239, 111] on div "Mobile" at bounding box center [240, 110] width 21 height 9
click at [254, 91] on div "Credentials" at bounding box center [322, 94] width 267 height 14
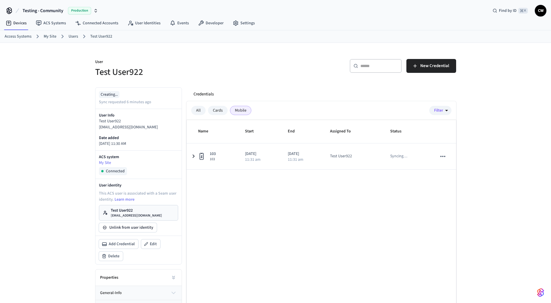
click at [125, 211] on p "Test User922" at bounding box center [136, 211] width 51 height 6
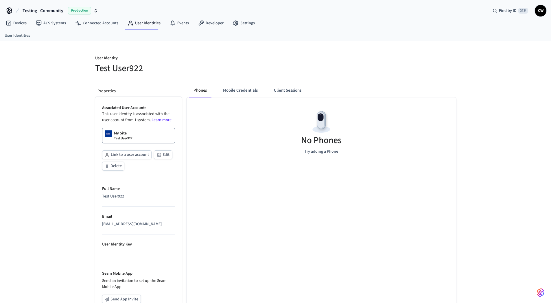
click at [239, 147] on div "No Phones Try adding a Phone" at bounding box center [322, 131] width 270 height 69
click at [245, 93] on button "Mobile Credentials" at bounding box center [240, 91] width 44 height 14
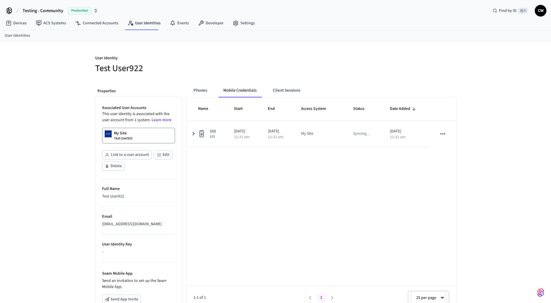
click at [240, 67] on h5 "Test User922" at bounding box center [183, 68] width 177 height 12
click at [301, 67] on div at bounding box center [367, 64] width 177 height 19
click at [288, 88] on button "Client Sessions" at bounding box center [286, 91] width 37 height 14
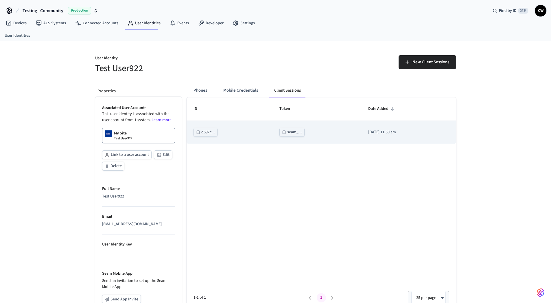
click at [287, 133] on div "seam_..." at bounding box center [294, 132] width 15 height 7
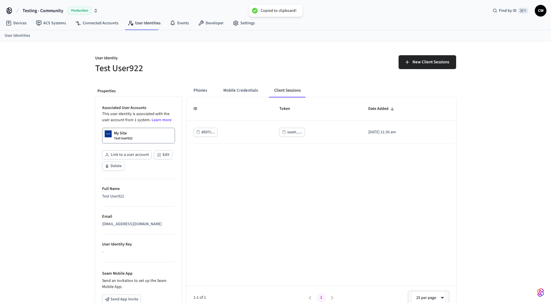
click at [281, 197] on div "ID Token Date Added d697c... seam_... 2025/09/22 at 11:30 am 1-1 of 1 1 25 per …" at bounding box center [322, 203] width 270 height 212
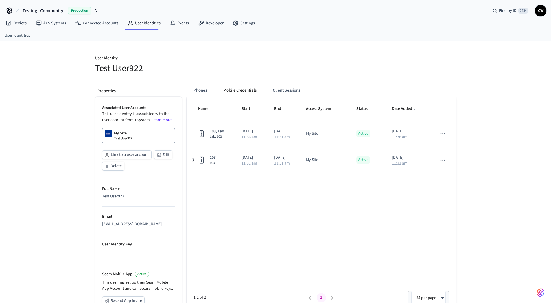
click at [231, 83] on div "Phones Mobile Credentials Client Sessions Name Start End Access System Status D…" at bounding box center [319, 236] width 274 height 315
click at [198, 93] on button "Phones" at bounding box center [200, 91] width 23 height 14
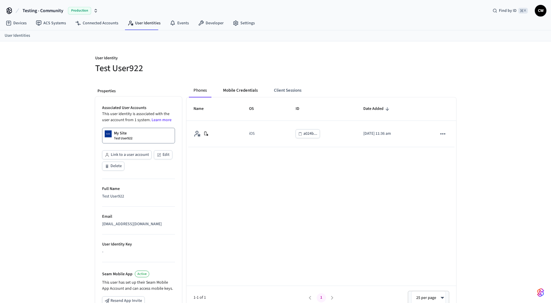
click at [245, 78] on div "User Identity Test User922 Properties Associated User Accounts This user identi…" at bounding box center [276, 217] width 370 height 353
click at [249, 91] on button "Mobile Credentials" at bounding box center [240, 91] width 44 height 14
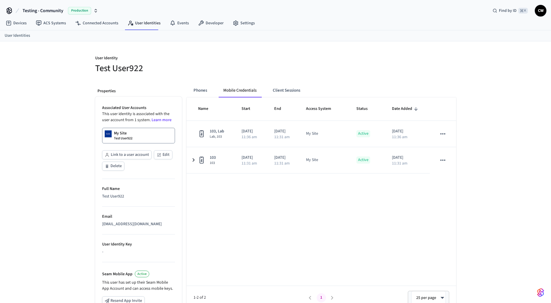
click at [261, 76] on div "User Identity Test User922 Properties Associated User Accounts This user identi…" at bounding box center [276, 217] width 370 height 353
click at [153, 70] on h5 "Test User922" at bounding box center [183, 68] width 177 height 12
click at [137, 136] on link "My Site Test User922" at bounding box center [138, 136] width 73 height 16
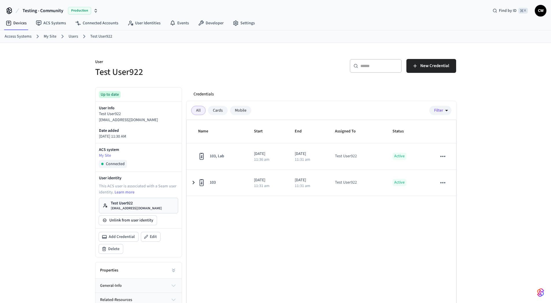
click at [52, 138] on div "User Test User922 ​ ​ New Credential Up to date User Info Test User922 [EMAIL_A…" at bounding box center [275, 189] width 551 height 293
click at [226, 70] on h5 "Test User922" at bounding box center [183, 72] width 177 height 12
click at [75, 74] on div "User Test User922 ​ ​ New Credential Up to date User Info Test User922 collin+9…" at bounding box center [275, 189] width 551 height 293
click at [74, 74] on div "User Test User922 ​ ​ New Credential Up to date User Info Test User922 collin+9…" at bounding box center [275, 189] width 551 height 293
click at [65, 84] on div "User Test User922 ​ ​ New Credential Up to date User Info Test User922 collin+9…" at bounding box center [275, 189] width 551 height 293
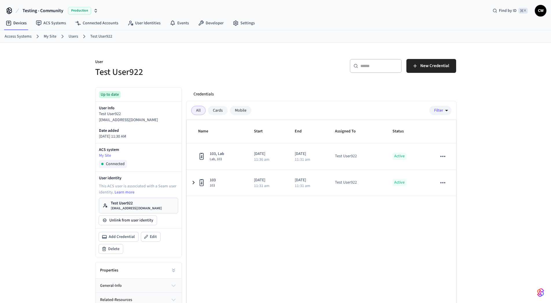
click at [65, 84] on div "User Test User922 ​ ​ New Credential Up to date User Info Test User922 collin+9…" at bounding box center [275, 189] width 551 height 293
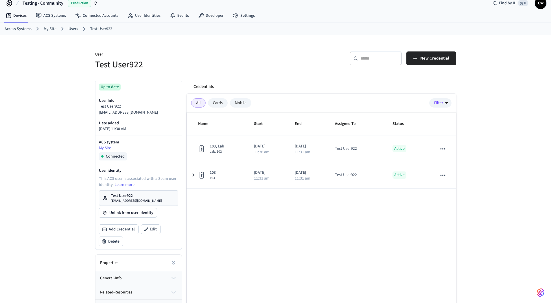
scroll to position [17, 0]
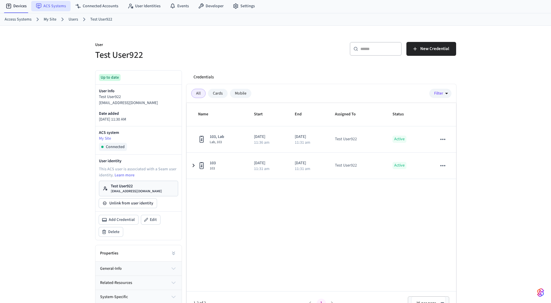
click at [55, 10] on link "ACS Systems" at bounding box center [50, 6] width 39 height 10
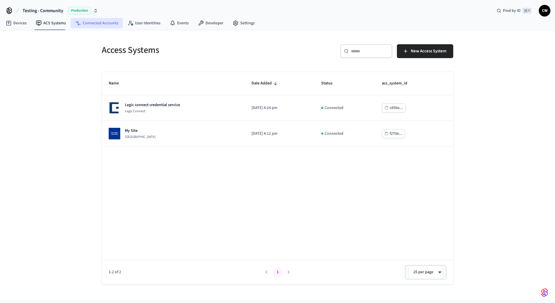
click at [100, 21] on link "Connected Accounts" at bounding box center [97, 23] width 52 height 10
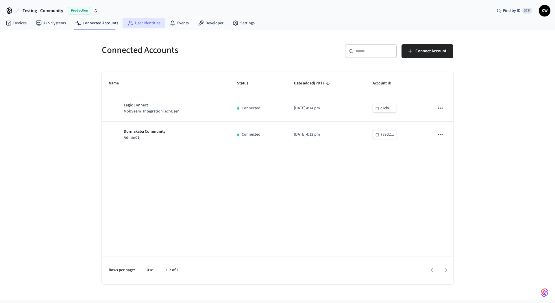
click at [137, 27] on link "User Identities" at bounding box center [144, 23] width 42 height 10
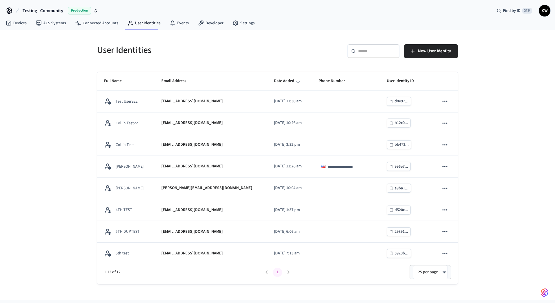
click at [71, 73] on div "**********" at bounding box center [277, 165] width 555 height 270
click at [39, 88] on div "**********" at bounding box center [277, 165] width 555 height 270
click at [74, 100] on div "**********" at bounding box center [277, 165] width 555 height 270
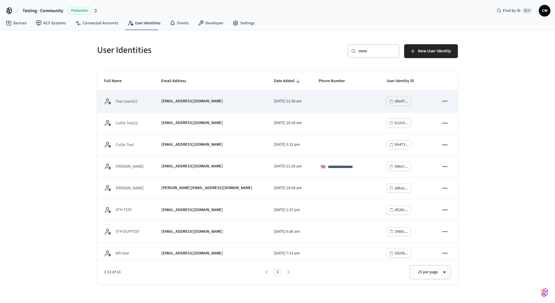
click at [160, 95] on td "[EMAIL_ADDRESS][DOMAIN_NAME]" at bounding box center [210, 102] width 113 height 22
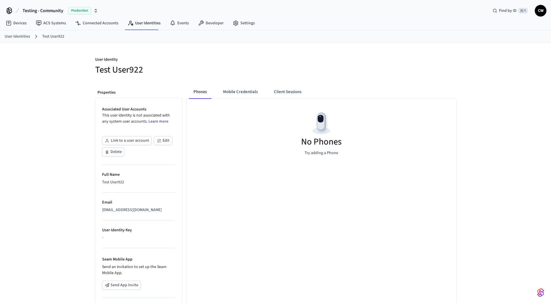
click at [28, 123] on div "User Identity Test User922 Properties Associated User Accounts This user identi…" at bounding box center [275, 211] width 551 height 336
click at [35, 115] on div "User Identity Test User922 Properties Associated User Accounts This user identi…" at bounding box center [275, 211] width 551 height 336
click at [53, 25] on link "ACS Systems" at bounding box center [50, 23] width 39 height 10
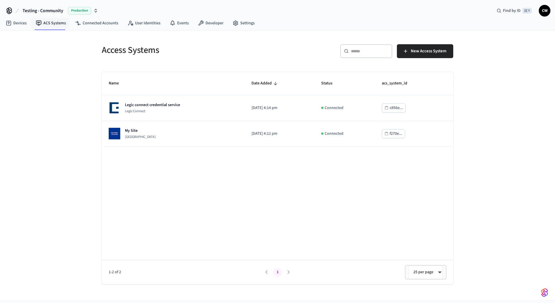
click at [49, 98] on div "Access Systems ​ ​ New Access System Name Date Added Status acs_system_id Legic…" at bounding box center [277, 165] width 555 height 270
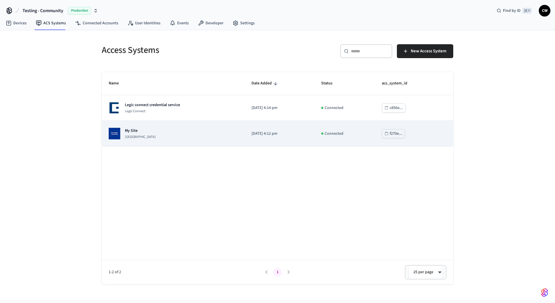
click at [150, 135] on p "[GEOGRAPHIC_DATA]" at bounding box center [140, 137] width 31 height 5
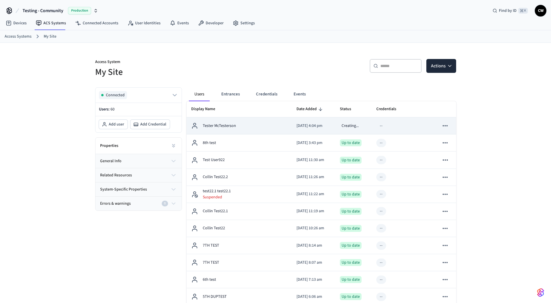
click at [264, 124] on div "Tester McTesterson" at bounding box center [239, 125] width 96 height 7
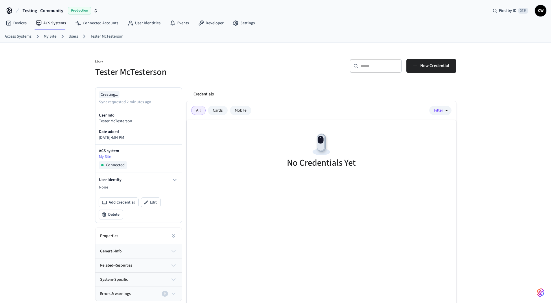
click at [216, 56] on div "User Tester McTesterson" at bounding box center [180, 65] width 184 height 26
drag, startPoint x: 113, startPoint y: 103, endPoint x: 140, endPoint y: 102, distance: 27.5
click at [140, 102] on p "Sync requested 2 minutes ago" at bounding box center [125, 102] width 52 height 6
click at [115, 58] on div "User Tester McTesterson" at bounding box center [180, 65] width 184 height 26
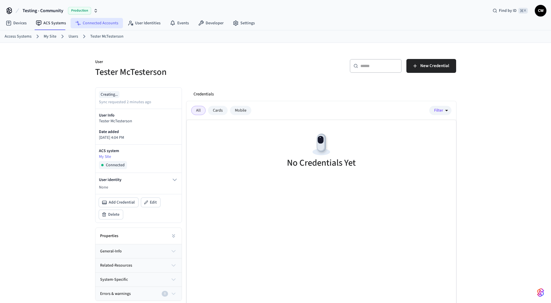
click at [96, 23] on link "Connected Accounts" at bounding box center [97, 23] width 52 height 10
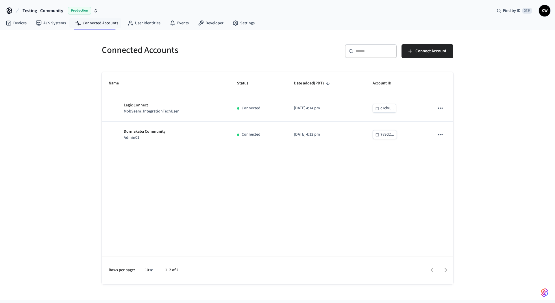
click at [61, 93] on div "Connected Accounts ​ ​ Connect Account Name Status Date added (PDT) Account ID …" at bounding box center [277, 165] width 555 height 270
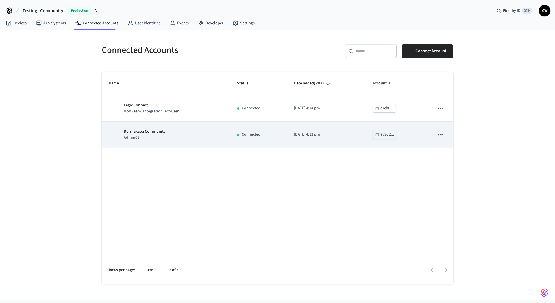
click at [167, 136] on div "Dormakaba Community Admin01" at bounding box center [166, 135] width 115 height 12
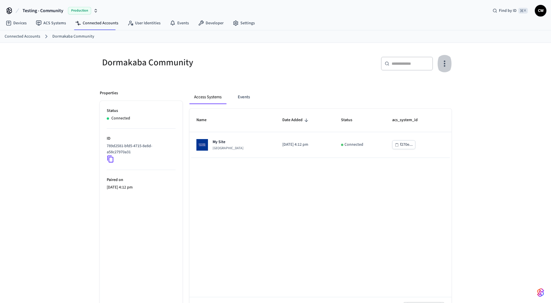
click at [446, 65] on icon "button" at bounding box center [444, 63] width 9 height 9
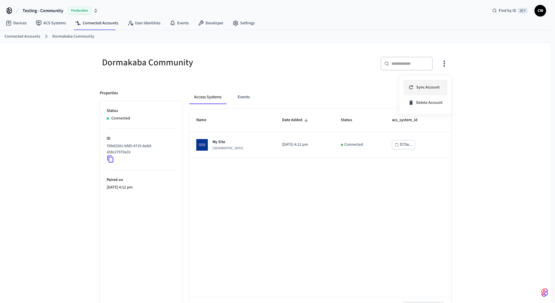
click at [440, 85] on li "Sync Account" at bounding box center [426, 87] width 44 height 15
click at [253, 81] on div at bounding box center [277, 151] width 555 height 303
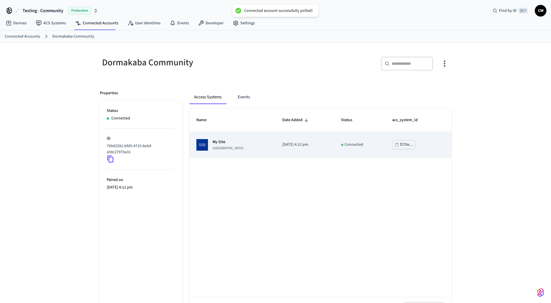
click at [230, 147] on p "Dormakaba Community Site" at bounding box center [228, 148] width 31 height 5
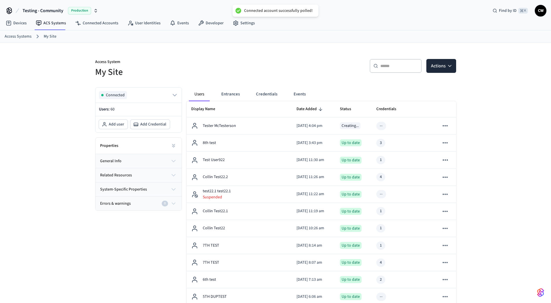
click at [215, 54] on div "Access System My Site" at bounding box center [180, 65] width 184 height 26
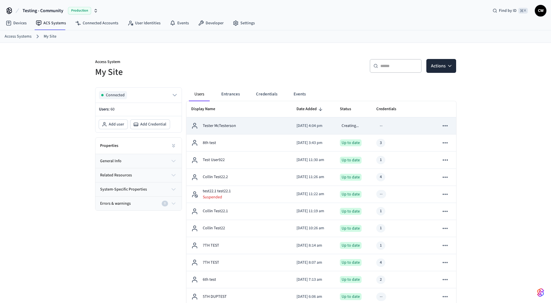
click at [259, 125] on div "Tester McTesterson" at bounding box center [239, 125] width 96 height 7
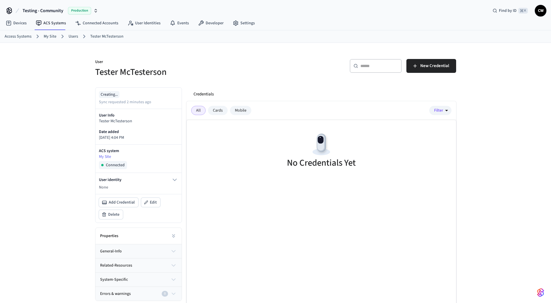
click at [264, 74] on h5 "Tester McTesterson" at bounding box center [183, 72] width 177 height 12
click at [430, 62] on span "New Credential" at bounding box center [434, 66] width 29 height 8
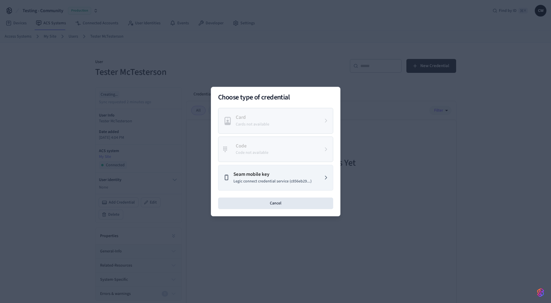
click at [241, 72] on div at bounding box center [275, 151] width 551 height 303
click at [281, 208] on button "Cancel" at bounding box center [275, 204] width 115 height 12
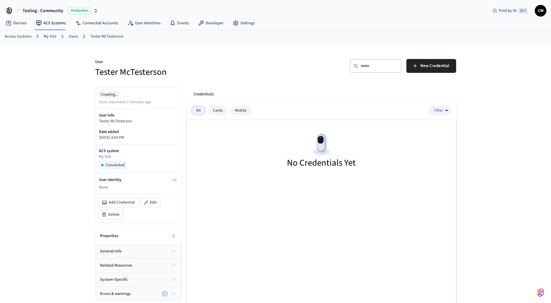
click at [229, 192] on div "No Credentials Yet" at bounding box center [322, 226] width 270 height 212
click at [176, 181] on icon "button" at bounding box center [174, 179] width 7 height 7
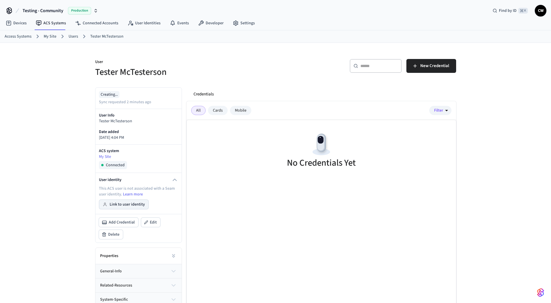
click at [130, 205] on button "Link to user identity" at bounding box center [123, 204] width 49 height 9
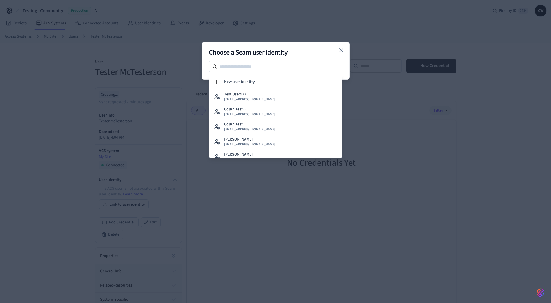
click at [343, 52] on icon "button" at bounding box center [341, 50] width 7 height 7
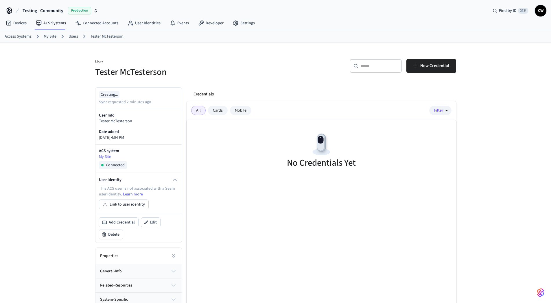
click at [165, 38] on ol "Access Systems My Site Users Tester McTesterson" at bounding box center [278, 37] width 546 height 8
click at [134, 19] on link "User Identities" at bounding box center [144, 23] width 42 height 10
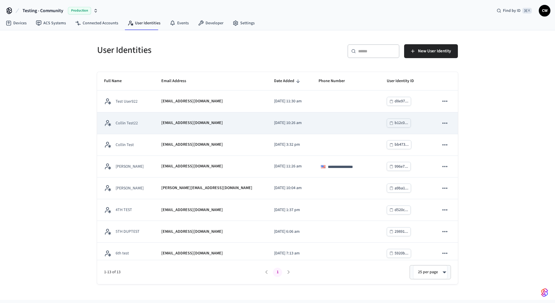
click at [162, 121] on p "collin+test22@getseam.com" at bounding box center [192, 123] width 62 height 6
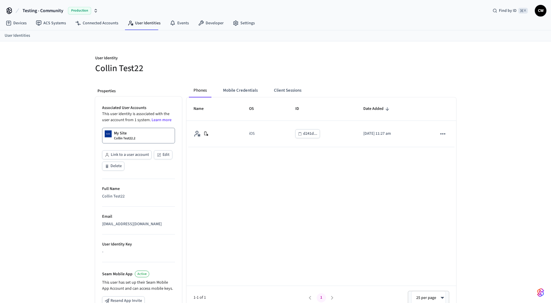
click at [203, 68] on h5 "Collin Test22" at bounding box center [183, 68] width 177 height 12
click at [146, 21] on link "User Identities" at bounding box center [144, 23] width 42 height 10
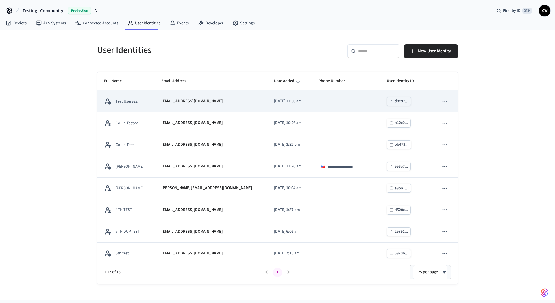
click at [136, 101] on p "Test User922" at bounding box center [127, 102] width 22 height 6
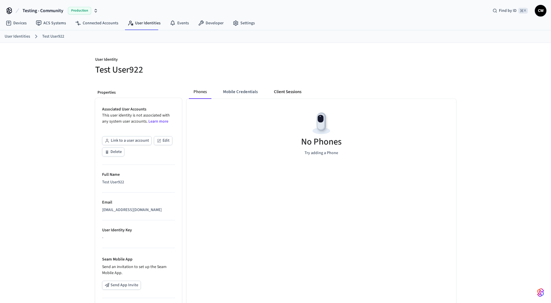
click at [294, 93] on button "Client Sessions" at bounding box center [287, 92] width 37 height 14
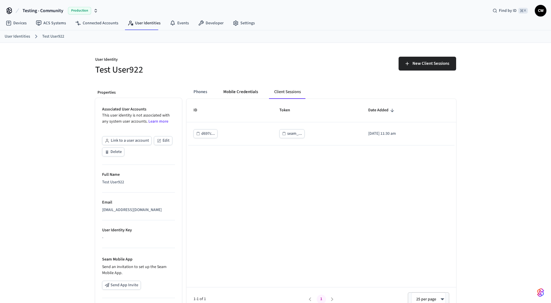
click at [231, 91] on button "Mobile Credentials" at bounding box center [241, 92] width 44 height 14
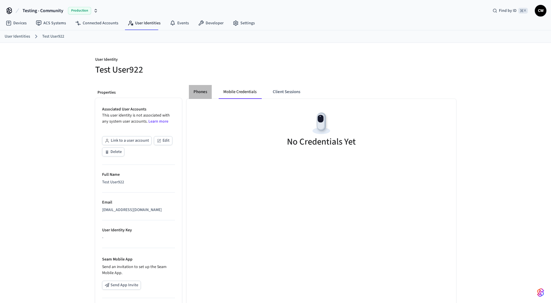
click at [207, 91] on button "Phones" at bounding box center [200, 92] width 23 height 14
click at [197, 74] on h5 "Test User922" at bounding box center [183, 70] width 177 height 12
click at [128, 141] on button "Link to a user account" at bounding box center [126, 140] width 49 height 9
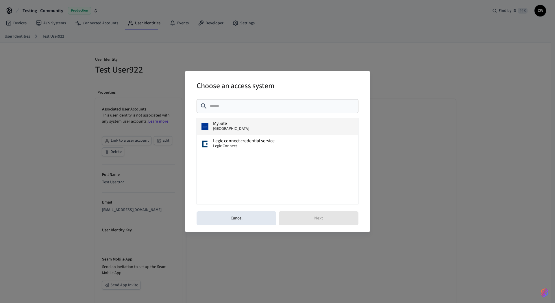
click at [247, 132] on button "My Site Dormakaba Community Site" at bounding box center [277, 126] width 161 height 17
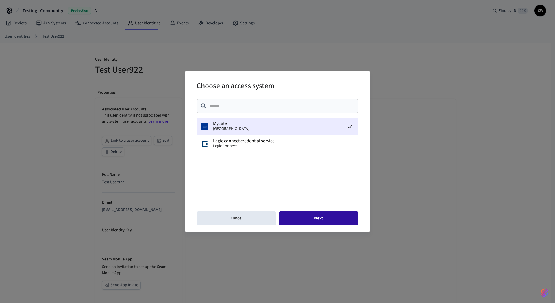
click at [318, 222] on button "Next" at bounding box center [319, 218] width 80 height 14
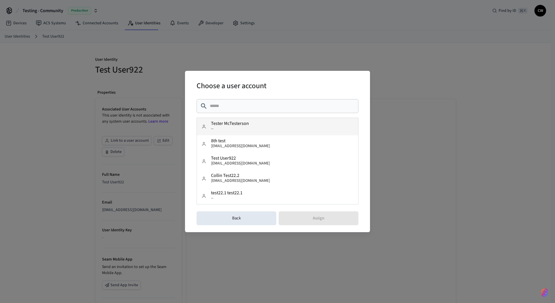
click at [250, 129] on button "Tester McTesterson --" at bounding box center [277, 126] width 161 height 17
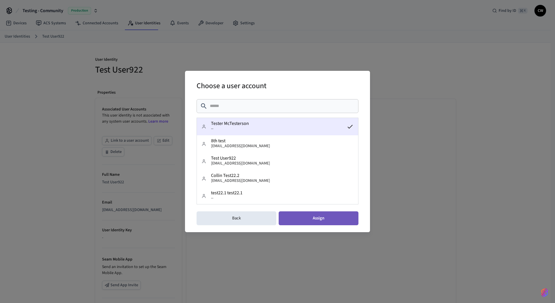
click at [329, 217] on button "Assign" at bounding box center [319, 218] width 80 height 14
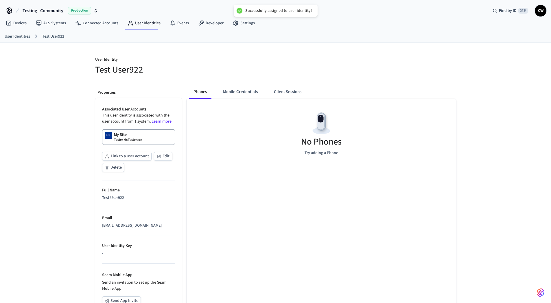
click at [227, 196] on div "No Phones Try adding a Phone" at bounding box center [322, 205] width 270 height 212
click at [227, 73] on h5 "Test User922" at bounding box center [183, 70] width 177 height 12
click at [144, 135] on link "My Site Tester McTesterson" at bounding box center [138, 137] width 73 height 16
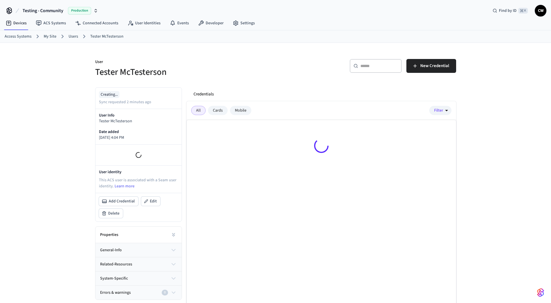
click at [252, 76] on h5 "Tester McTesterson" at bounding box center [183, 72] width 177 height 12
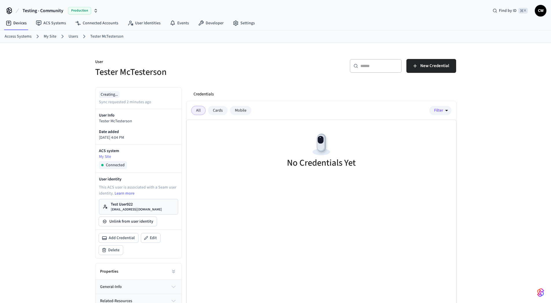
click at [539, 8] on span "CW" at bounding box center [540, 10] width 10 height 10
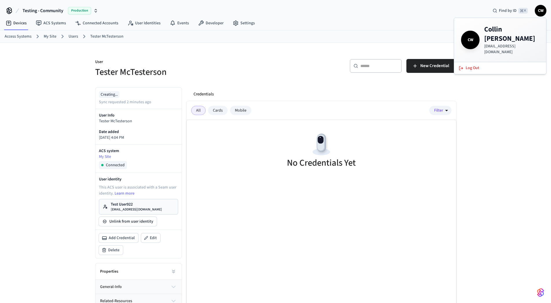
click at [480, 62] on div "[PERSON_NAME] Wirkus [EMAIL_ADDRESS][DOMAIN_NAME] Log Out" at bounding box center [500, 46] width 93 height 57
click at [482, 63] on button "Log Out" at bounding box center [500, 68] width 90 height 10
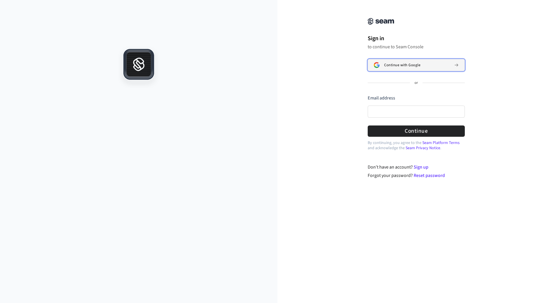
click at [405, 64] on span "Continue with Google" at bounding box center [402, 65] width 36 height 5
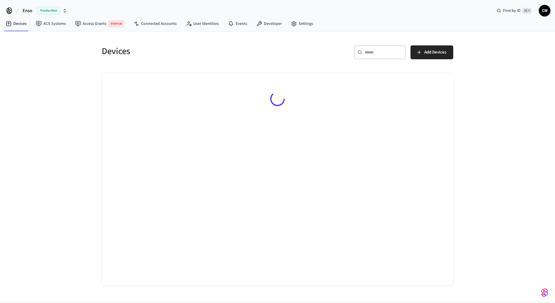
click at [94, 49] on div "Devices ​ ​ Add Devices" at bounding box center [278, 159] width 370 height 254
click at [30, 9] on span "Enso" at bounding box center [28, 10] width 10 height 7
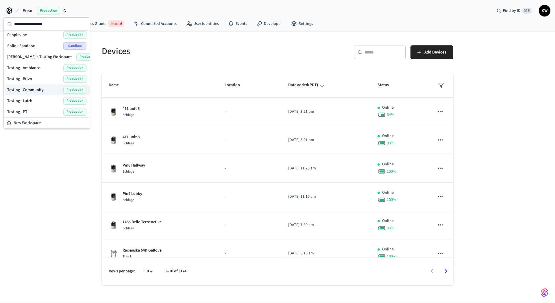
scroll to position [255, 0]
click at [33, 90] on span "Testing - Community" at bounding box center [25, 90] width 36 height 6
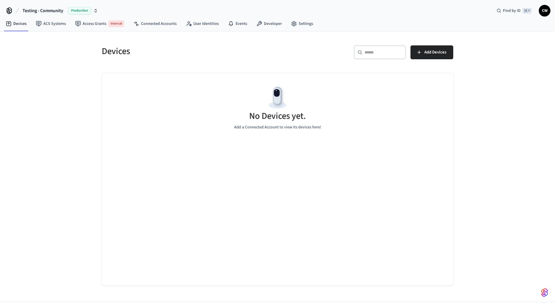
click at [45, 93] on div "Devices ​ ​ Add Devices No Devices yet. Add a Connected Account to view its dev…" at bounding box center [277, 167] width 555 height 270
click at [93, 22] on link "Access Grants Internal" at bounding box center [100, 24] width 58 height 12
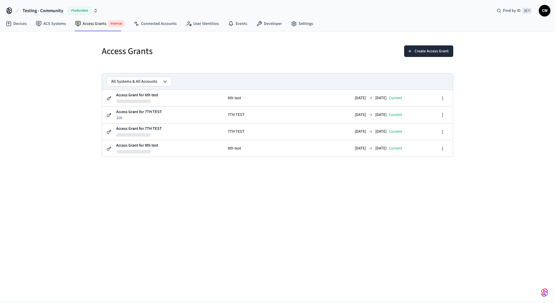
click at [50, 83] on div "Access Grants Create Access Grant All Systems & All Accounts Access Grant for 6…" at bounding box center [277, 167] width 555 height 270
click at [260, 59] on div "Access Grants" at bounding box center [184, 50] width 179 height 25
click at [445, 50] on button "Create Access Grant" at bounding box center [428, 51] width 49 height 12
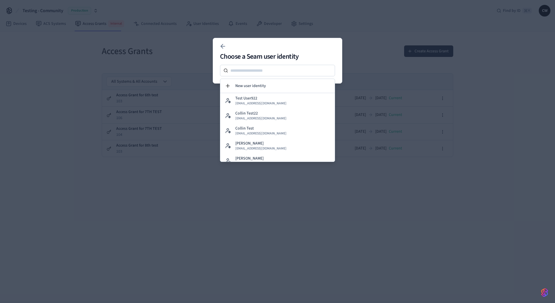
click at [100, 73] on div at bounding box center [277, 151] width 555 height 303
click at [229, 36] on div at bounding box center [277, 151] width 555 height 303
click at [222, 50] on button at bounding box center [223, 47] width 12 height 12
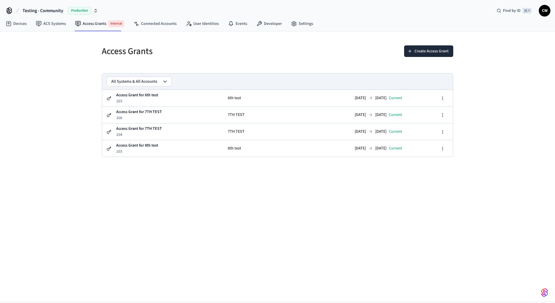
click at [224, 45] on h5 "Access Grants" at bounding box center [188, 51] width 172 height 12
click at [424, 47] on button "Create Access Grant" at bounding box center [428, 51] width 49 height 12
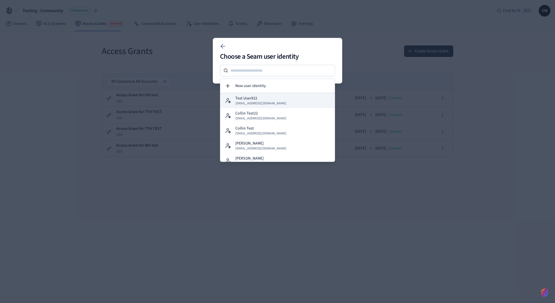
click at [270, 97] on div "Test User922 collin+922@getseam.com" at bounding box center [260, 100] width 51 height 10
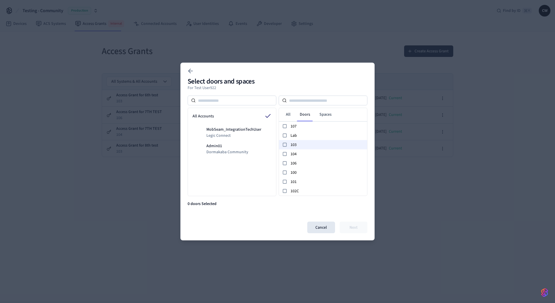
click at [295, 146] on span "103" at bounding box center [328, 145] width 74 height 6
click at [351, 227] on button "Next" at bounding box center [354, 228] width 28 height 12
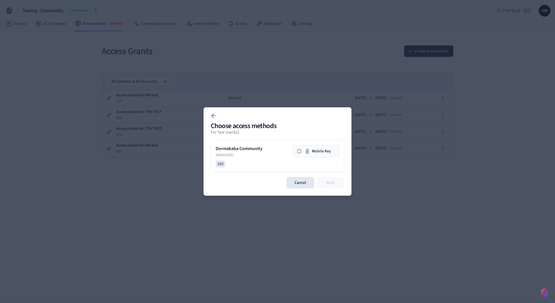
drag, startPoint x: 298, startPoint y: 149, endPoint x: 303, endPoint y: 153, distance: 5.7
click at [298, 149] on icon at bounding box center [299, 151] width 5 height 5
click at [330, 181] on button "Next" at bounding box center [331, 183] width 28 height 12
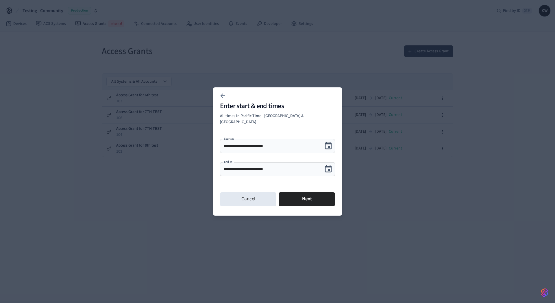
click at [327, 168] on icon "Choose date, selected date is Sep 23, 2025" at bounding box center [328, 169] width 9 height 9
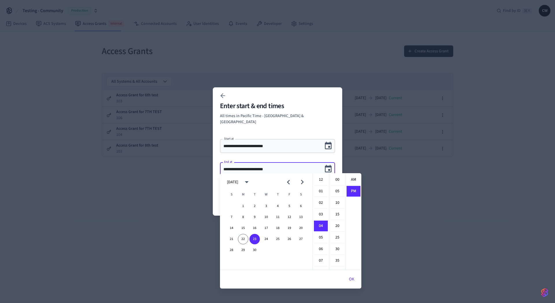
scroll to position [11, 0]
click at [301, 240] on button "27" at bounding box center [301, 239] width 10 height 10
type input "**********"
click at [326, 166] on icon "Choose date, selected date is Sep 27, 2025" at bounding box center [328, 169] width 9 height 9
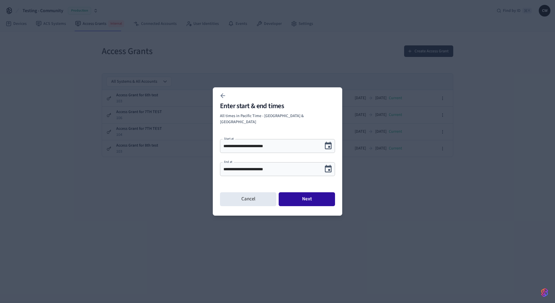
click at [313, 198] on button "Next" at bounding box center [307, 199] width 56 height 14
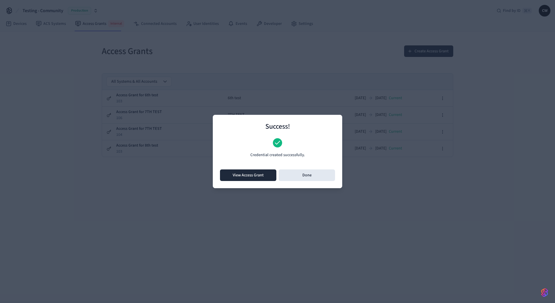
click at [253, 173] on button "View Access Grant" at bounding box center [248, 176] width 56 height 12
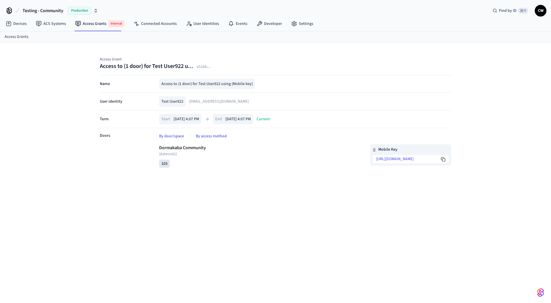
click at [49, 152] on div "Access Grant Access to (1 door) for Test User922 u... e51bb ... Name Access to …" at bounding box center [275, 178] width 551 height 270
click at [142, 53] on div "Access Grant Access to (1 door) for Test User922 u... e51bb ... Name Access to …" at bounding box center [276, 109] width 370 height 132
click at [58, 73] on div "Access Grant Access to (1 door) for Test User922 u... e51bb ... Name Access to …" at bounding box center [275, 178] width 551 height 270
click at [51, 25] on link "ACS Systems" at bounding box center [50, 24] width 39 height 10
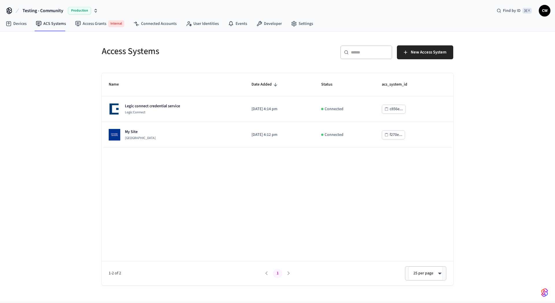
click at [54, 108] on div "Access Systems ​ ​ New Access System Name Date Added Status acs_system_id Legic…" at bounding box center [277, 167] width 555 height 270
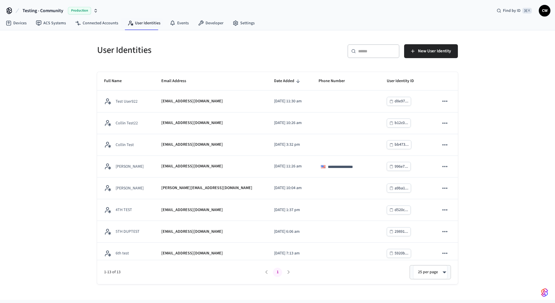
click at [49, 86] on div "**********" at bounding box center [277, 165] width 555 height 270
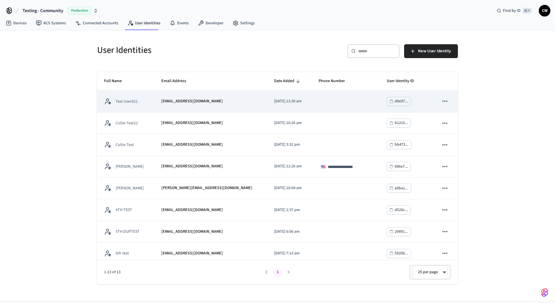
click at [194, 101] on p "[EMAIL_ADDRESS][DOMAIN_NAME]" at bounding box center [192, 101] width 62 height 6
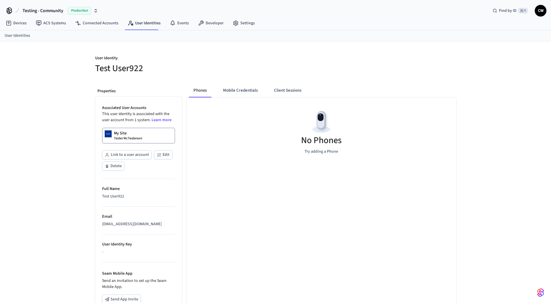
click at [58, 125] on div "User Identity Test User922 Properties Associated User Accounts This user identi…" at bounding box center [275, 216] width 551 height 351
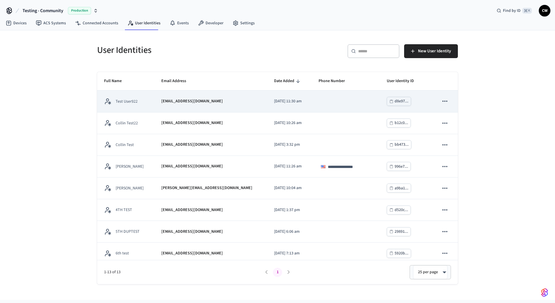
click at [187, 93] on td "[EMAIL_ADDRESS][DOMAIN_NAME]" at bounding box center [210, 102] width 113 height 22
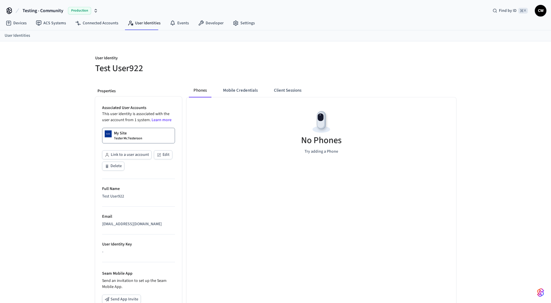
click at [66, 159] on div "User Identity Test User922 Properties Associated User Accounts This user identi…" at bounding box center [275, 216] width 551 height 351
click at [239, 91] on button "Mobile Credentials" at bounding box center [240, 91] width 44 height 14
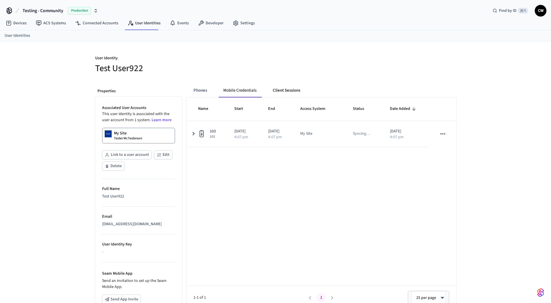
click at [280, 91] on button "Client Sessions" at bounding box center [286, 91] width 37 height 14
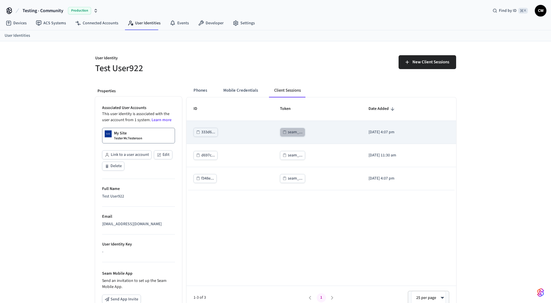
click at [288, 135] on div "seam_..." at bounding box center [295, 132] width 15 height 7
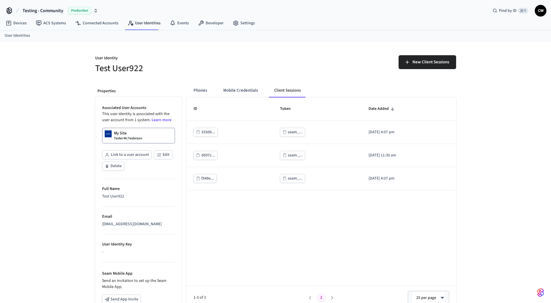
click at [285, 56] on div "New Client Sessions" at bounding box center [367, 64] width 177 height 19
click at [54, 92] on div "User Identity Test User922 New Client Sessions Properties Associated User Accou…" at bounding box center [275, 216] width 551 height 351
click at [58, 92] on div "User Identity Test User922 New Client Sessions Properties Associated User Accou…" at bounding box center [275, 216] width 551 height 351
click at [142, 23] on link "User Identities" at bounding box center [144, 23] width 42 height 10
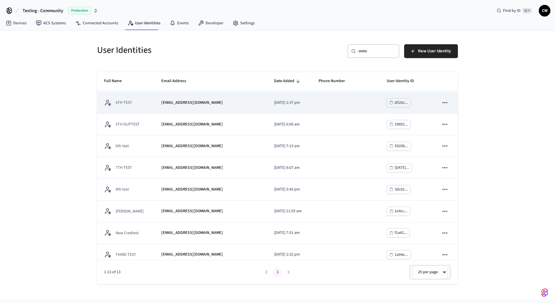
scroll to position [113, 0]
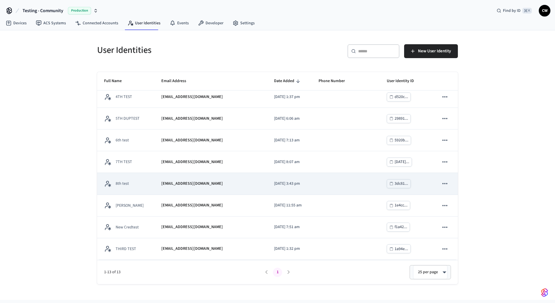
click at [194, 183] on p "lucas8test@getseam.com" at bounding box center [192, 184] width 62 height 6
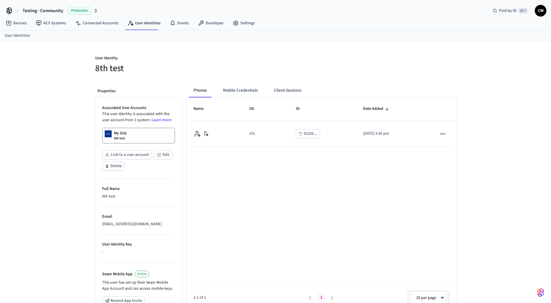
click at [280, 82] on div "Phones Mobile Credentials Client Sessions Name OS ID Date Added iOS 92201... 20…" at bounding box center [319, 236] width 274 height 315
click at [285, 87] on button "Client Sessions" at bounding box center [287, 91] width 37 height 14
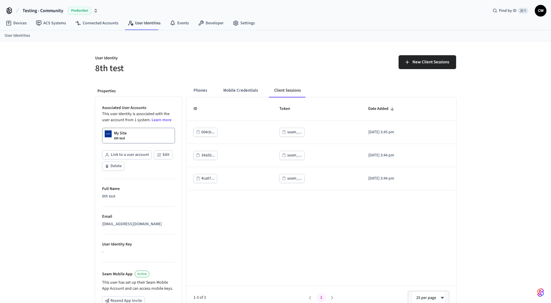
click at [195, 82] on div "Phones Mobile Credentials Client Sessions ID Token Date Added 004cb... seam_...…" at bounding box center [319, 236] width 274 height 315
click at [199, 91] on button "Phones" at bounding box center [200, 91] width 23 height 14
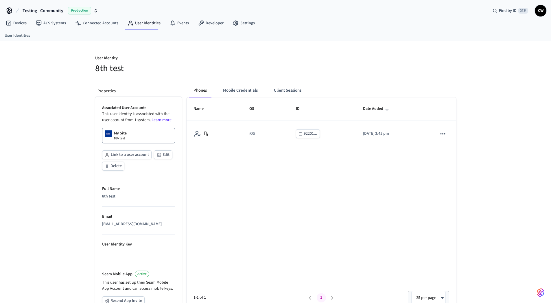
click at [203, 70] on h5 "8th test" at bounding box center [183, 68] width 177 height 12
click at [50, 24] on link "ACS Systems" at bounding box center [50, 23] width 39 height 10
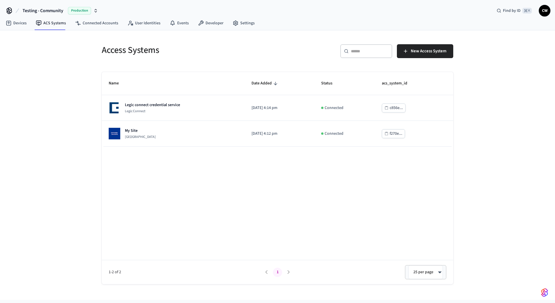
click at [46, 98] on div "Access Systems ​ ​ New Access System Name Date Added Status acs_system_id Legic…" at bounding box center [277, 165] width 555 height 270
click at [145, 21] on link "User Identities" at bounding box center [144, 23] width 42 height 10
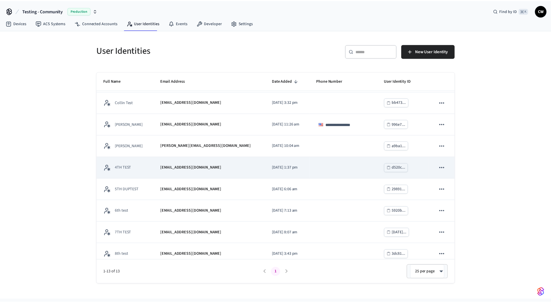
scroll to position [113, 0]
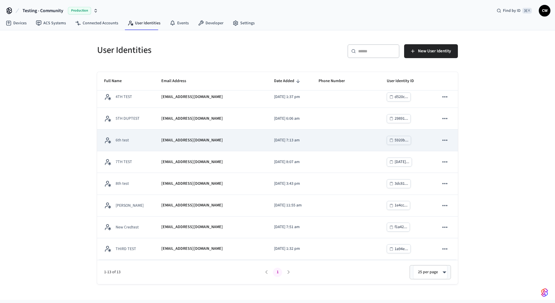
click at [151, 144] on td "6th test" at bounding box center [125, 141] width 57 height 22
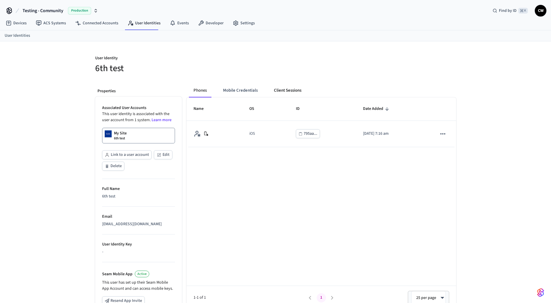
click at [285, 88] on button "Client Sessions" at bounding box center [287, 91] width 37 height 14
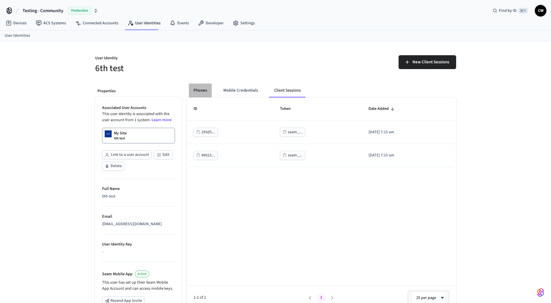
click at [211, 92] on button "Phones" at bounding box center [200, 91] width 23 height 14
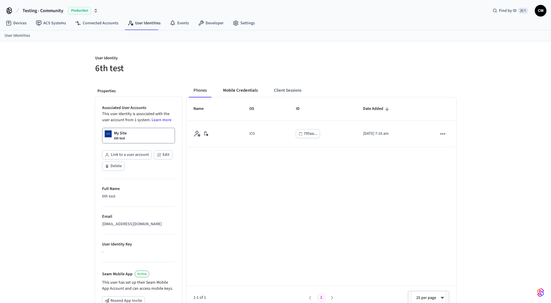
click at [240, 93] on button "Mobile Credentials" at bounding box center [240, 91] width 44 height 14
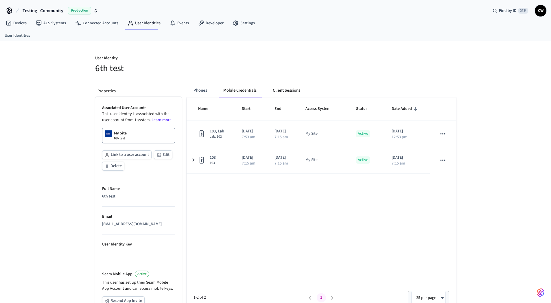
click at [286, 91] on button "Client Sessions" at bounding box center [286, 91] width 37 height 14
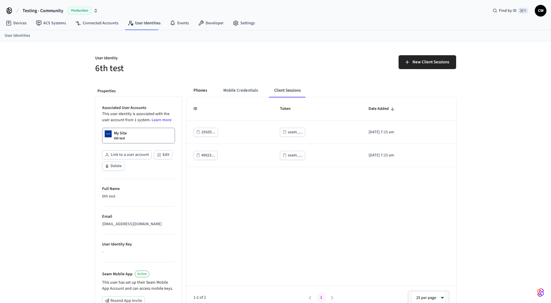
click at [196, 91] on button "Phones" at bounding box center [200, 91] width 23 height 14
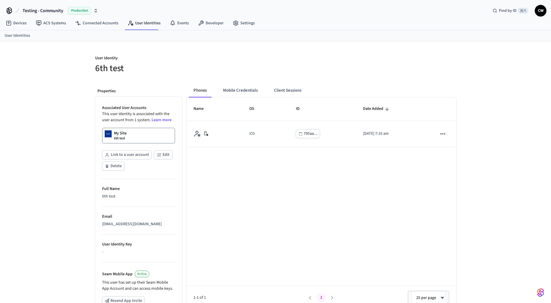
click at [180, 79] on div "Properties Associated User Accounts This user identity is associated with the u…" at bounding box center [136, 236] width 91 height 315
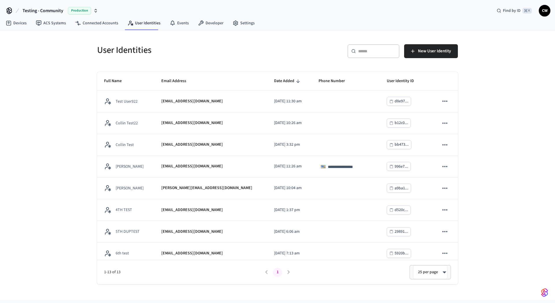
click at [57, 119] on div "**********" at bounding box center [277, 165] width 555 height 270
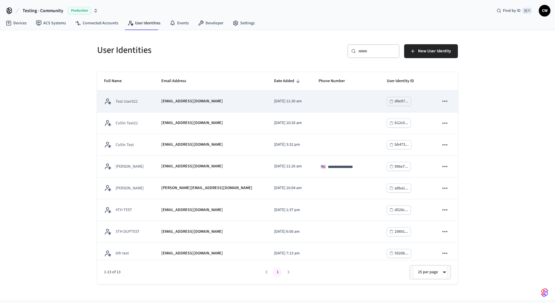
click at [183, 98] on p "collin+922@getseam.com" at bounding box center [192, 101] width 62 height 6
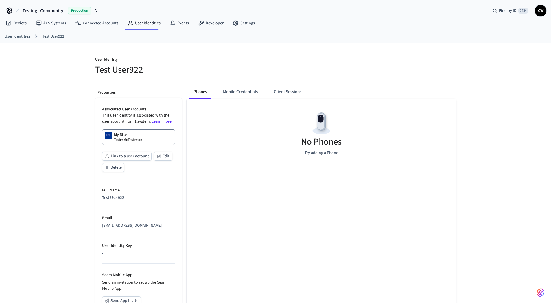
click at [235, 62] on p "User Identity" at bounding box center [183, 60] width 177 height 7
click at [286, 95] on button "Client Sessions" at bounding box center [287, 92] width 37 height 14
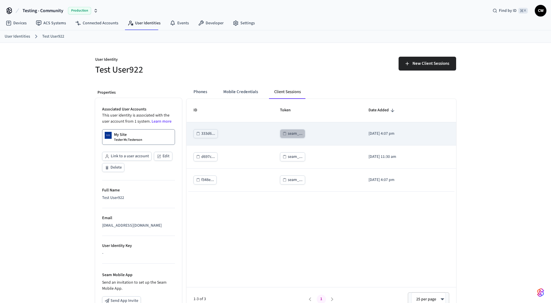
click at [288, 134] on div "seam_..." at bounding box center [295, 133] width 15 height 7
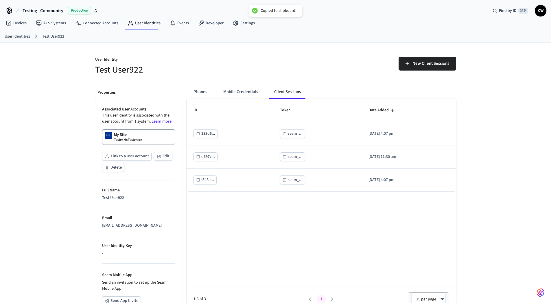
click at [66, 142] on div "User Identity Test User922 New Client Sessions Properties Associated User Accou…" at bounding box center [275, 218] width 551 height 351
click at [60, 176] on div "User Identity Test User922 New Client Sessions Properties Associated User Accou…" at bounding box center [275, 219] width 551 height 353
click at [66, 89] on div "User Identity Test User922 New Client Sessions Properties Associated User Accou…" at bounding box center [275, 219] width 551 height 353
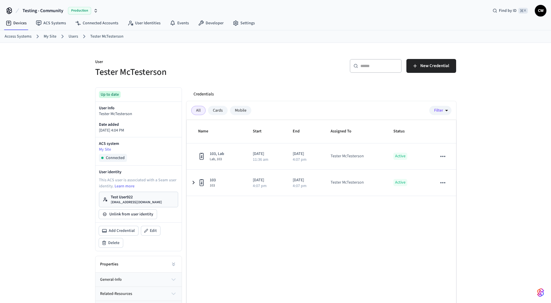
click at [58, 102] on div "User Tester McTesterson ​ ​ New Credential Up to date User Info Tester McTester…" at bounding box center [275, 188] width 551 height 290
click at [59, 103] on div "User Tester McTesterson ​ ​ New Credential Up to date User Info Tester McTester…" at bounding box center [275, 188] width 551 height 290
click at [148, 76] on h5 "Tester McTesterson" at bounding box center [183, 72] width 177 height 12
click at [105, 73] on h5 "Tester McTesterson" at bounding box center [183, 72] width 177 height 12
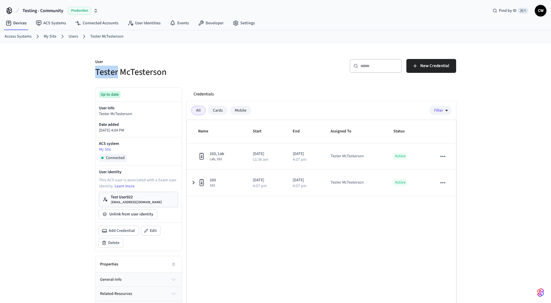
click at [105, 73] on h5 "Tester McTesterson" at bounding box center [183, 72] width 177 height 12
click at [151, 71] on h5 "Tester McTesterson" at bounding box center [183, 72] width 177 height 12
click at [177, 70] on h5 "Tester McTesterson" at bounding box center [183, 72] width 177 height 12
click at [47, 93] on div "User Tester McTesterson ​ ​ New Credential Up to date User Info Tester McTester…" at bounding box center [275, 188] width 551 height 290
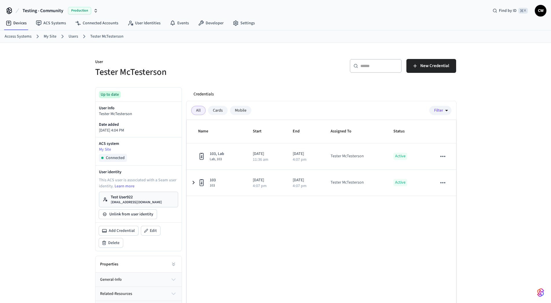
click at [71, 106] on div "User Tester McTesterson ​ ​ New Credential Up to date User Info Tester McTester…" at bounding box center [275, 188] width 551 height 290
click at [109, 70] on h5 "Tester McTesterson" at bounding box center [183, 72] width 177 height 12
click at [153, 71] on h5 "Tester McTesterson" at bounding box center [183, 72] width 177 height 12
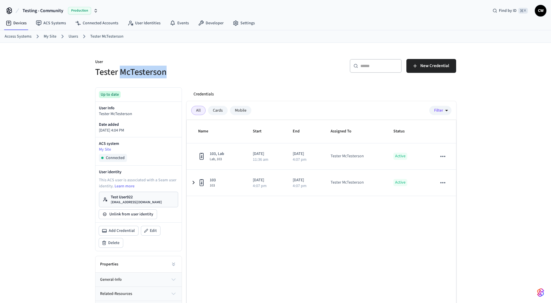
click at [178, 72] on h5 "Tester McTesterson" at bounding box center [183, 72] width 177 height 12
click at [99, 61] on p "User" at bounding box center [183, 62] width 177 height 7
click at [102, 62] on p "User" at bounding box center [183, 62] width 177 height 7
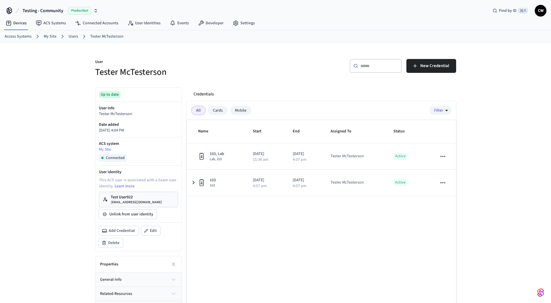
click at [102, 62] on p "User" at bounding box center [183, 62] width 177 height 7
click at [118, 63] on p "User" at bounding box center [183, 62] width 177 height 7
click at [48, 84] on div "User Tester McTesterson ​ ​ New Credential Up to date User Info Tester McTester…" at bounding box center [275, 188] width 551 height 290
click at [71, 91] on div "User Tester McTesterson ​ ​ New Credential Up to date User Info Tester McTester…" at bounding box center [275, 188] width 551 height 290
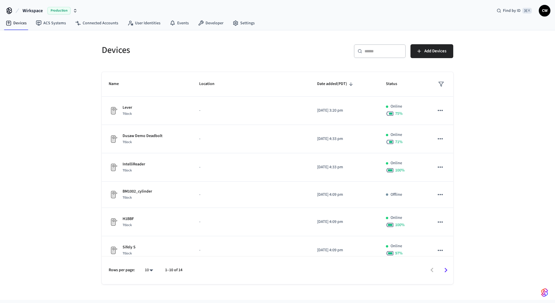
click at [75, 81] on div "Devices ​ ​ Add Devices Name Location Date added (PDT) Status Lever Ttlock - [D…" at bounding box center [277, 165] width 555 height 270
click at [432, 52] on span "Add Devices" at bounding box center [436, 51] width 22 height 8
click at [59, 80] on div "Devices ​ ​ Add Devices Name Location Date added (PDT) Status Lever Ttlock - [D…" at bounding box center [277, 165] width 555 height 270
click at [95, 20] on link "Connected Accounts" at bounding box center [97, 23] width 52 height 10
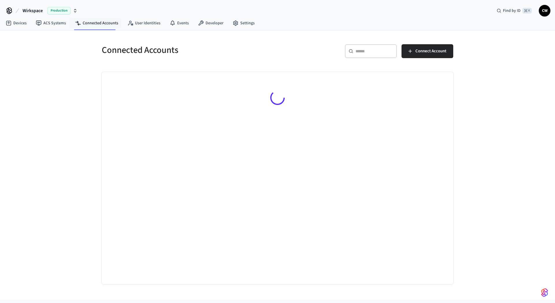
click at [47, 72] on div "Connected Accounts ​ ​ Connect Account" at bounding box center [277, 165] width 555 height 270
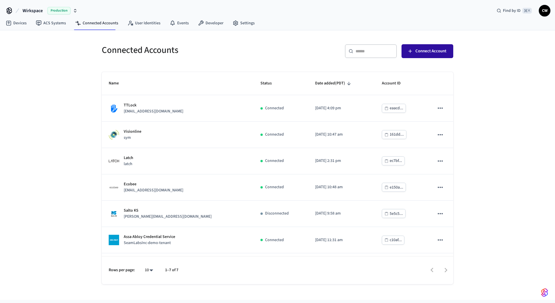
click at [422, 54] on span "Connect Account" at bounding box center [431, 51] width 31 height 8
click at [40, 104] on div "Connected Accounts ​ ​ Connect Account Name Status Date added (PDT) Account ID …" at bounding box center [277, 165] width 555 height 270
click at [45, 18] on link "ACS Systems" at bounding box center [50, 23] width 39 height 10
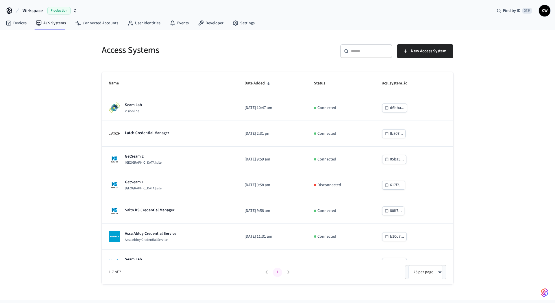
click at [37, 67] on div "Access Systems ​ ​ New Access System Name Date Added Status acs_system_id Seam …" at bounding box center [277, 165] width 555 height 270
click at [430, 57] on button "New Access System" at bounding box center [425, 51] width 56 height 14
click at [75, 145] on div "Access Systems ​ ​ New Access System Name Date Added Status acs_system_id Seam …" at bounding box center [277, 165] width 555 height 270
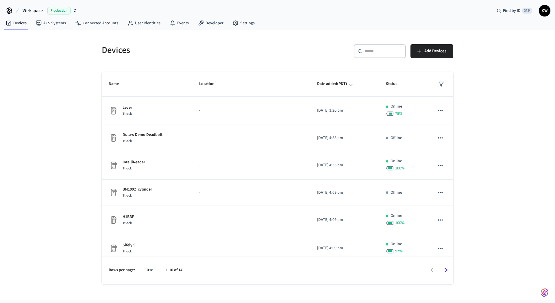
click at [92, 84] on div "Devices ​ ​ Add Devices Name Location Date added (PDT) Status Lever Ttlock - [D…" at bounding box center [277, 165] width 555 height 270
click at [67, 79] on div "Devices ​ ​ Add Devices Name Location Date added (PDT) Status Lever Ttlock - [D…" at bounding box center [277, 165] width 555 height 270
click at [53, 22] on link "ACS Systems" at bounding box center [50, 23] width 39 height 10
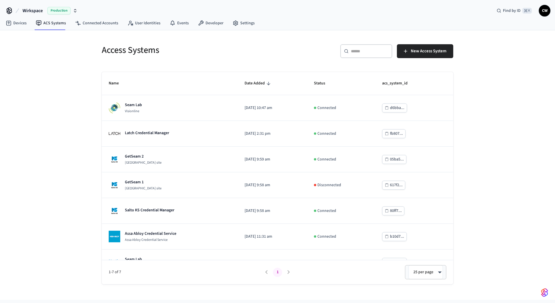
click at [44, 67] on div "Access Systems ​ ​ New Access System Name Date Added Status acs_system_id Seam …" at bounding box center [277, 165] width 555 height 270
click at [98, 24] on link "Connected Accounts" at bounding box center [97, 23] width 52 height 10
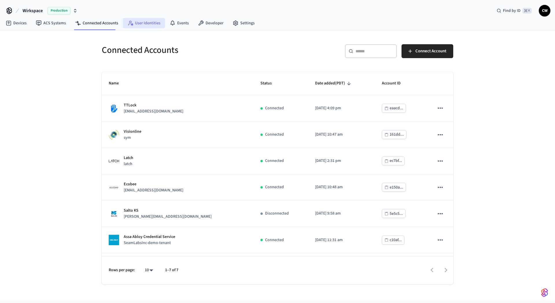
click at [144, 25] on link "User Identities" at bounding box center [144, 23] width 42 height 10
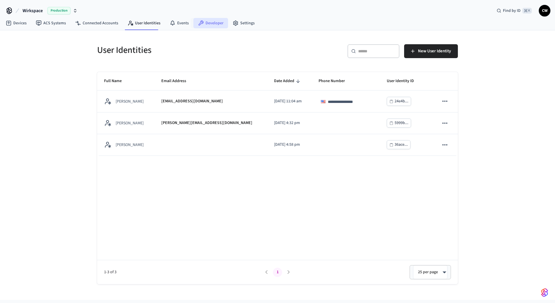
click at [223, 24] on link "Developer" at bounding box center [211, 23] width 35 height 10
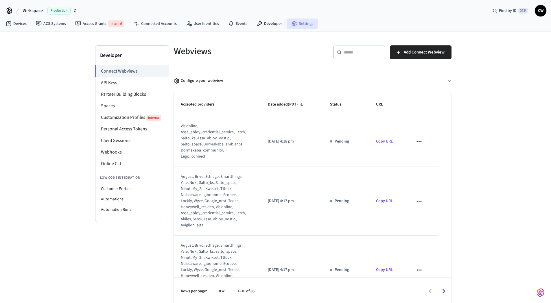
click at [307, 23] on link "Settings" at bounding box center [302, 24] width 31 height 10
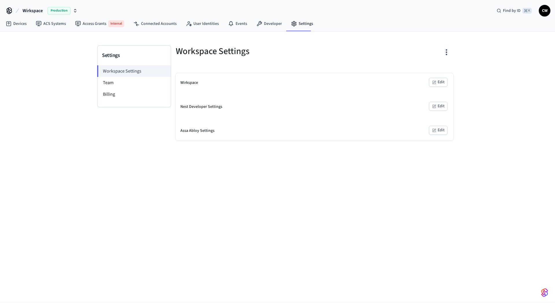
click at [63, 81] on div "Settings Workspace Settings Team Billing Workspace Settings Wirkspace Edit Nest…" at bounding box center [277, 167] width 555 height 270
click at [56, 117] on div "Settings Workspace Settings Team Billing Workspace Settings Wirkspace Edit Nest…" at bounding box center [277, 167] width 555 height 270
click at [43, 116] on div "Settings Workspace Settings Team Billing Workspace Settings Wirkspace Edit Nest…" at bounding box center [277, 167] width 555 height 270
click at [69, 146] on div "Settings Workspace Settings Team Billing Workspace Settings Wirkspace Edit Nest…" at bounding box center [277, 167] width 555 height 270
